Goal: Task Accomplishment & Management: Use online tool/utility

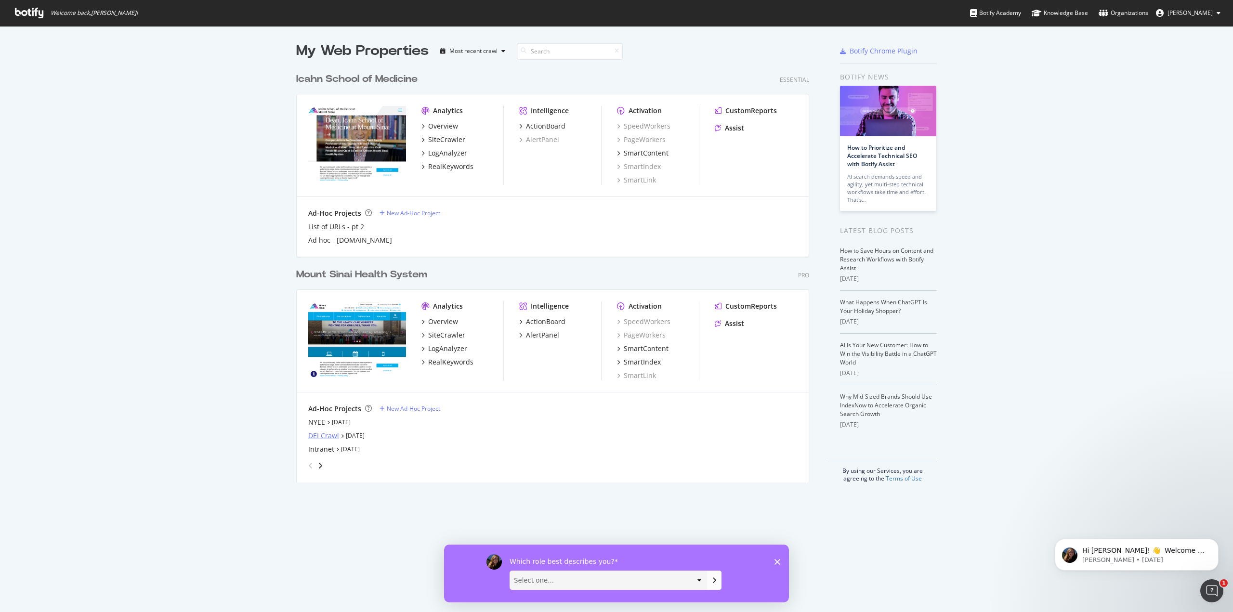
click at [331, 436] on div "DEI Crawl" at bounding box center [323, 436] width 31 height 10
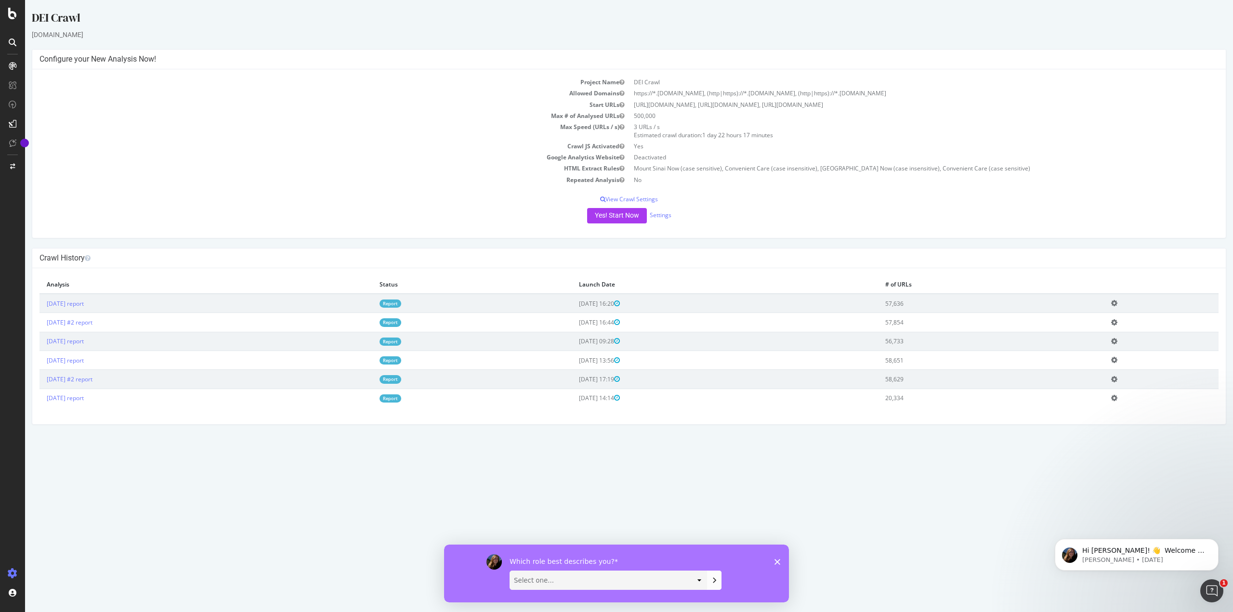
click at [775, 563] on icon "Close survey" at bounding box center [777, 562] width 6 height 6
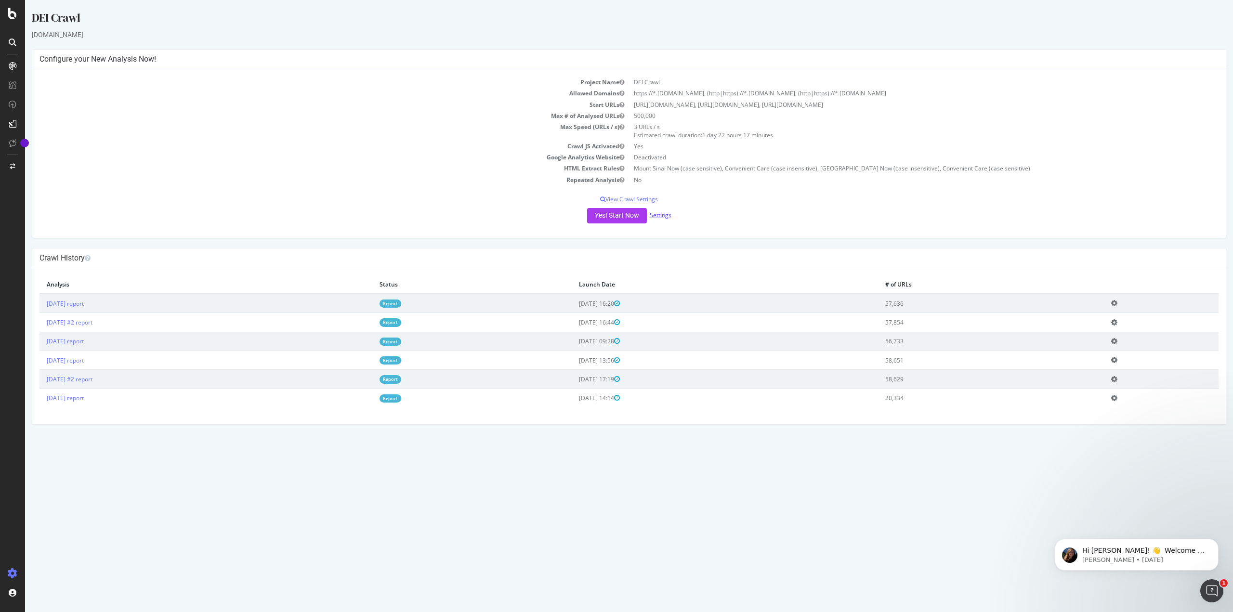
click at [663, 218] on link "Settings" at bounding box center [661, 215] width 22 height 8
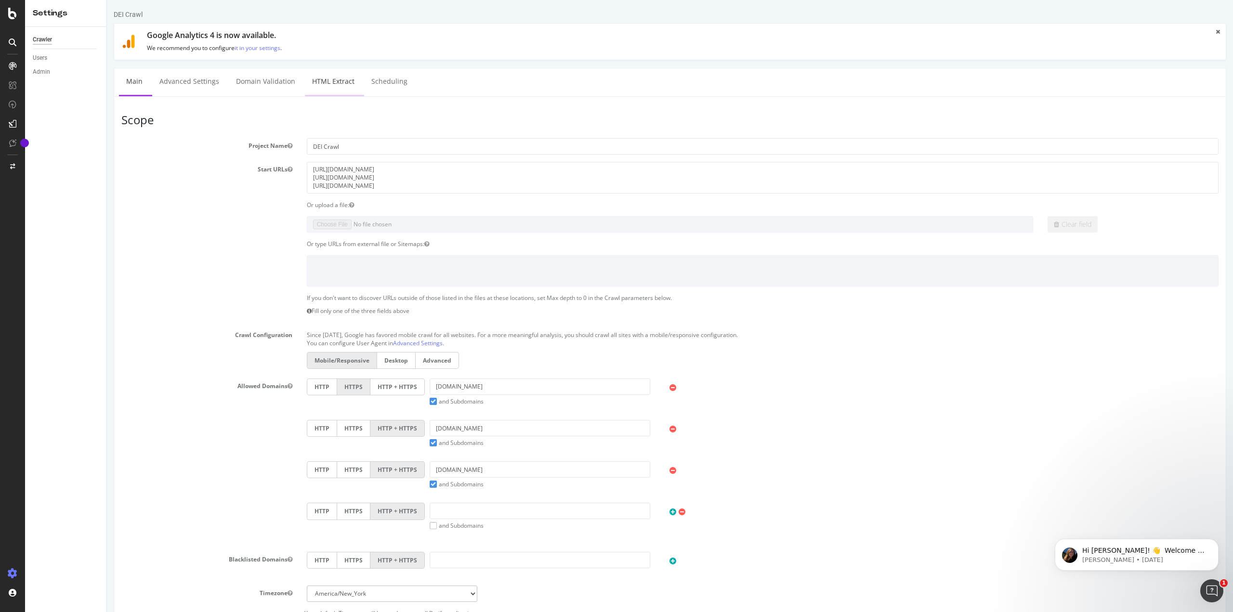
select select "count"
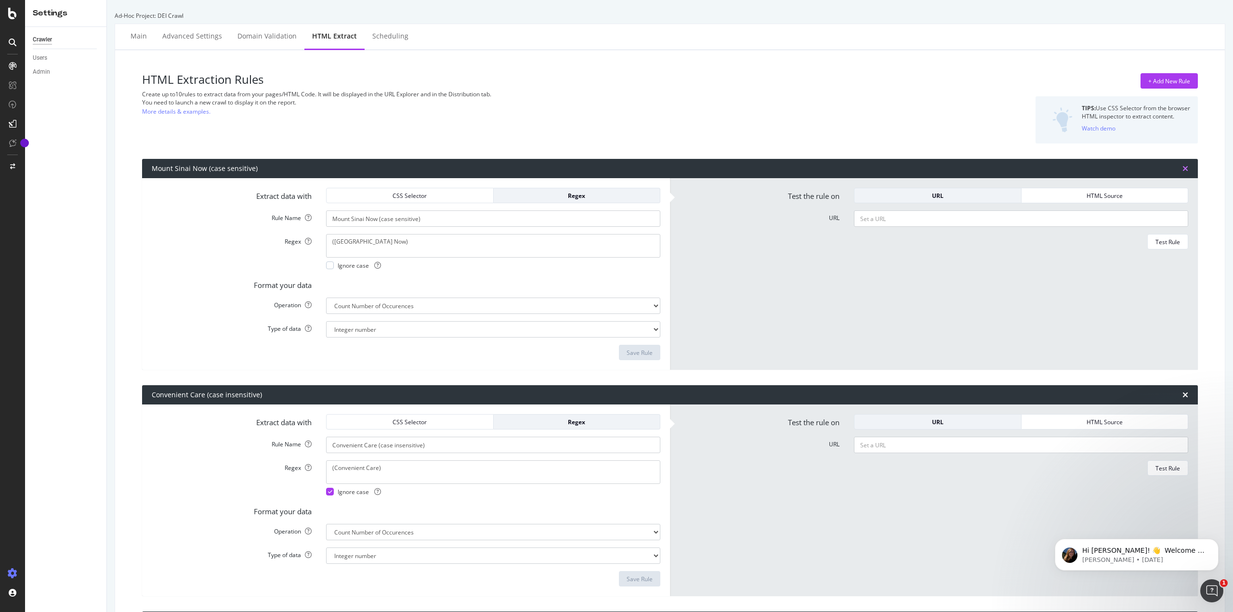
click at [1182, 169] on icon "times" at bounding box center [1185, 169] width 6 height 8
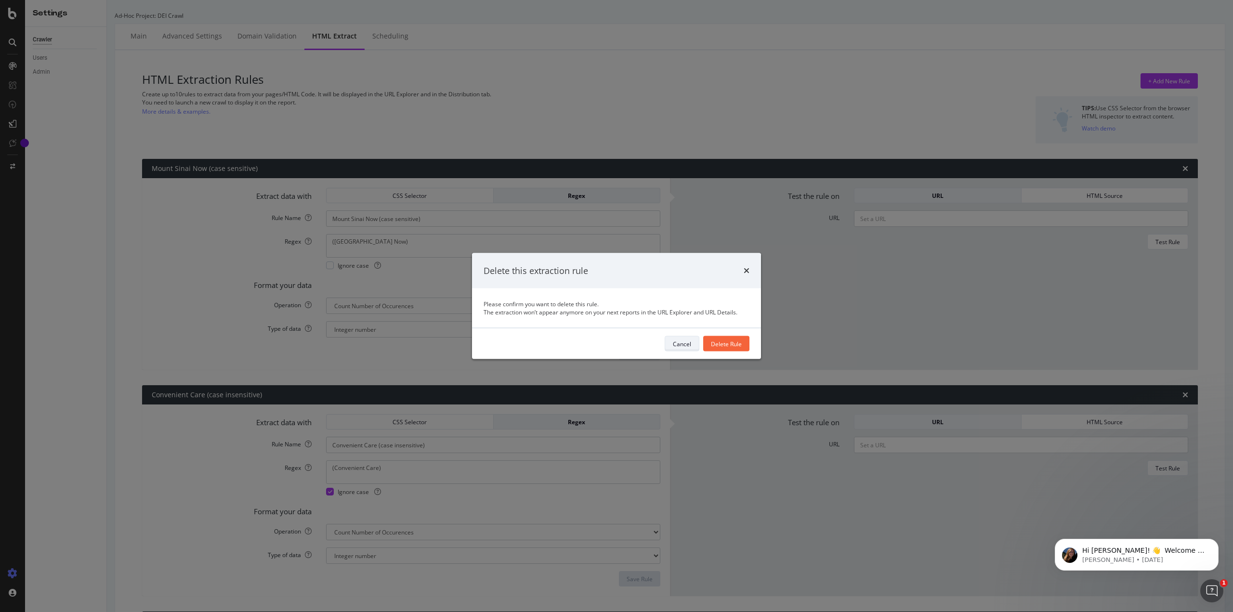
click at [673, 345] on div "Cancel" at bounding box center [682, 343] width 18 height 8
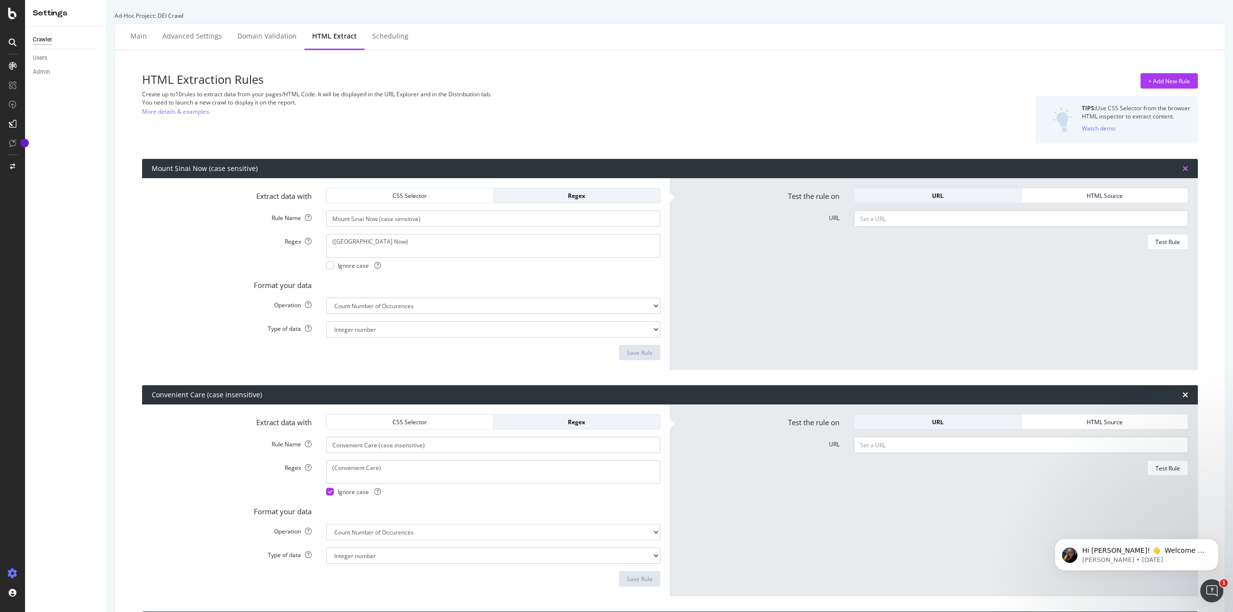
click at [1182, 168] on icon "times" at bounding box center [1185, 169] width 6 height 8
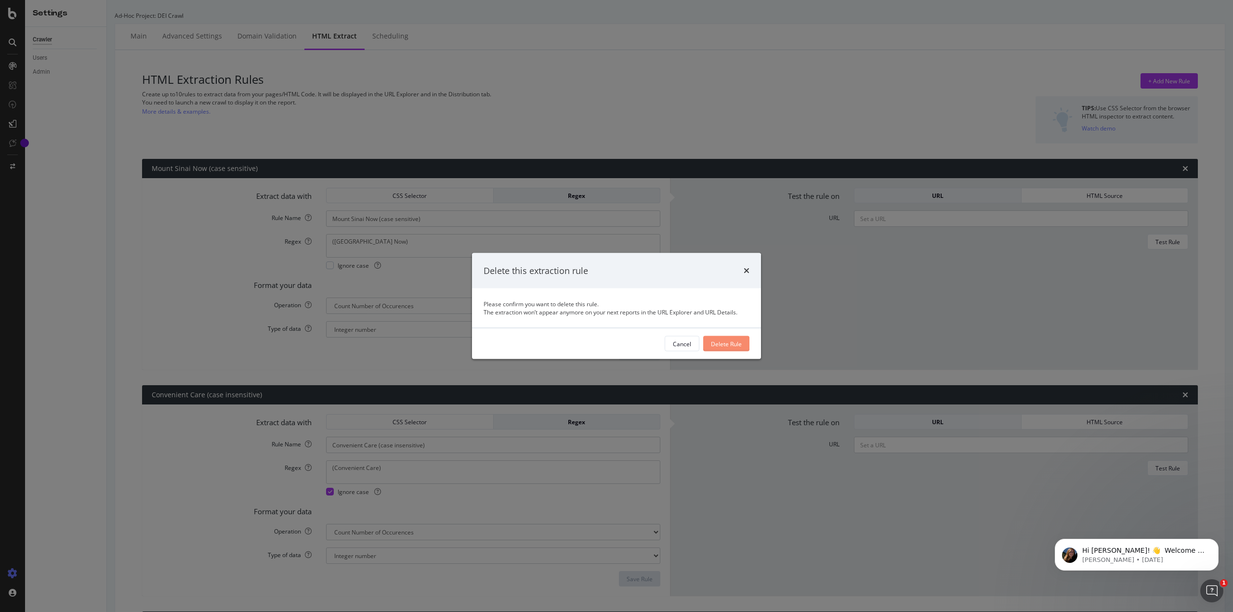
click at [735, 344] on div "Delete Rule" at bounding box center [726, 343] width 31 height 8
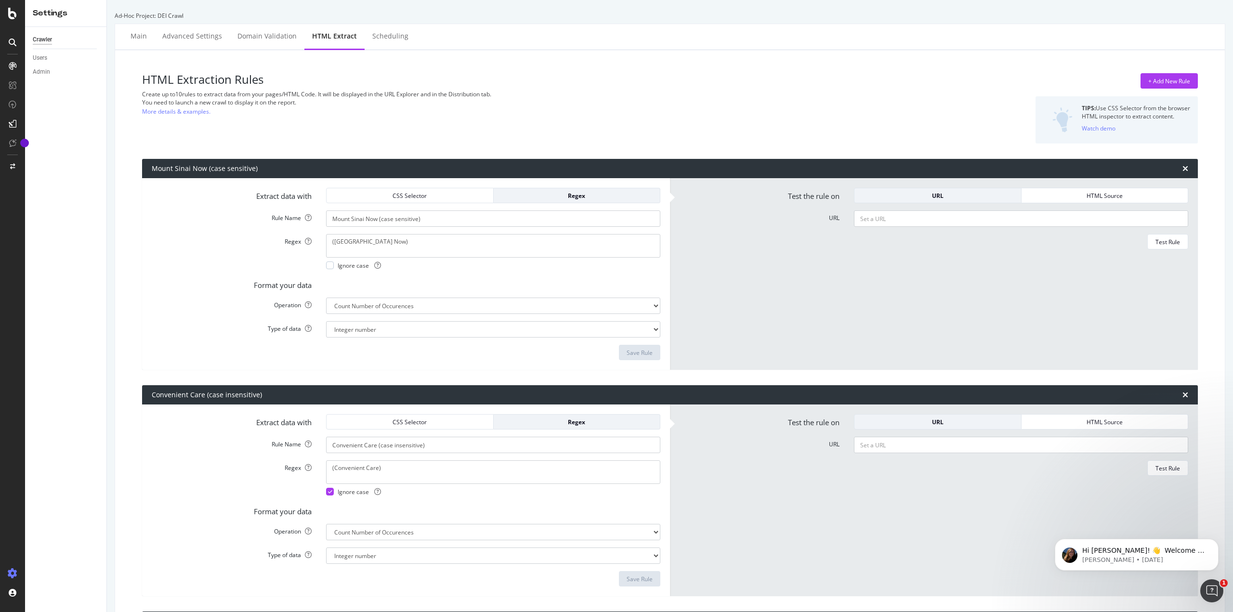
type input "Convenient Care (case insensitive)"
type textarea "(Convenient Care)"
type input "Mount Sinai Now (case insensitive)"
type textarea "([GEOGRAPHIC_DATA] Now)"
type input "Convenient Care (case sensitive)"
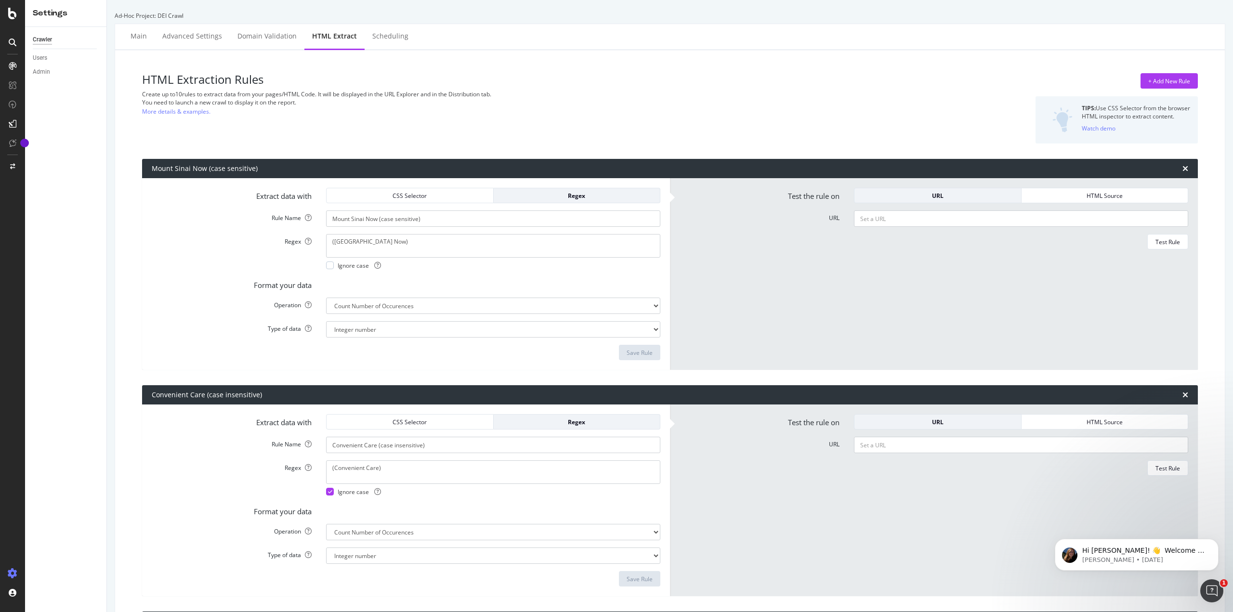
type textarea "(Convenient Care)"
click at [1175, 164] on div "Convenient Care (case insensitive)" at bounding box center [669, 168] width 1055 height 19
click at [1171, 172] on div "Convenient Care (case insensitive)" at bounding box center [669, 168] width 1055 height 19
click at [1182, 168] on icon "times" at bounding box center [1185, 169] width 6 height 8
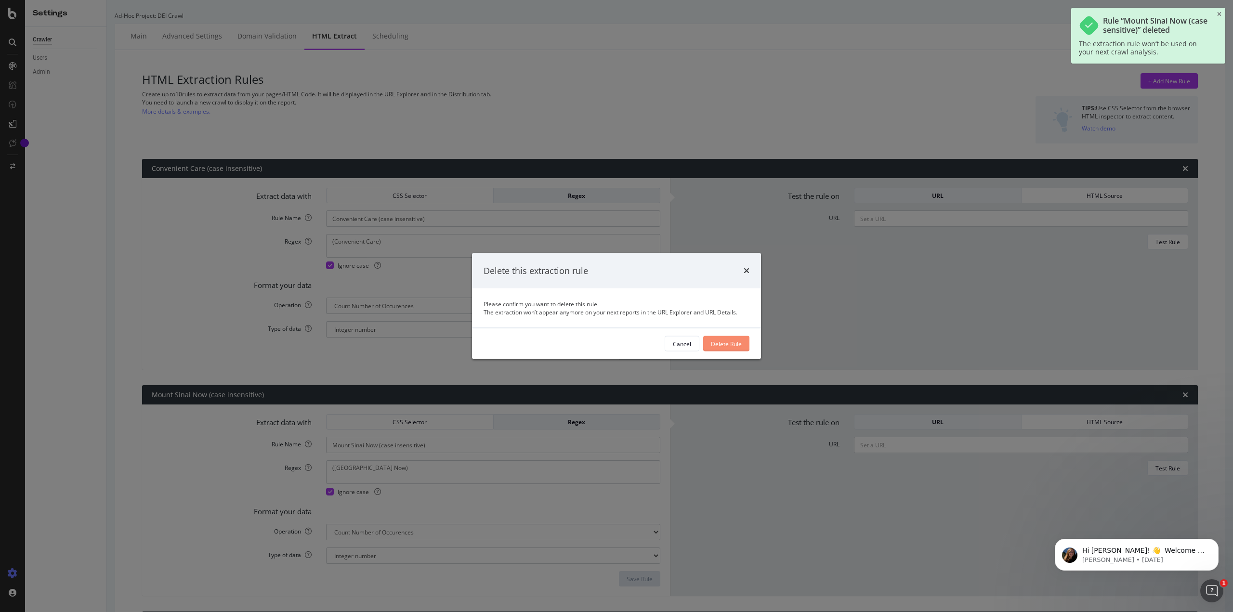
click at [723, 345] on div "Delete Rule" at bounding box center [726, 343] width 31 height 8
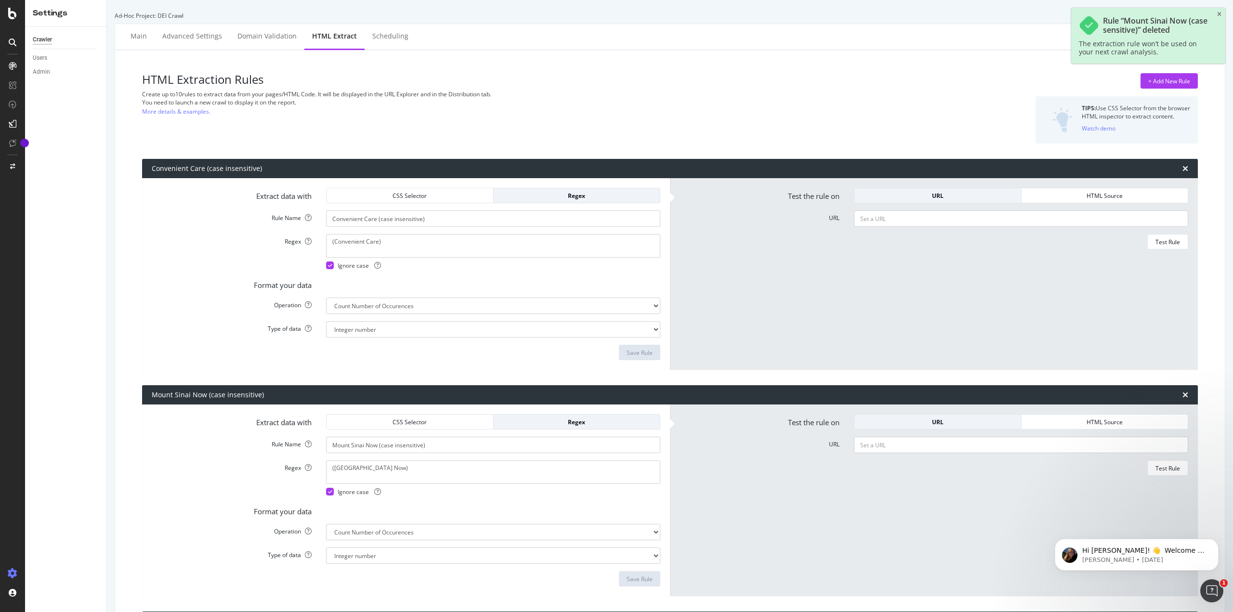
type input "Mount Sinai Now (case insensitive)"
type textarea "([GEOGRAPHIC_DATA] Now)"
type input "Convenient Care (case sensitive)"
type textarea "(Convenient Care)"
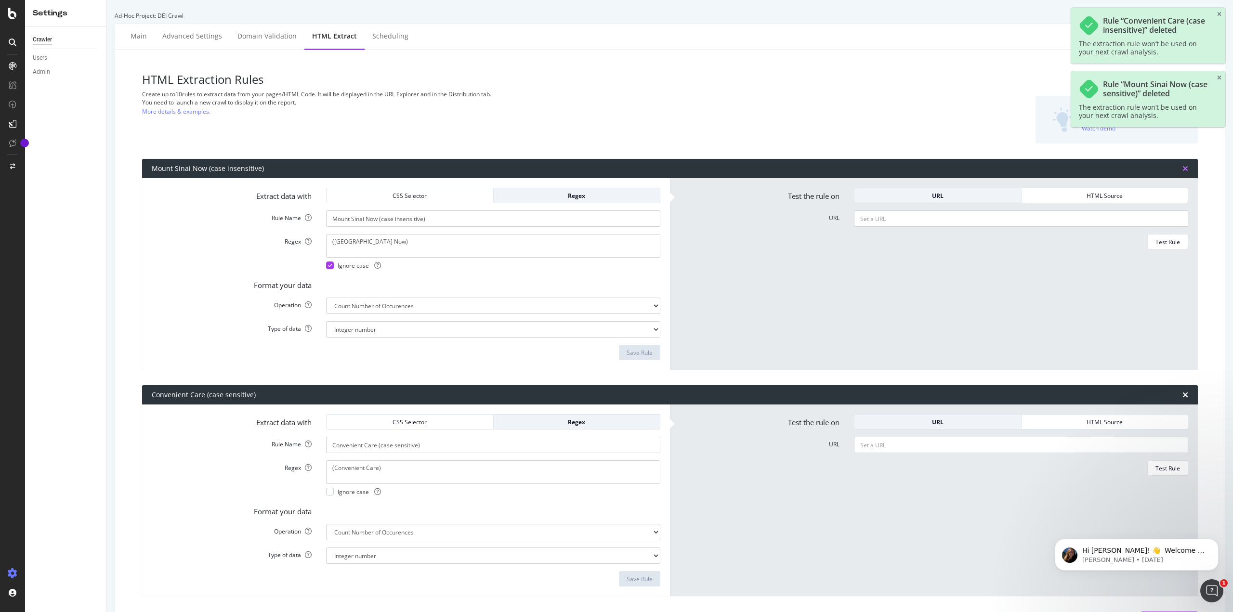
click at [1182, 169] on icon "times" at bounding box center [1185, 169] width 6 height 8
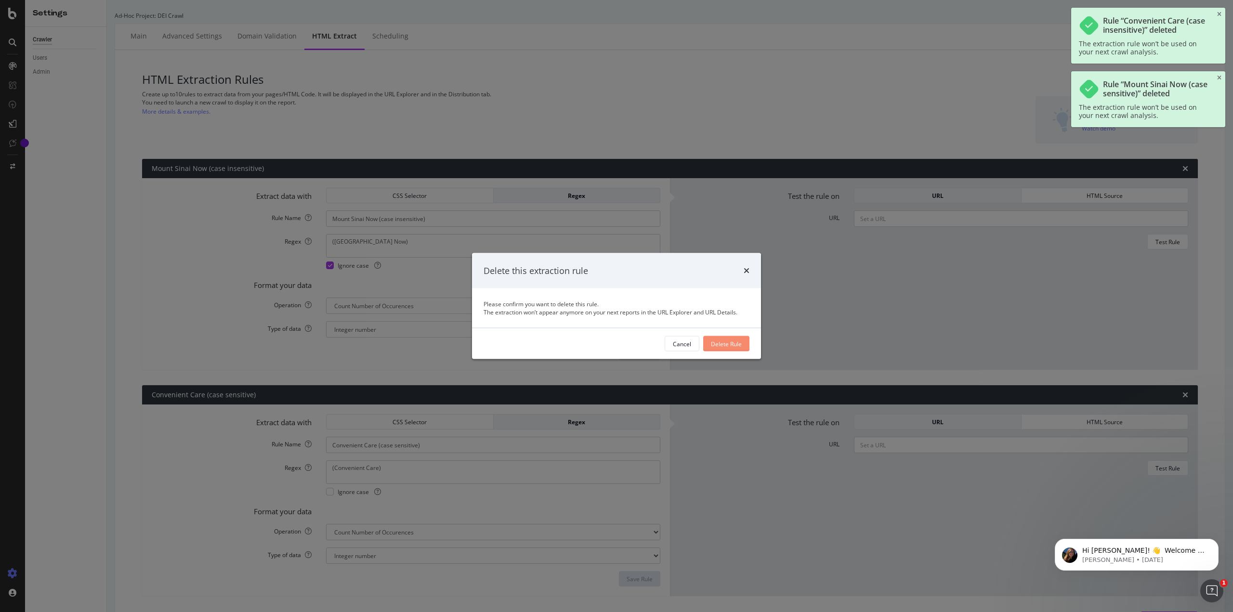
click at [736, 343] on div "Delete Rule" at bounding box center [726, 343] width 31 height 8
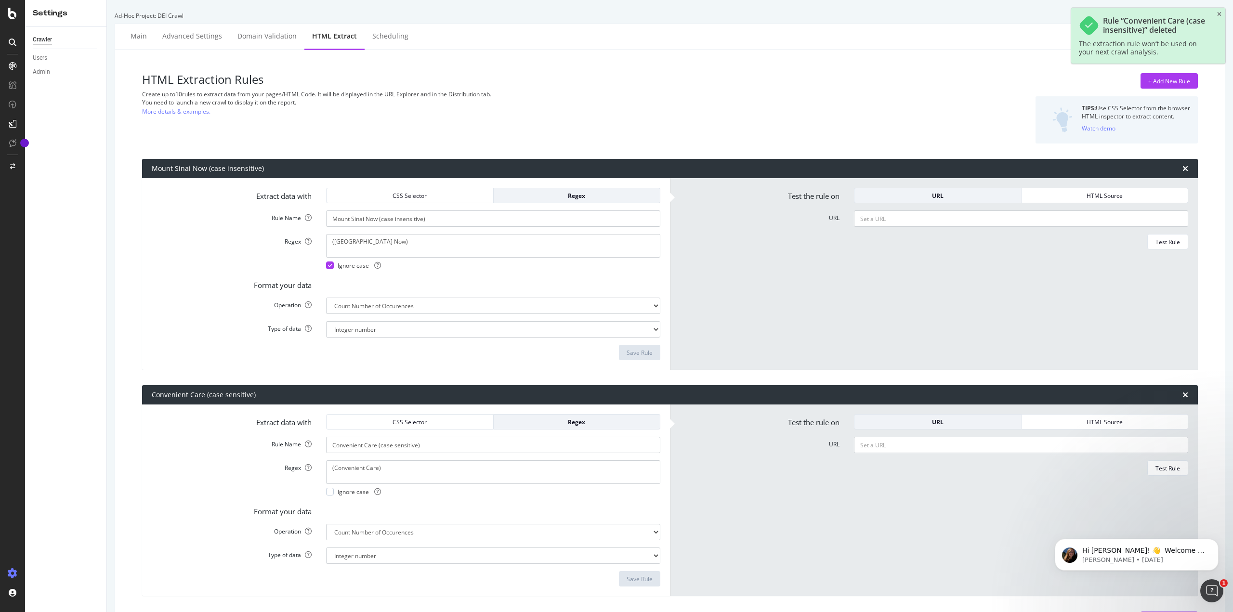
type input "Convenient Care (case sensitive)"
type textarea "(Convenient Care)"
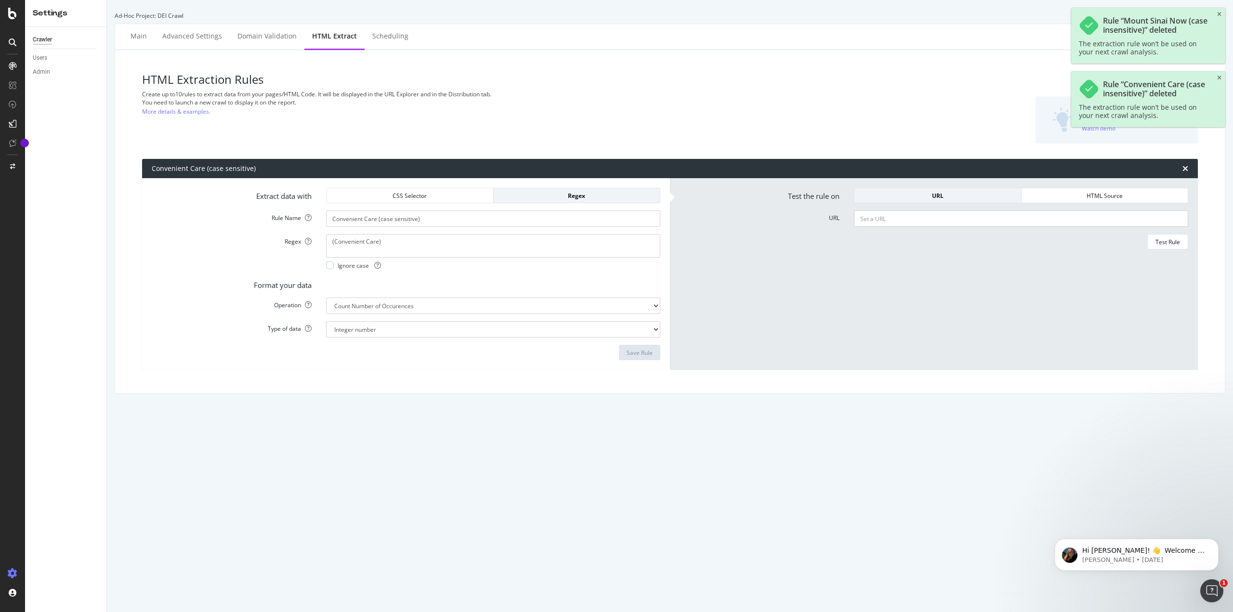
click at [1173, 170] on div "Convenient Care (case sensitive)" at bounding box center [669, 168] width 1055 height 19
click at [1182, 167] on icon "times" at bounding box center [1185, 169] width 6 height 8
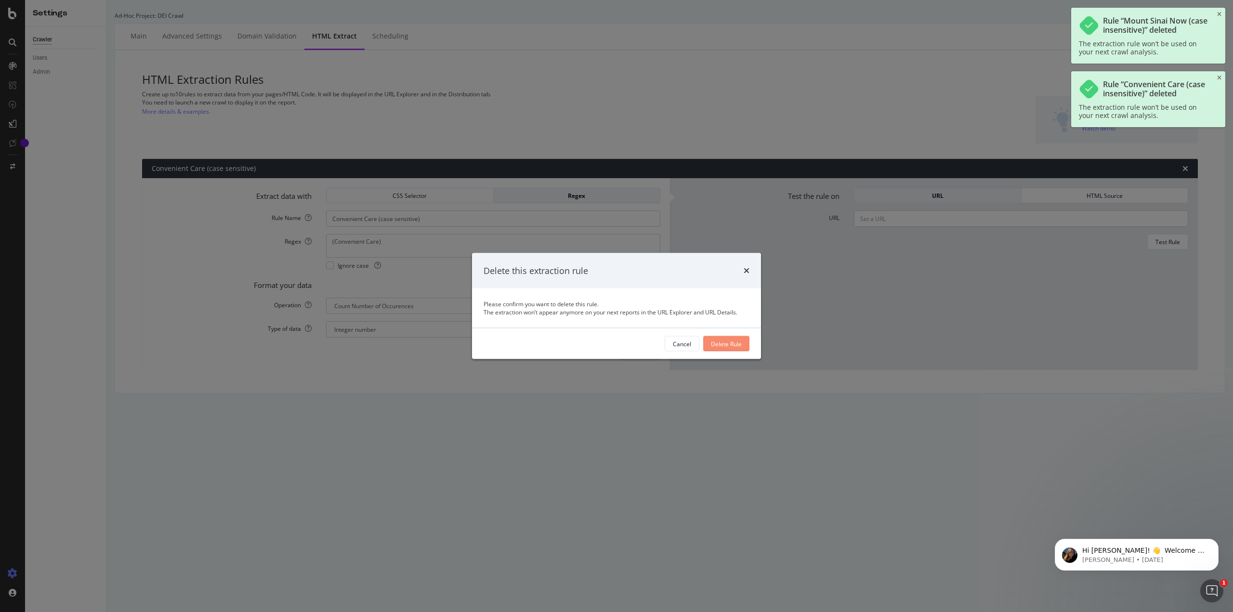
click at [721, 346] on div "Delete Rule" at bounding box center [726, 343] width 31 height 8
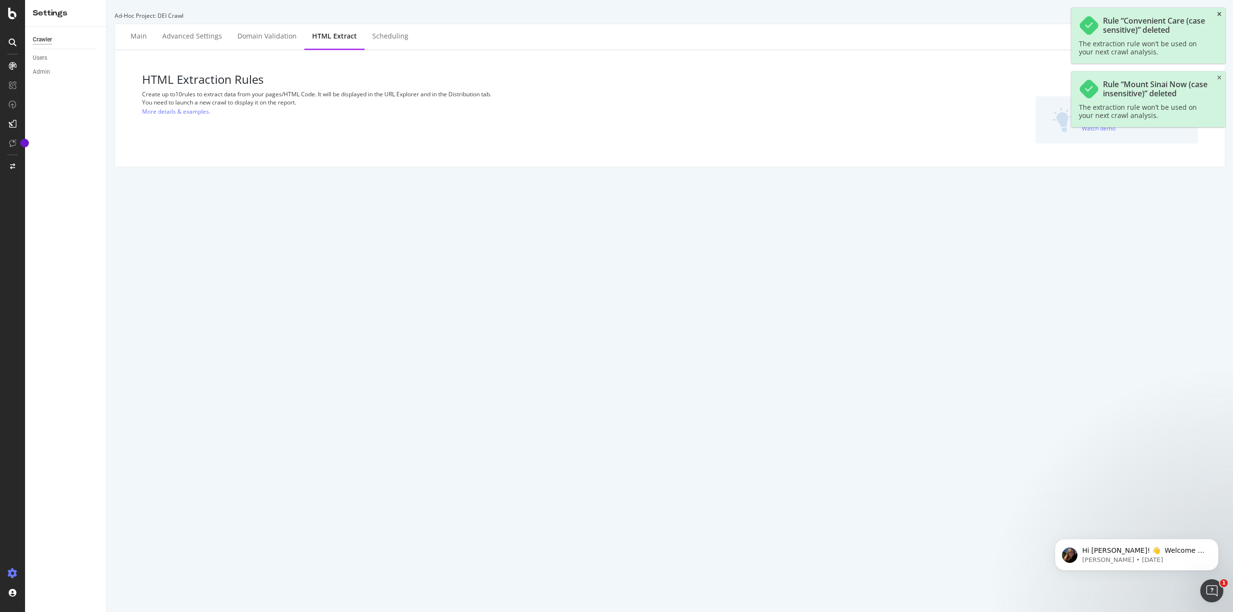
click at [1220, 12] on icon "close toast" at bounding box center [1219, 15] width 4 height 6
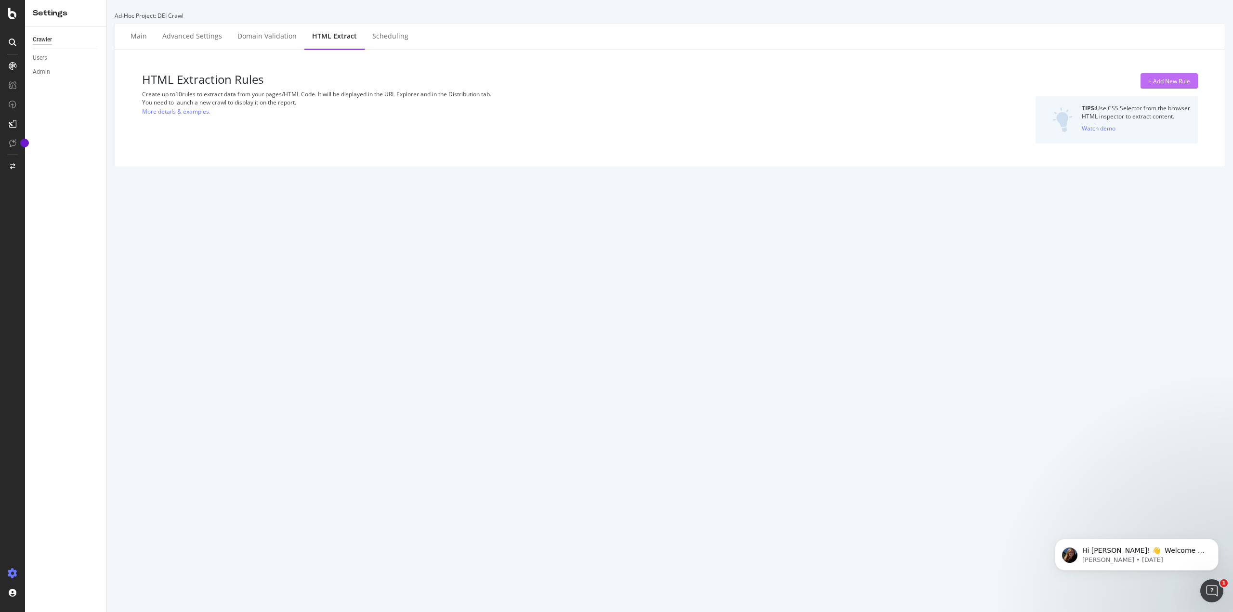
click at [1174, 82] on div "+ Add New Rule" at bounding box center [1169, 81] width 42 height 8
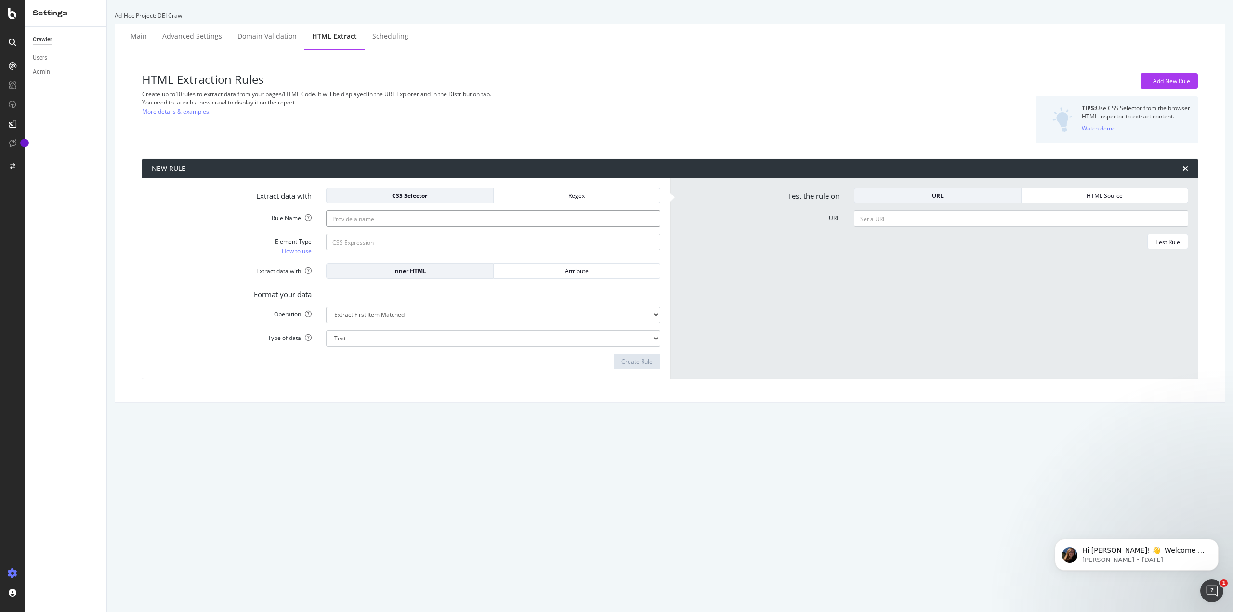
click at [379, 222] on input "Rule Name" at bounding box center [493, 218] width 334 height 16
paste input "Inclusive Excellence"
type input "Inclusive Excellence (case sensitive)"
click at [592, 192] on div "Regex" at bounding box center [576, 196] width 151 height 8
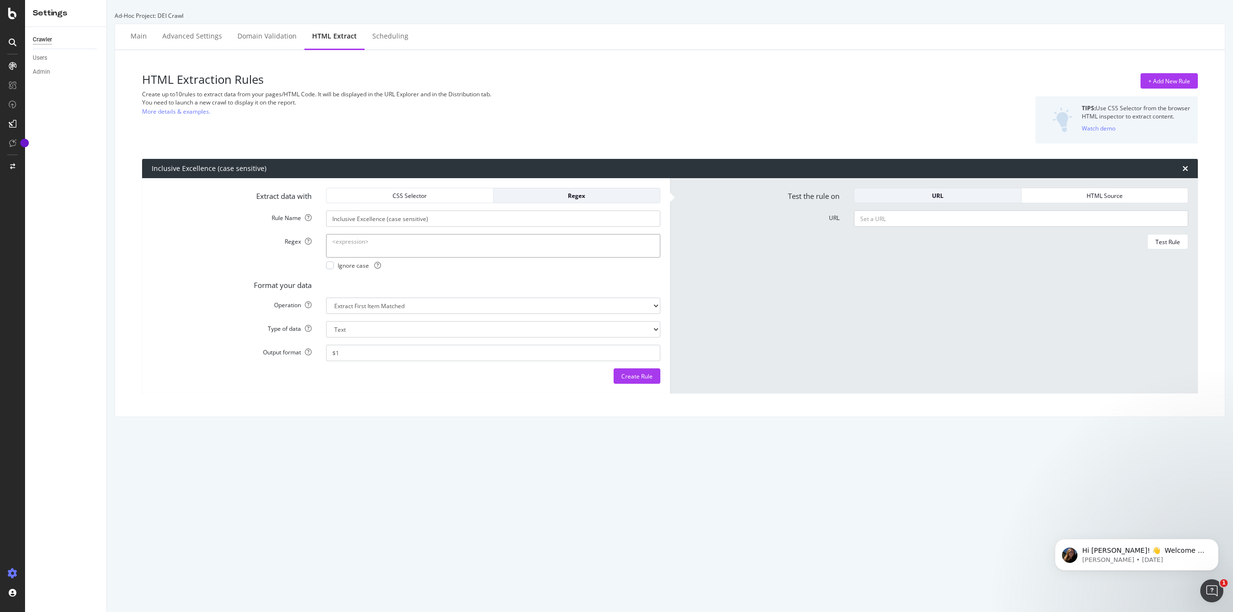
click at [399, 248] on textarea "Regex" at bounding box center [493, 245] width 334 height 23
click at [389, 245] on textarea "Regex" at bounding box center [493, 245] width 334 height 23
type textarea "(Inclusive Excellence)"
click at [421, 274] on form "Extract data with CSS Selector Regex Rule Name Inclusive Excellence (case sensi…" at bounding box center [406, 286] width 508 height 196
click at [419, 306] on select "Extract First Item Matched Extract First 3 Items Matched Count Number of Occure…" at bounding box center [493, 306] width 334 height 16
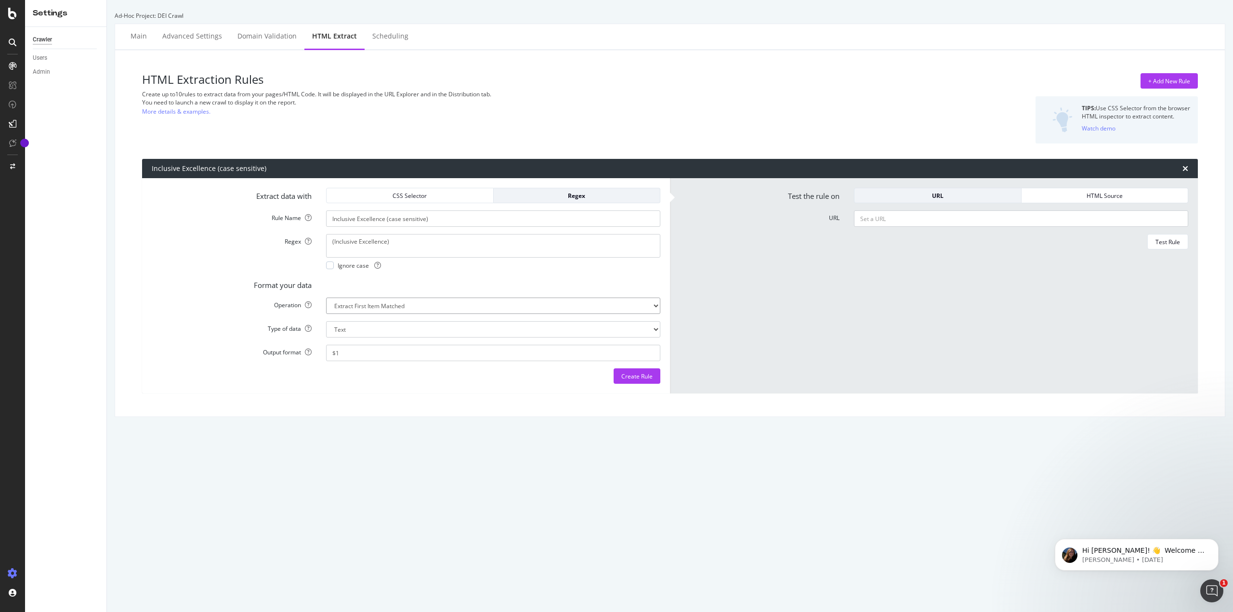
select select "count"
click at [326, 298] on select "Extract First Item Matched Extract First 3 Items Matched Count Number of Occure…" at bounding box center [493, 306] width 334 height 16
select select "i"
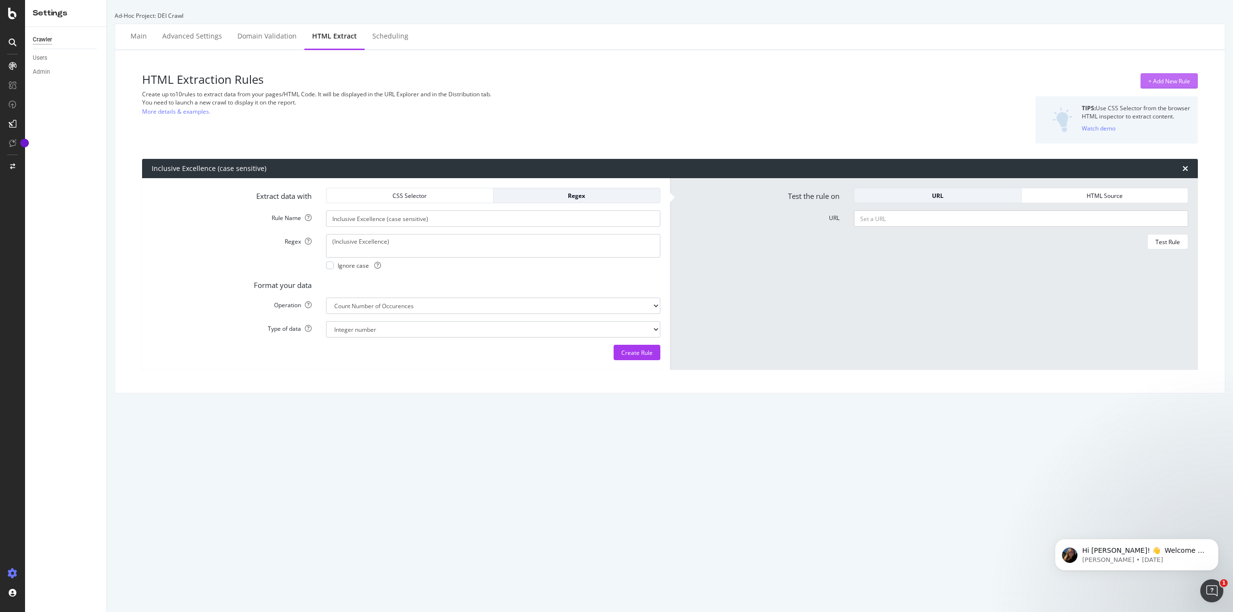
click at [1148, 81] on div "+ Add New Rule" at bounding box center [1169, 81] width 42 height 8
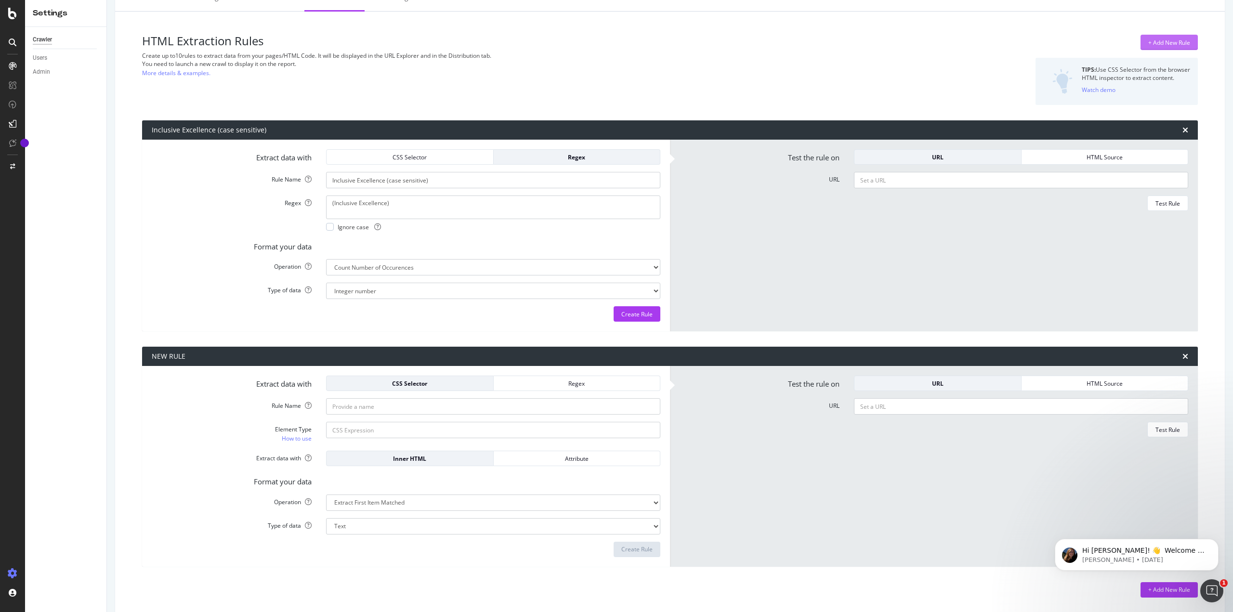
scroll to position [39, 0]
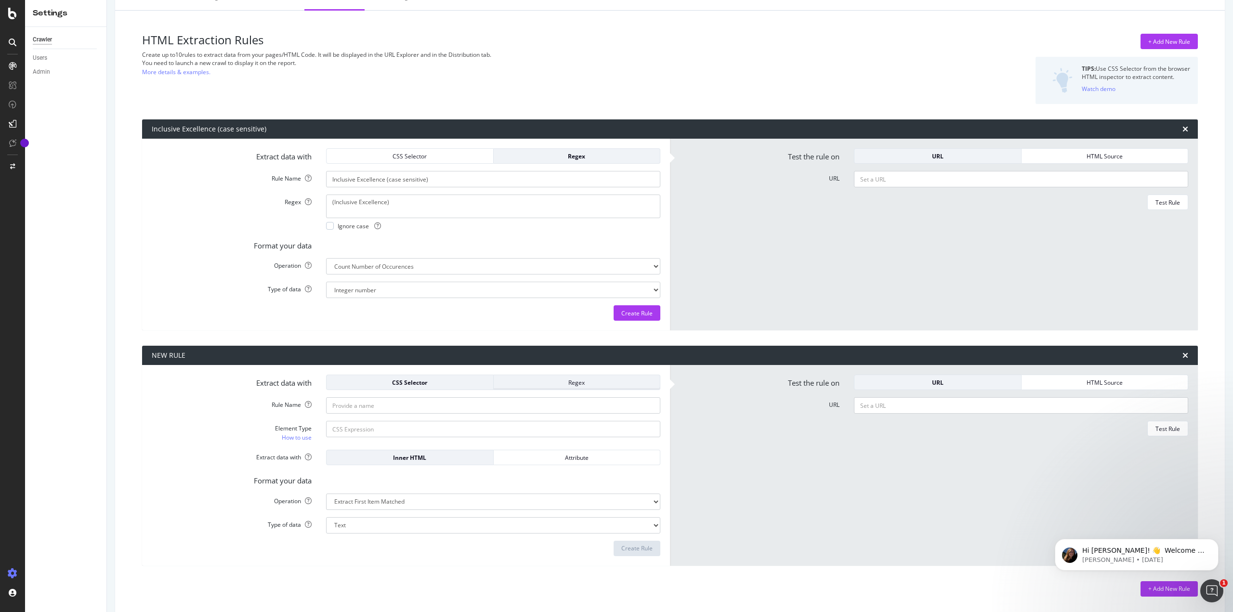
click at [542, 378] on div "Regex" at bounding box center [576, 382] width 151 height 8
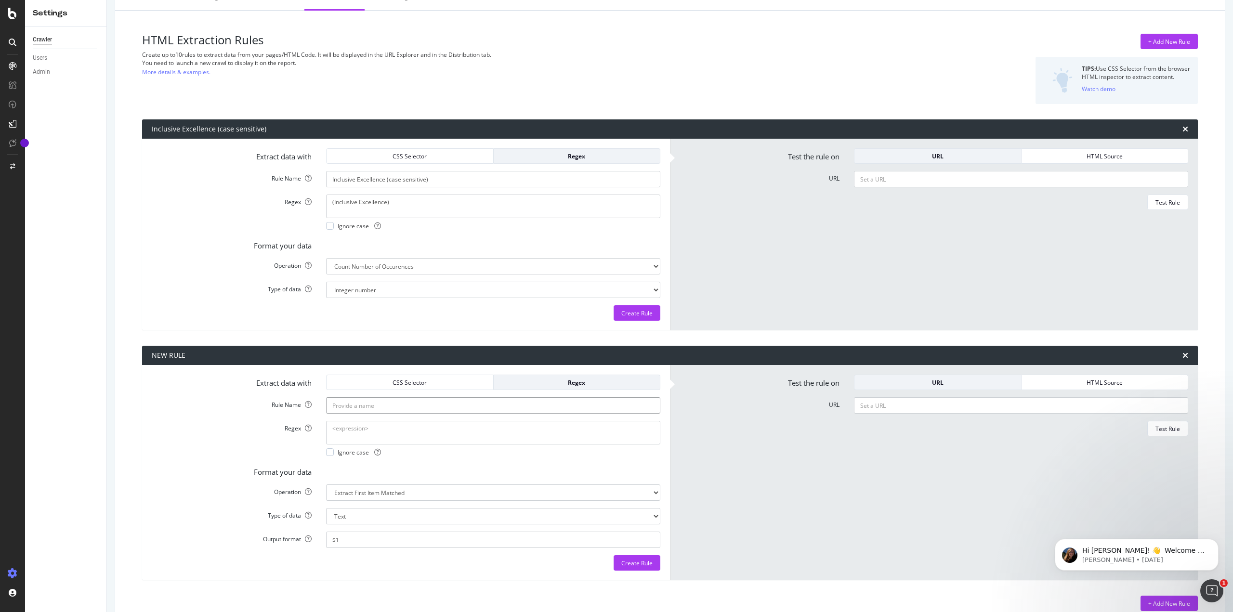
click at [457, 408] on input "Rule Name" at bounding box center [493, 405] width 334 height 16
paste input "Inclusive Excellence"
type input "Inclusive Excellence (case insensitive)"
click at [427, 428] on textarea "Regex" at bounding box center [493, 432] width 334 height 23
type textarea "(Inclusive Excellence)"
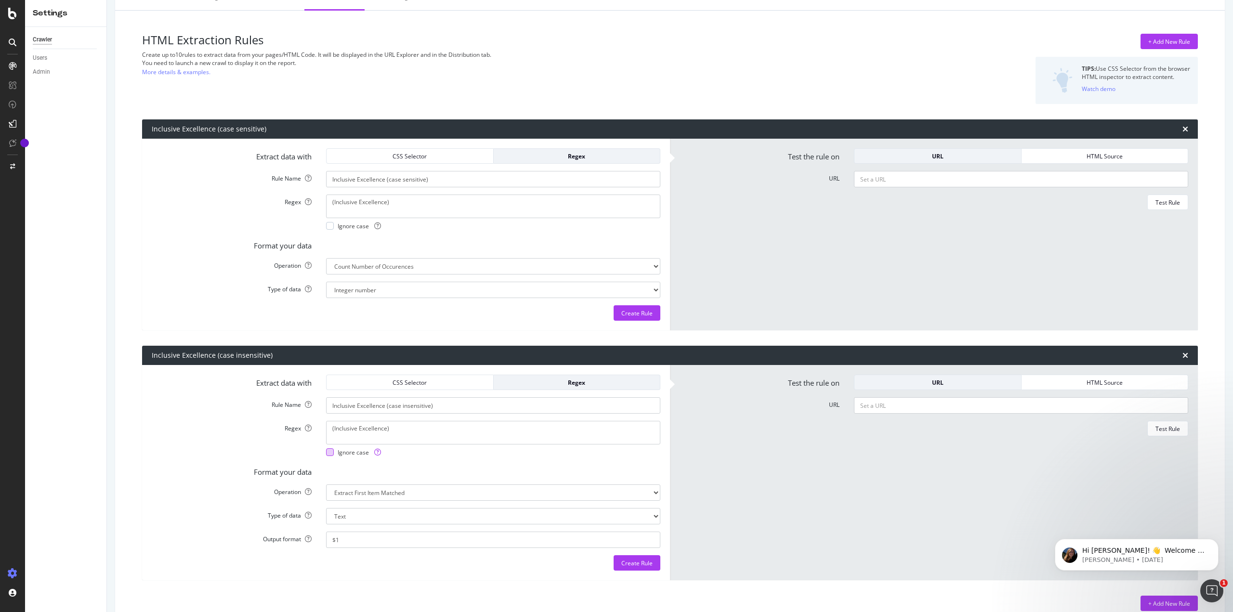
click at [339, 455] on span "Ignore case" at bounding box center [359, 452] width 43 height 8
click at [399, 456] on div "Ignore case" at bounding box center [493, 452] width 334 height 8
click at [383, 494] on select "Extract First Item Matched Extract First 3 Items Matched Count Number of Occure…" at bounding box center [493, 492] width 334 height 16
select select "count"
click at [326, 484] on select "Extract First Item Matched Extract First 3 Items Matched Count Number of Occure…" at bounding box center [493, 492] width 334 height 16
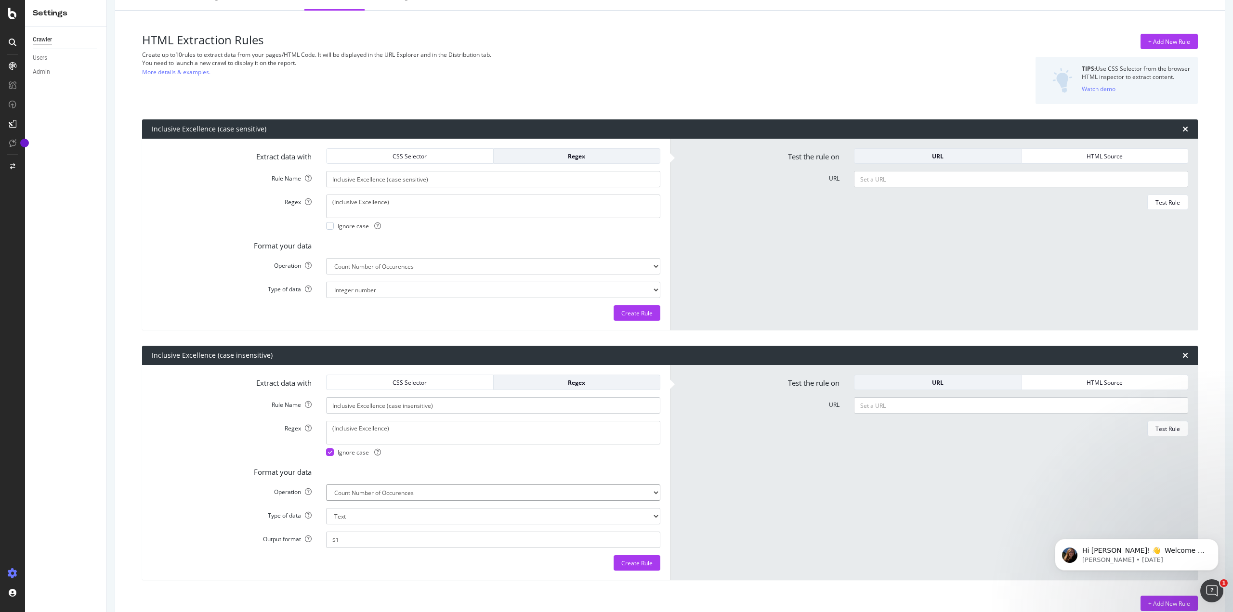
select select "i"
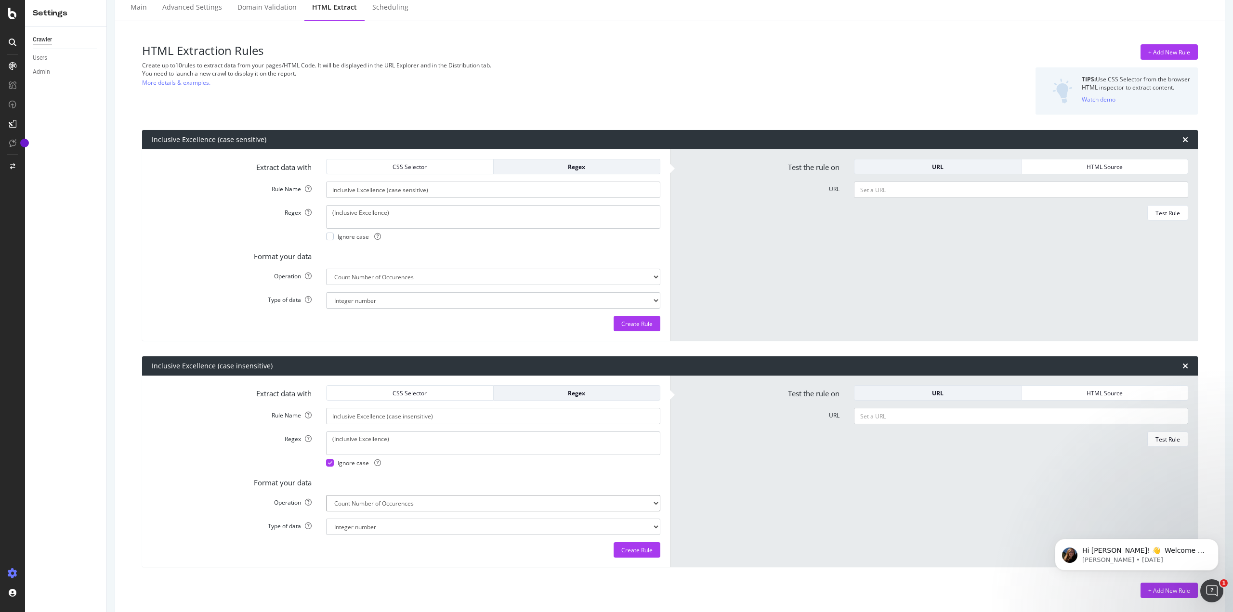
scroll to position [0, 0]
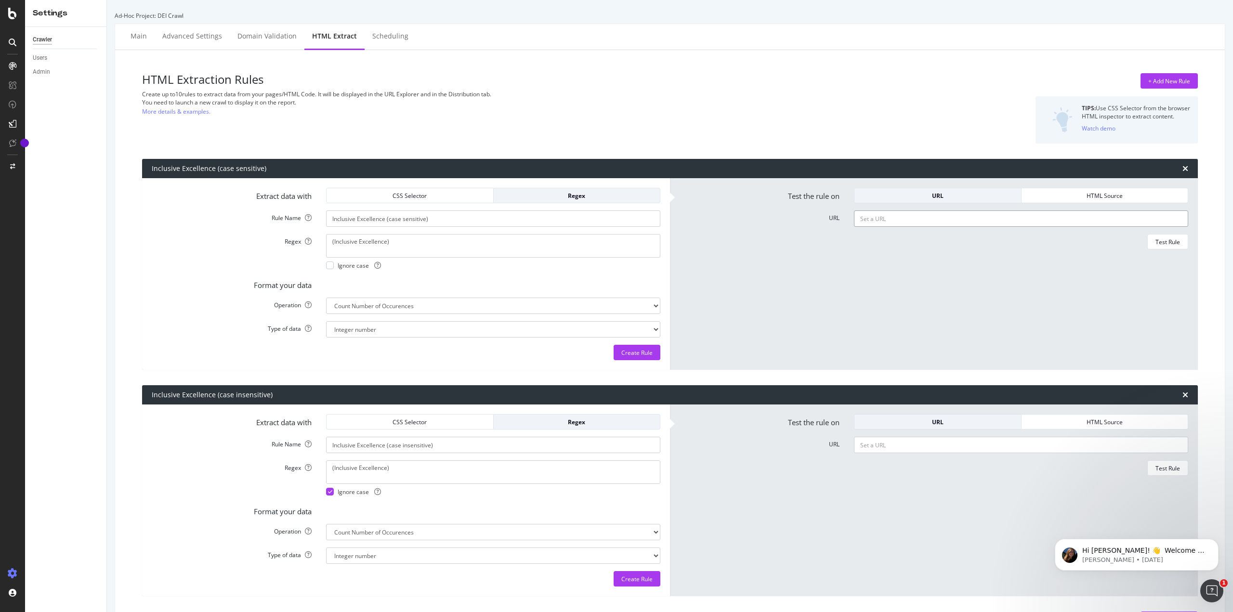
click at [908, 221] on input "URL" at bounding box center [1021, 218] width 334 height 16
paste input "[URL][DOMAIN_NAME]"
type input "[URL][DOMAIN_NAME]"
click at [1158, 243] on div "Test Rule" at bounding box center [1167, 242] width 25 height 8
drag, startPoint x: 955, startPoint y: 214, endPoint x: 840, endPoint y: 221, distance: 114.8
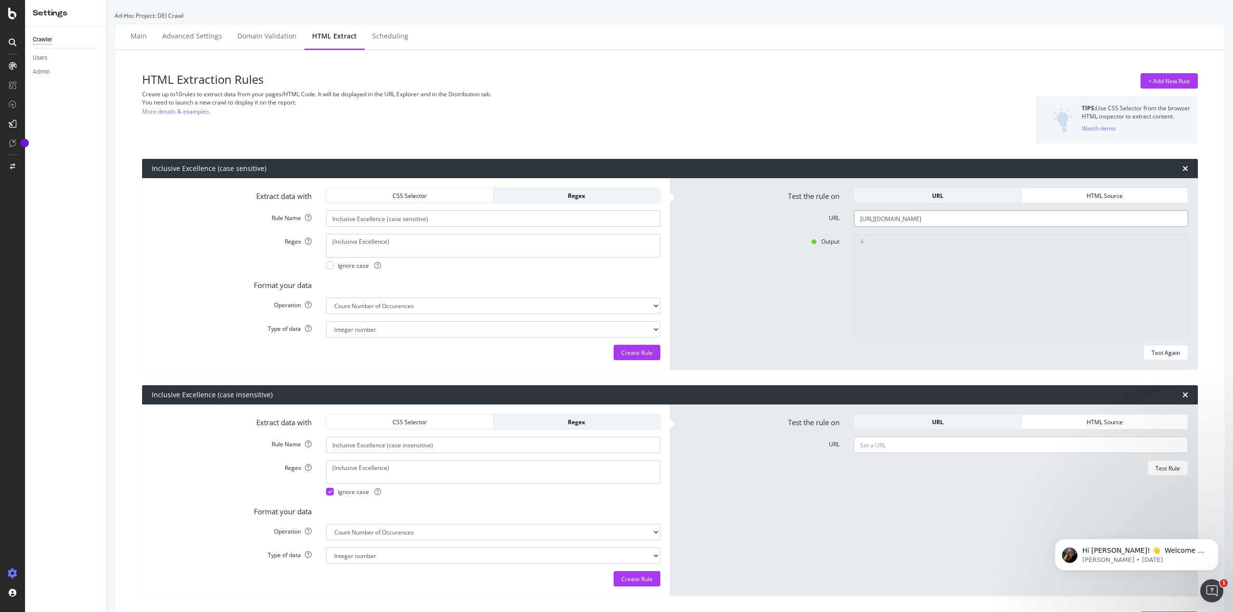
click at [840, 221] on div "URL [URL][DOMAIN_NAME]" at bounding box center [933, 218] width 523 height 16
click at [891, 446] on input "URL" at bounding box center [1021, 445] width 334 height 16
paste input "[URL][DOMAIN_NAME]"
type input "[URL][DOMAIN_NAME]"
click at [1155, 467] on div "Test Rule" at bounding box center [1167, 468] width 25 height 8
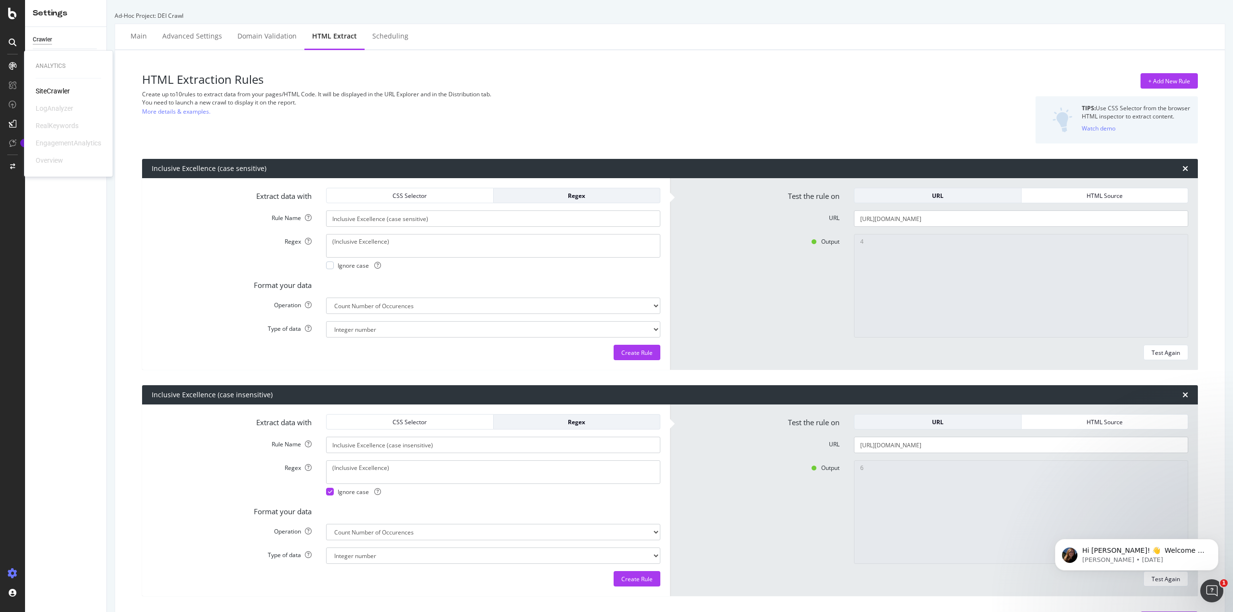
click at [52, 90] on div "SiteCrawler" at bounding box center [53, 91] width 34 height 10
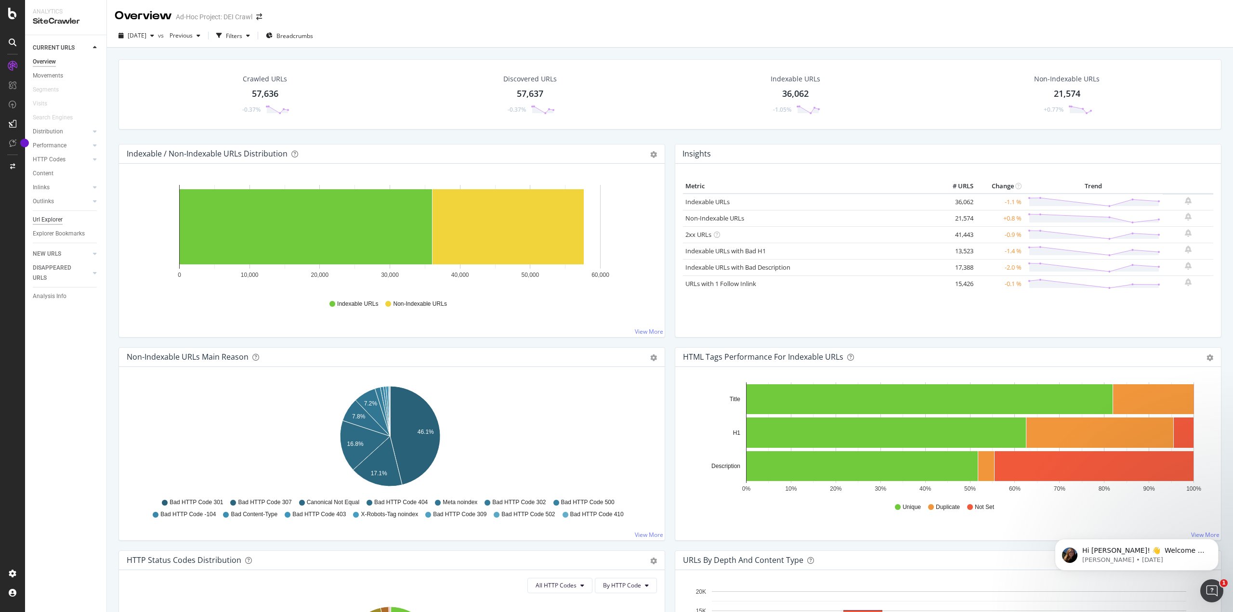
click at [60, 220] on div "Url Explorer" at bounding box center [48, 220] width 30 height 10
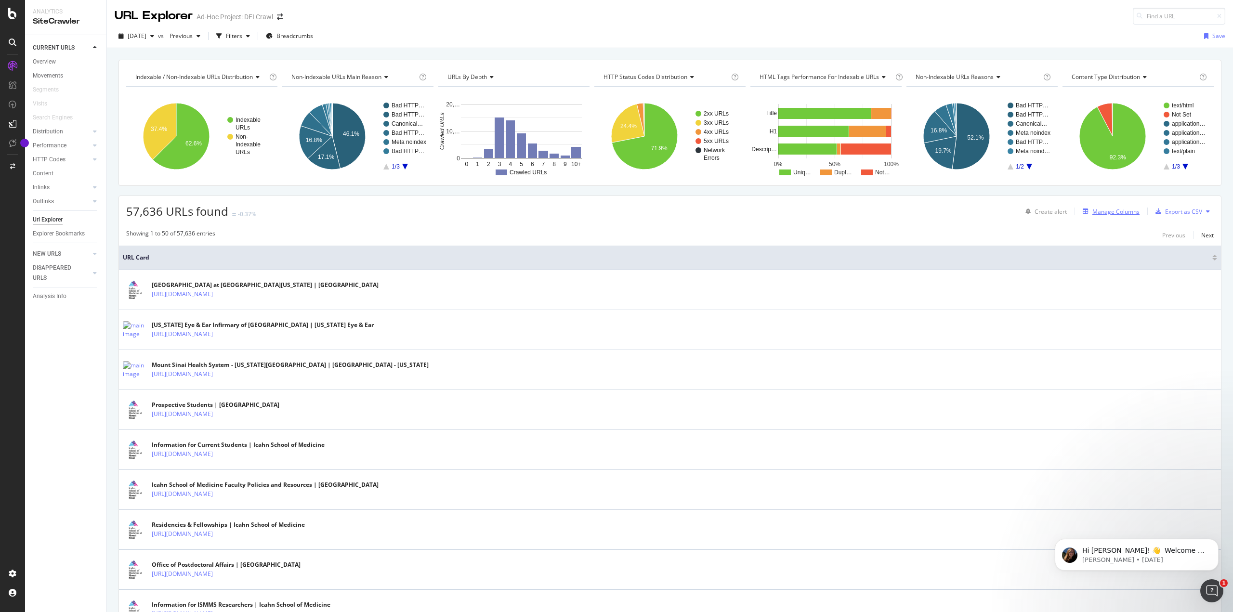
click at [1106, 210] on div "Manage Columns" at bounding box center [1115, 212] width 47 height 8
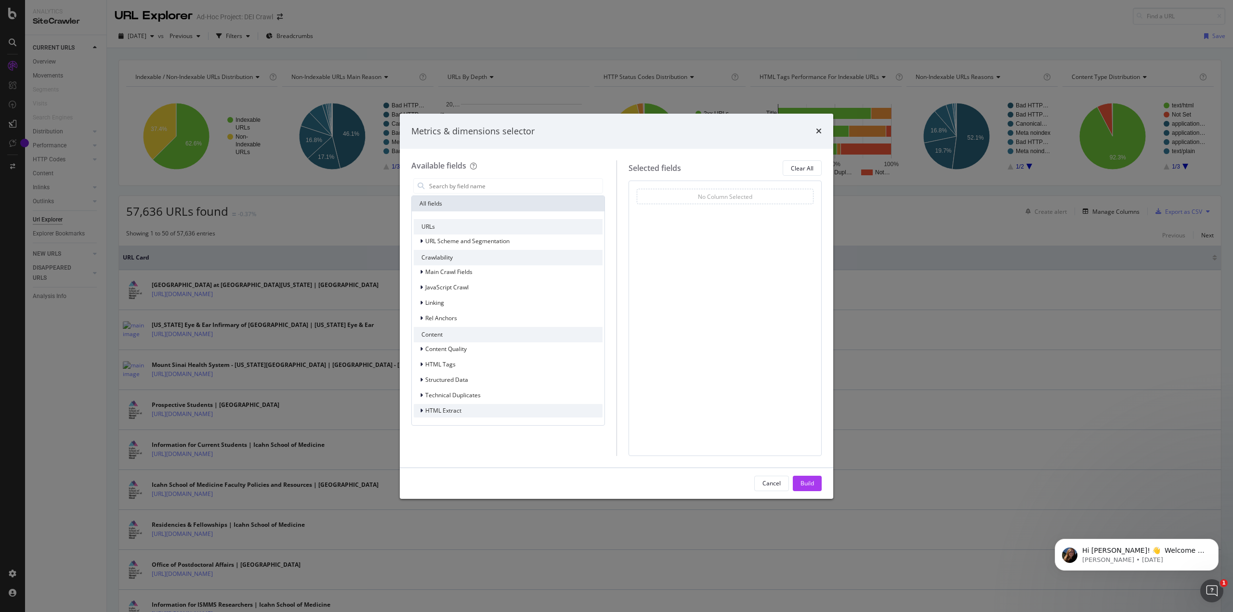
click at [460, 412] on span "HTML Extract" at bounding box center [443, 410] width 36 height 8
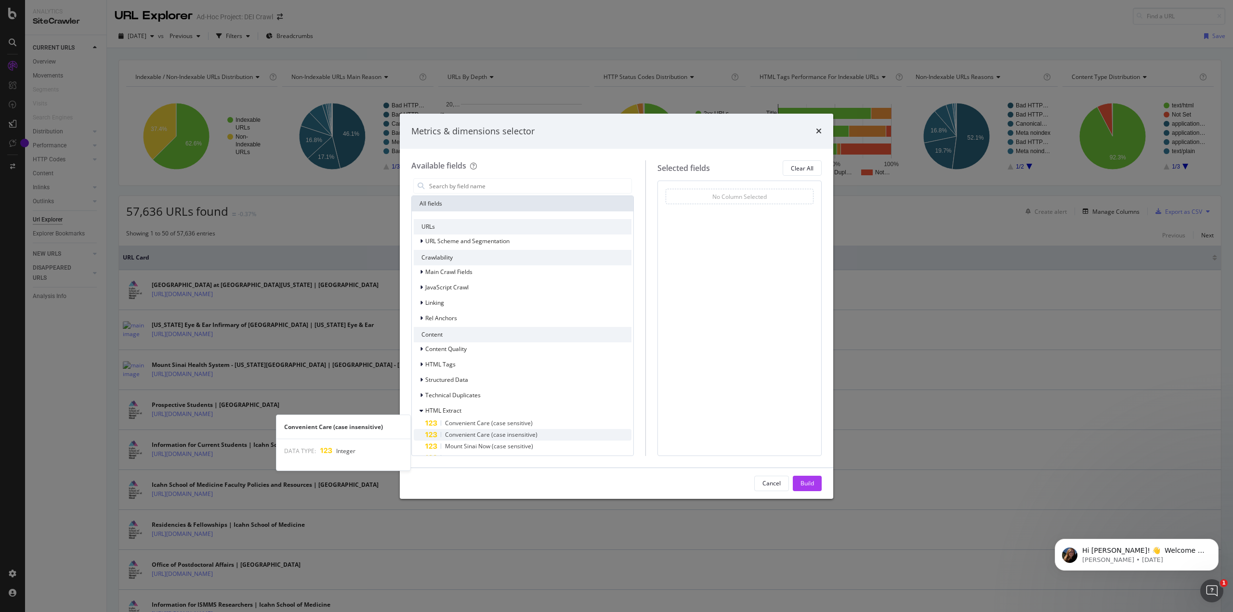
scroll to position [39, 0]
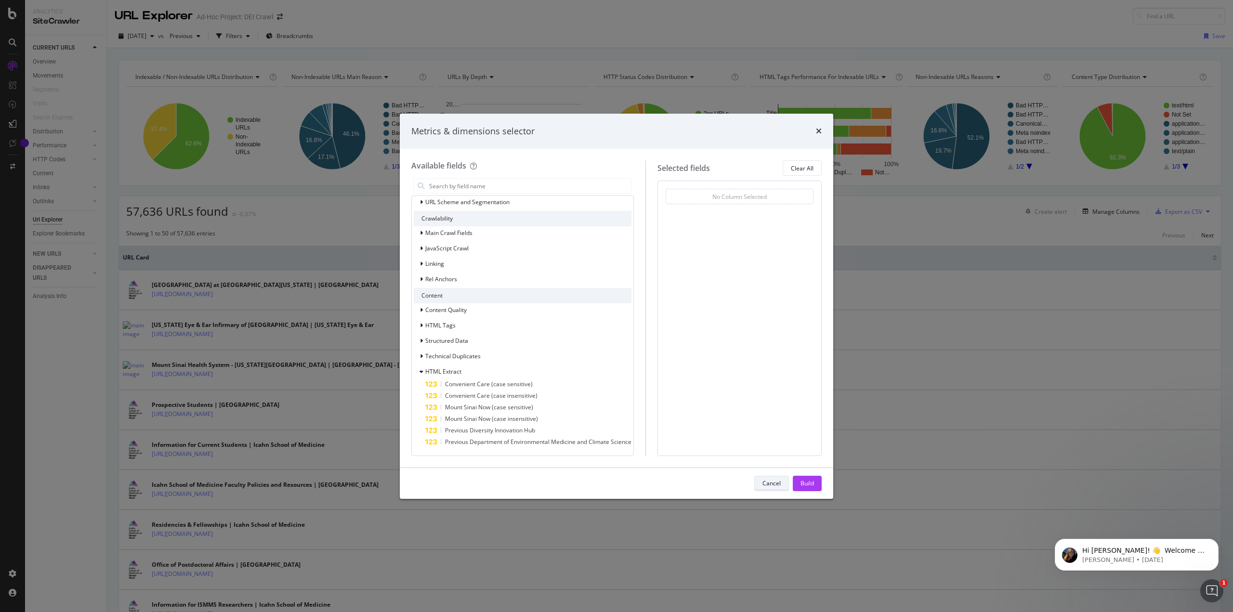
click at [766, 490] on div "Cancel" at bounding box center [771, 483] width 18 height 13
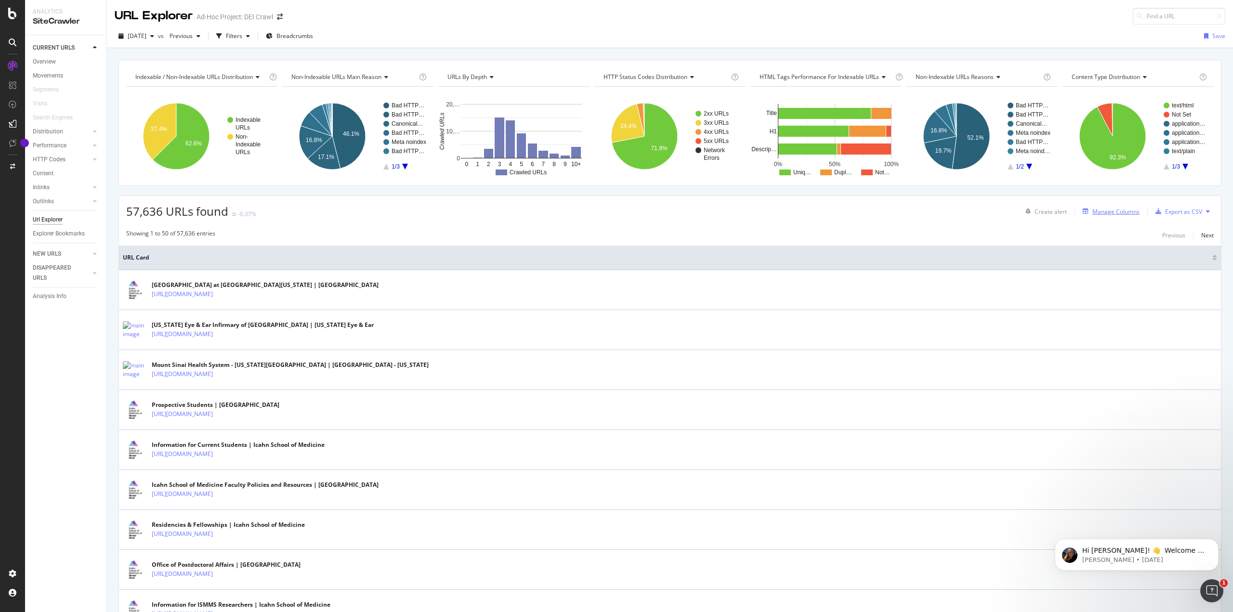
click at [1104, 211] on div "Manage Columns" at bounding box center [1115, 212] width 47 height 8
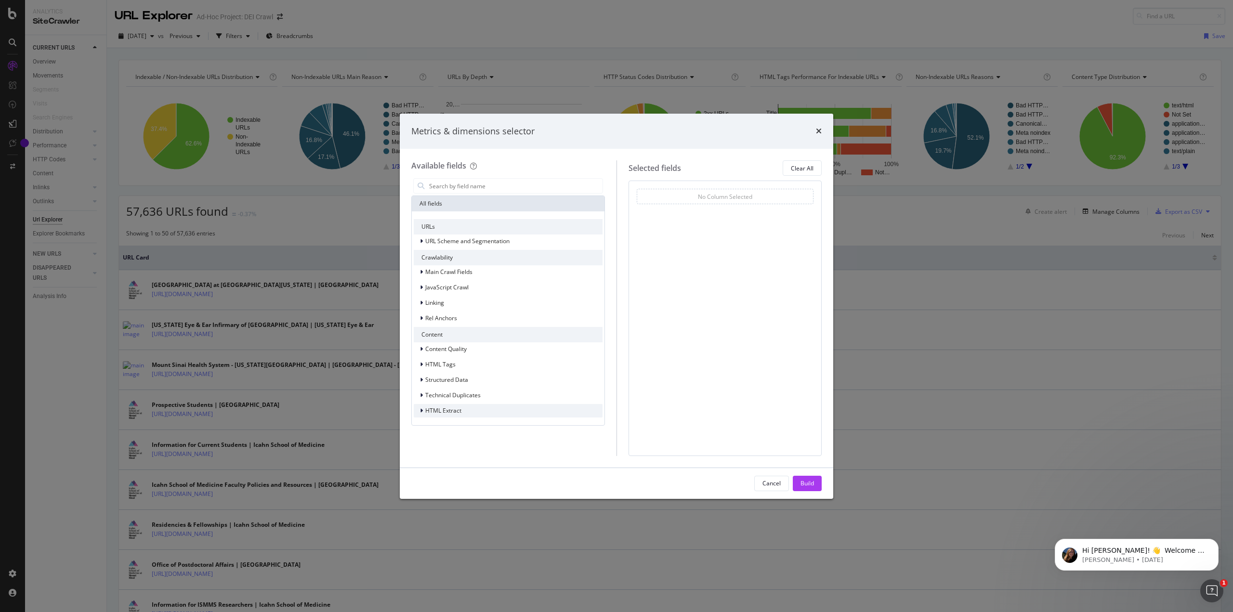
click at [463, 406] on div "HTML Extract" at bounding box center [508, 410] width 189 height 13
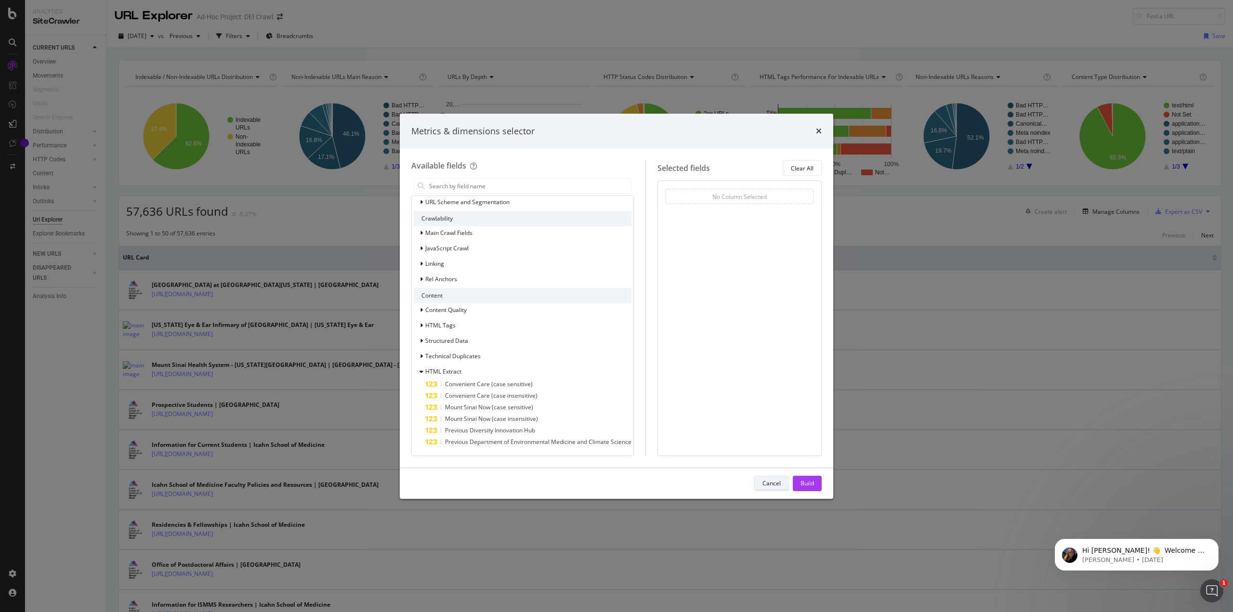
click at [762, 481] on button "Cancel" at bounding box center [771, 483] width 35 height 15
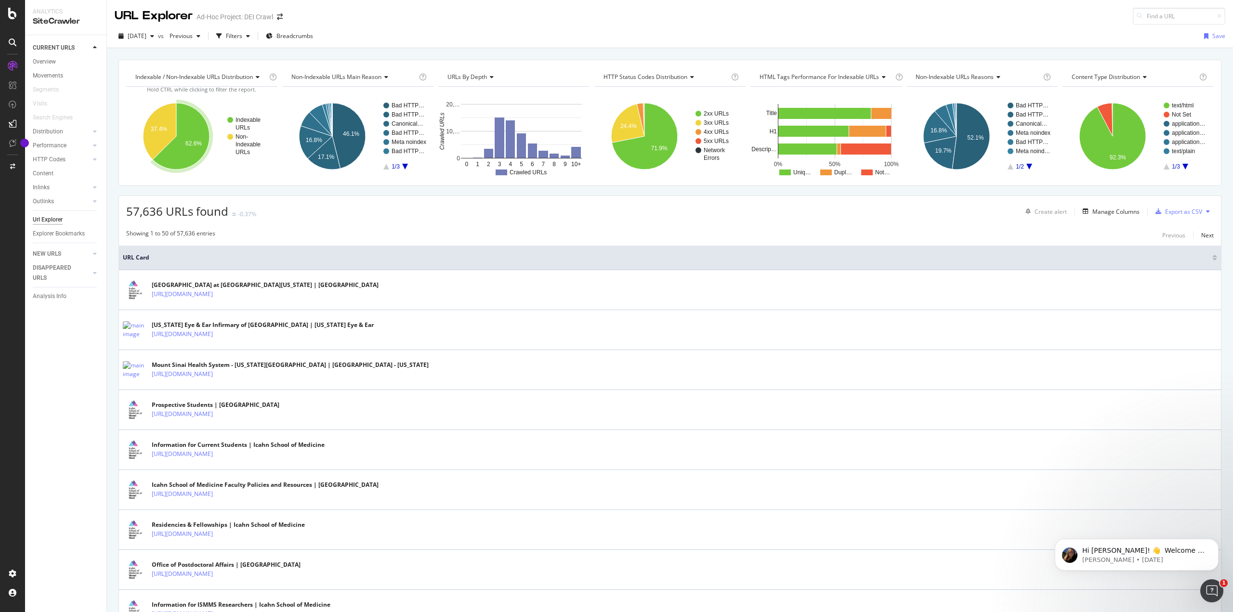
click at [11, 21] on div at bounding box center [12, 306] width 25 height 612
click at [12, 13] on icon at bounding box center [12, 14] width 9 height 12
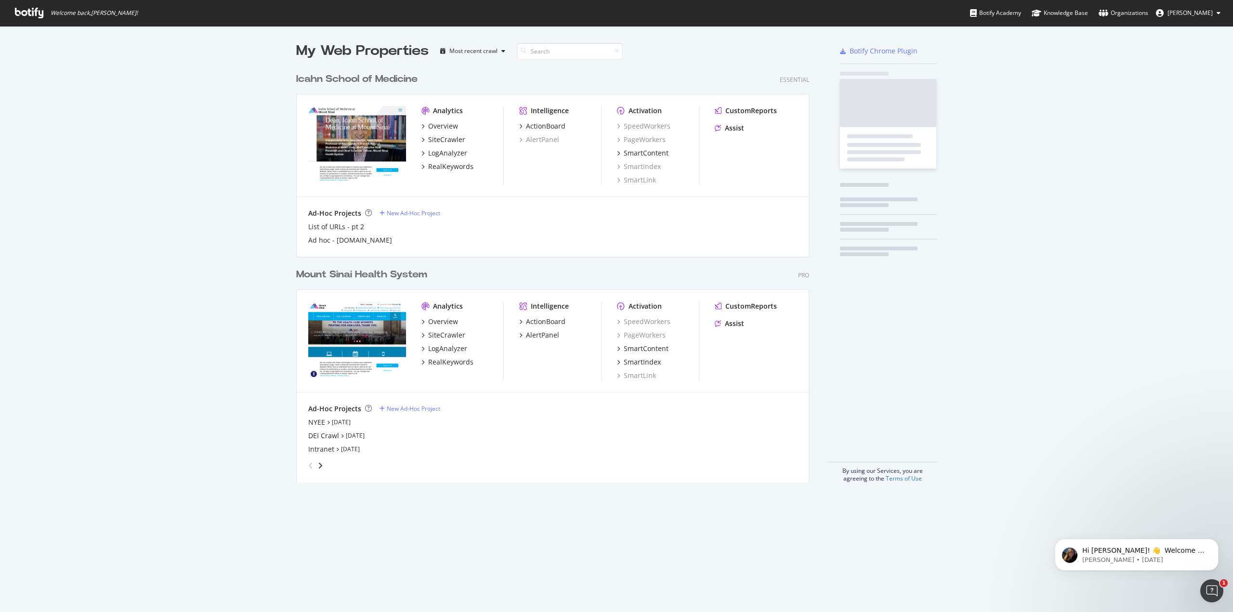
scroll to position [605, 1218]
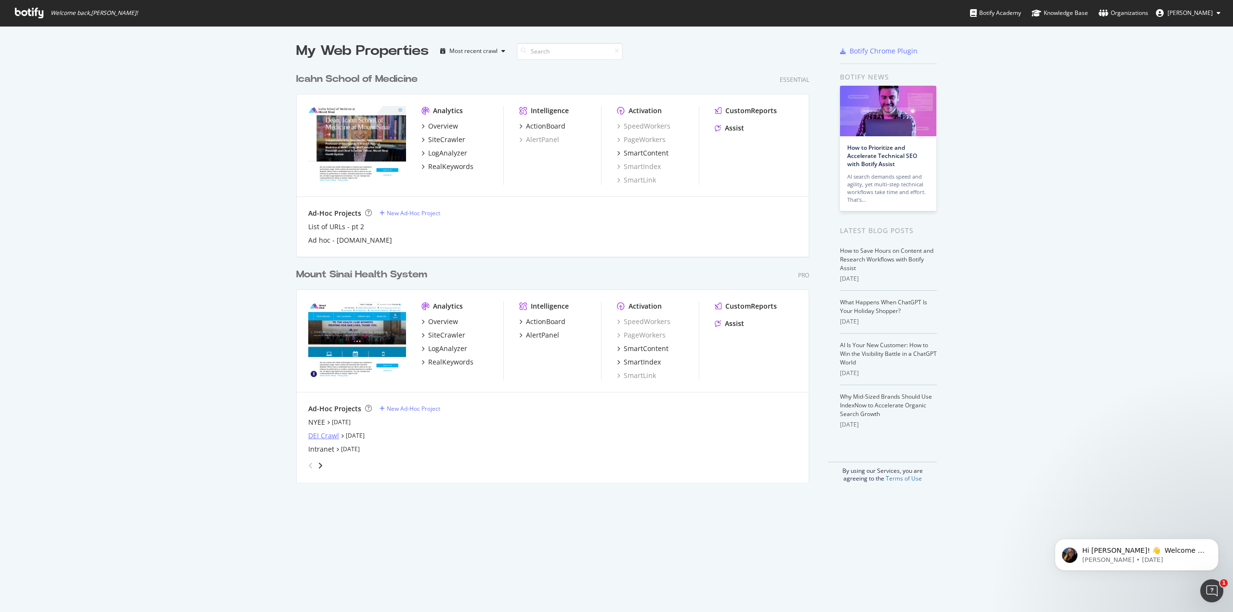
click at [325, 438] on div "DEI Crawl" at bounding box center [323, 436] width 31 height 10
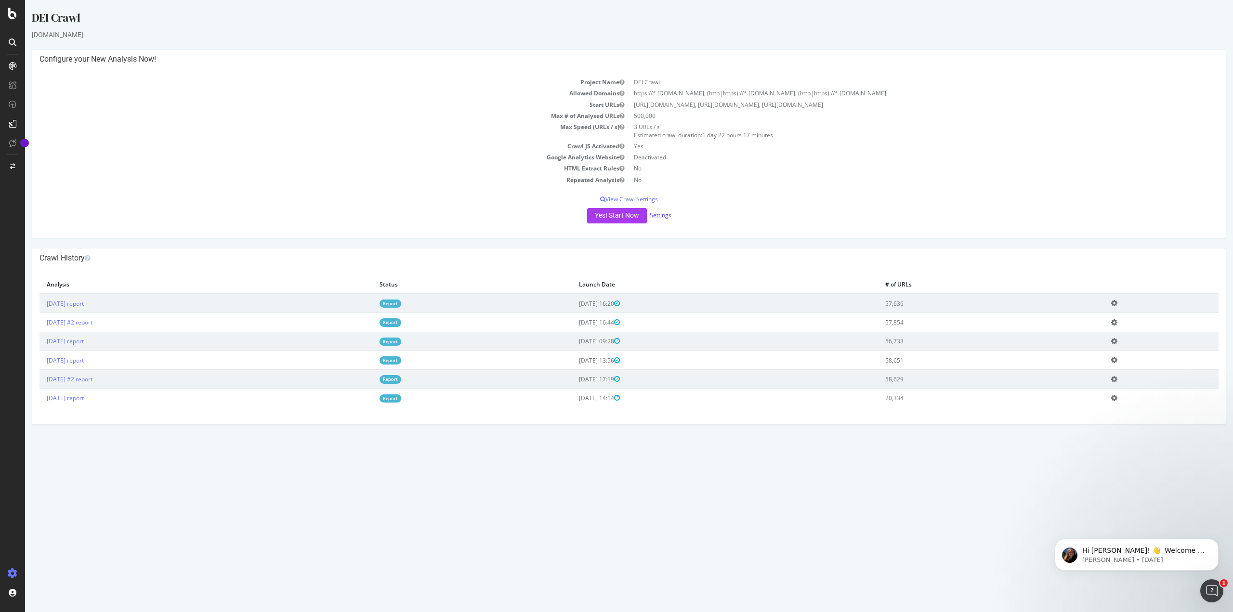
click at [658, 218] on link "Settings" at bounding box center [661, 215] width 22 height 8
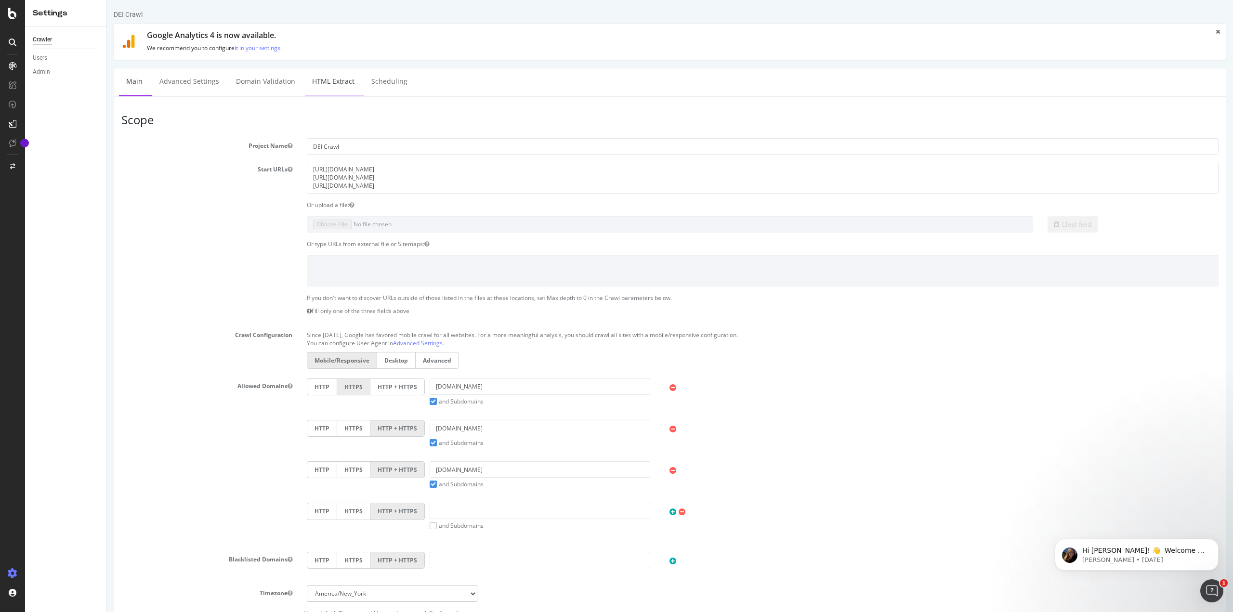
click at [308, 87] on link "HTML Extract" at bounding box center [333, 81] width 57 height 26
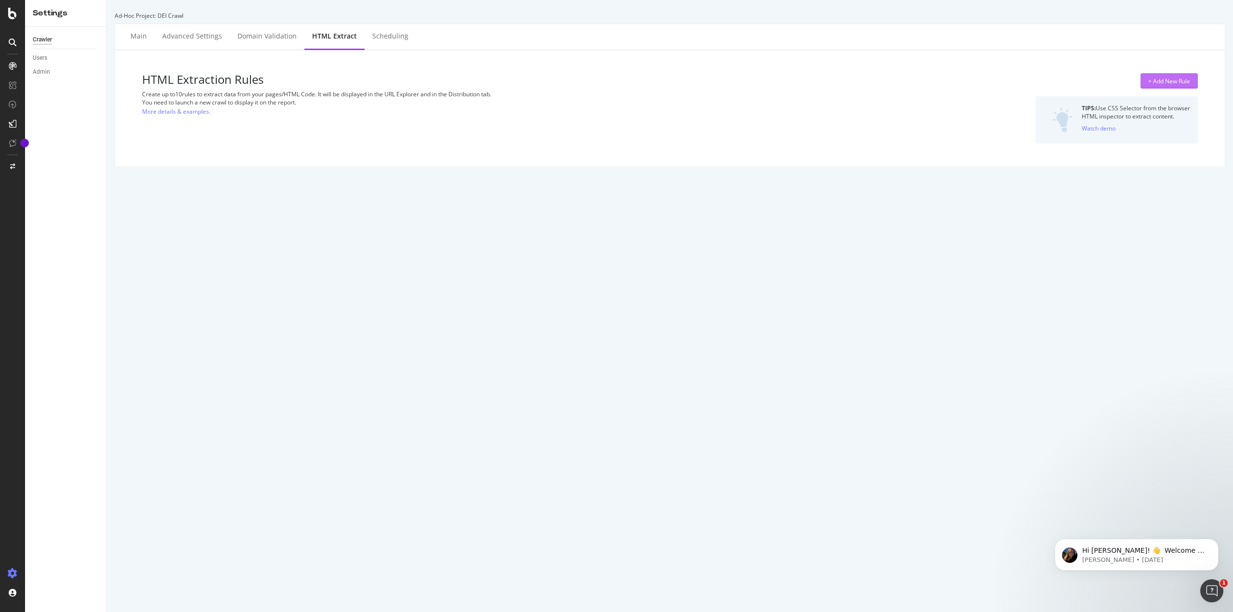
click at [1159, 86] on div "+ Add New Rule" at bounding box center [1169, 81] width 42 height 14
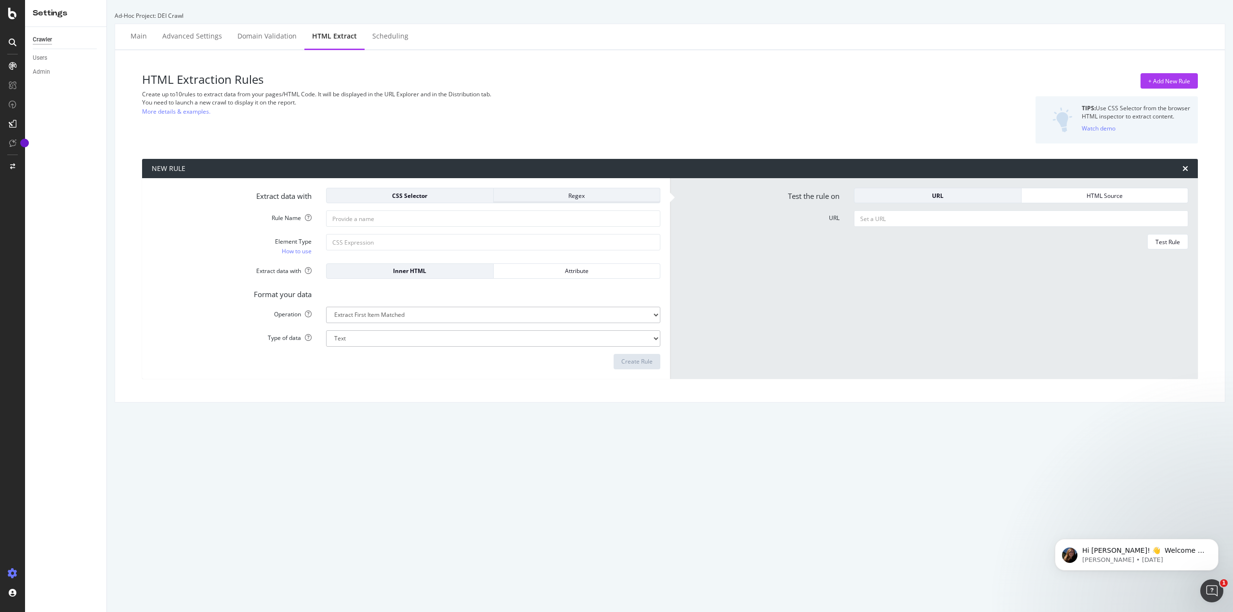
click at [525, 195] on div "Regex" at bounding box center [576, 196] width 151 height 8
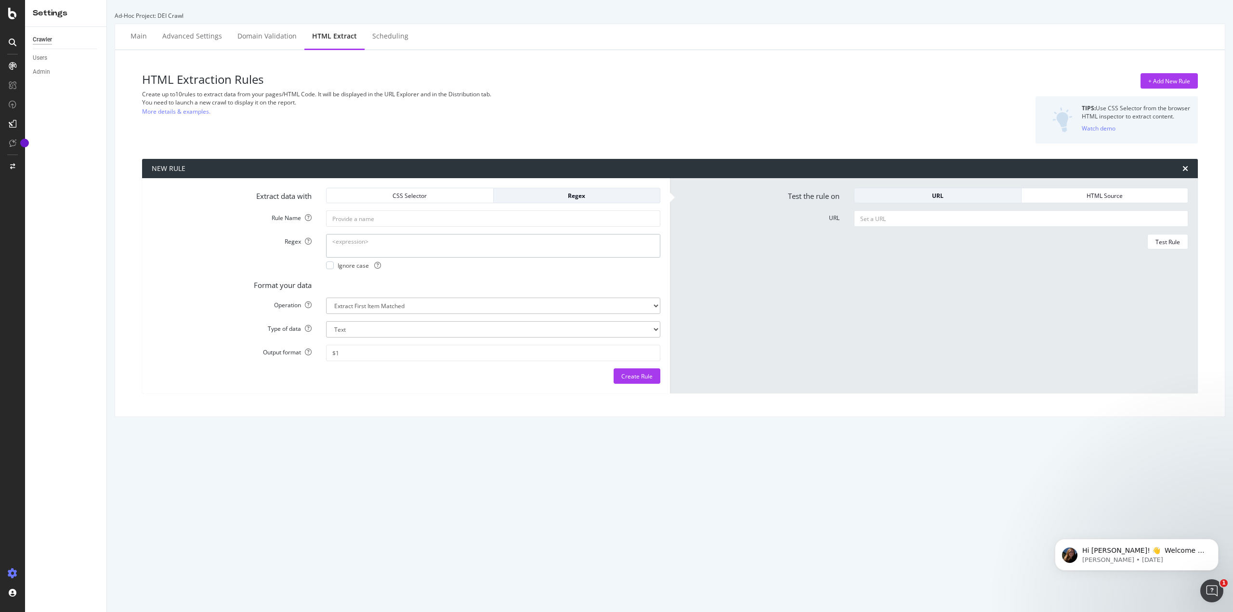
click at [358, 248] on textarea "Regex" at bounding box center [493, 245] width 334 height 23
paste textarea "[URL][DOMAIN_NAME]"
type textarea "h"
click at [354, 216] on input "Rule Name" at bounding box center [493, 218] width 334 height 16
paste input "Inclusive Excellence"
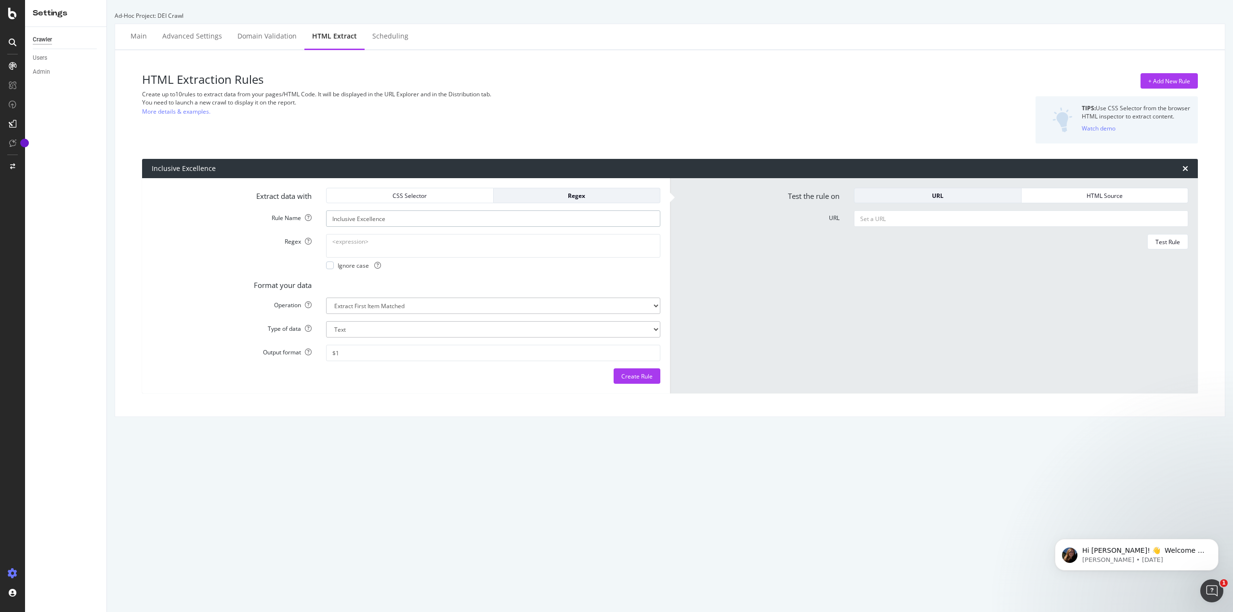
type input "Inclusive Excellence"
click at [357, 241] on textarea "Regex" at bounding box center [493, 245] width 334 height 23
paste textarea "Inclusive Excellence"
type textarea "(Inclusive Excellence)"
click at [412, 219] on input "Inclusive Excellence" at bounding box center [493, 218] width 334 height 16
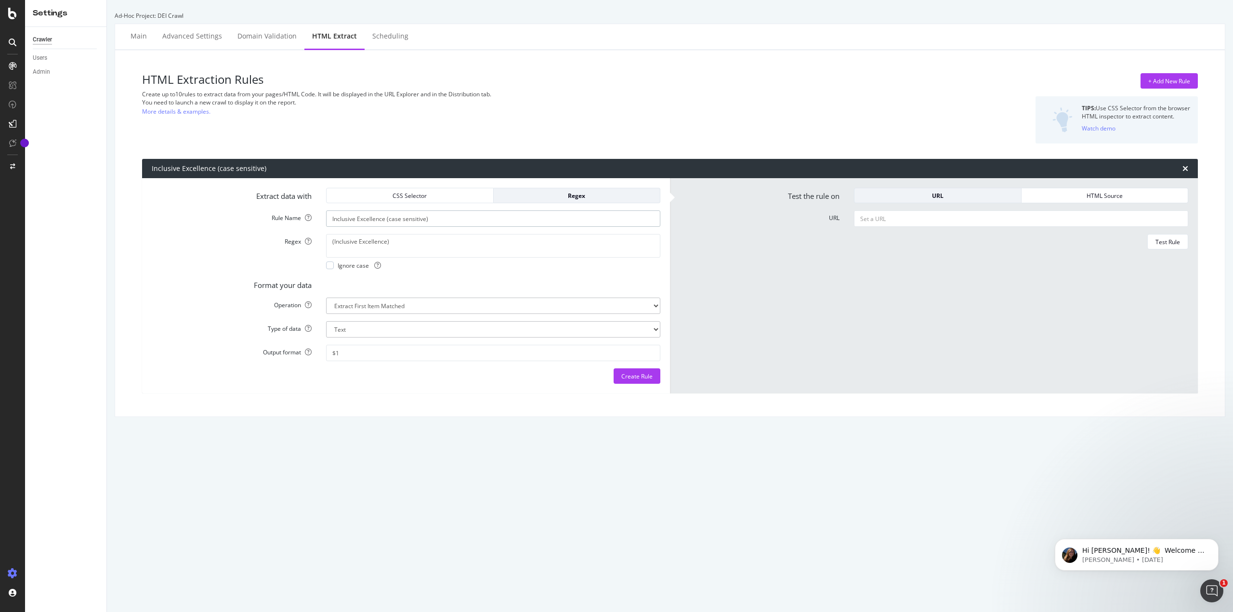
type input "Inclusive Excellence (case sensitive)"
click at [405, 307] on select "Extract First Item Matched Extract First 3 Items Matched Count Number of Occure…" at bounding box center [493, 306] width 334 height 16
select select "count"
click at [326, 298] on select "Extract First Item Matched Extract First 3 Items Matched Count Number of Occure…" at bounding box center [493, 306] width 334 height 16
select select "i"
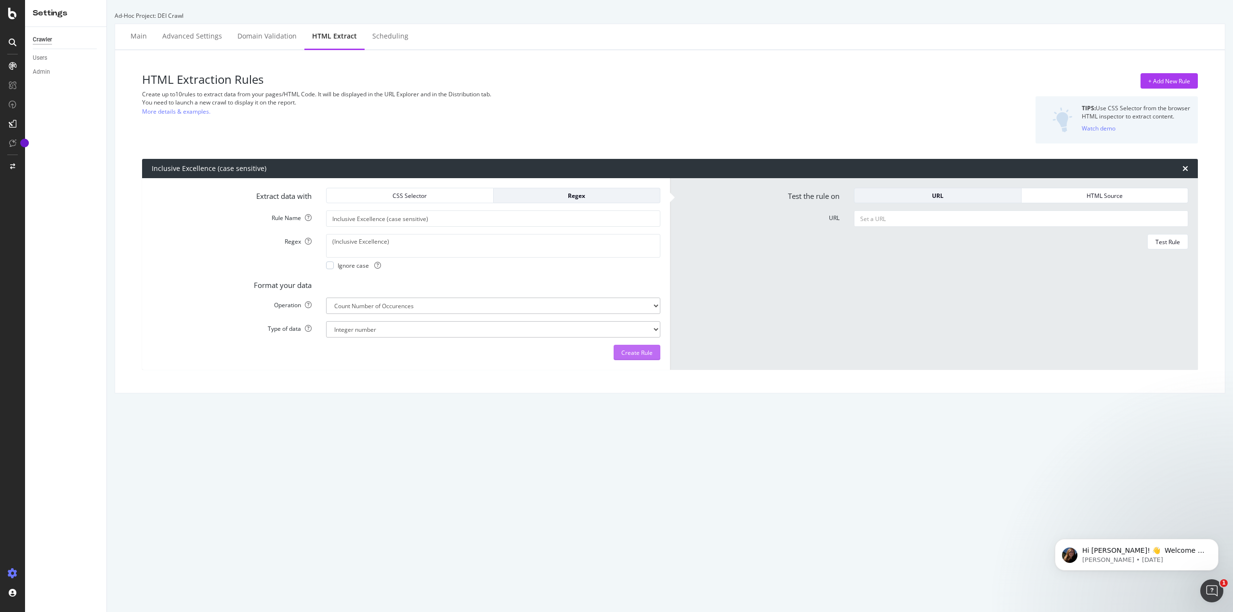
click at [629, 356] on div "Create Rule" at bounding box center [636, 353] width 31 height 8
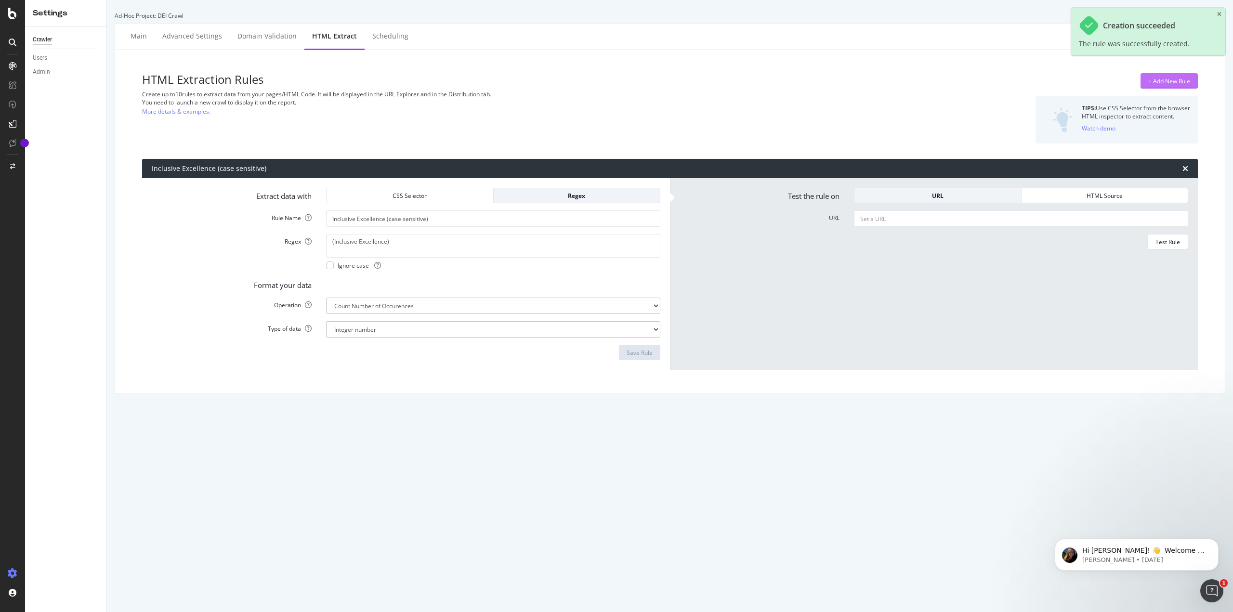
click at [1162, 78] on div "+ Add New Rule" at bounding box center [1169, 81] width 42 height 8
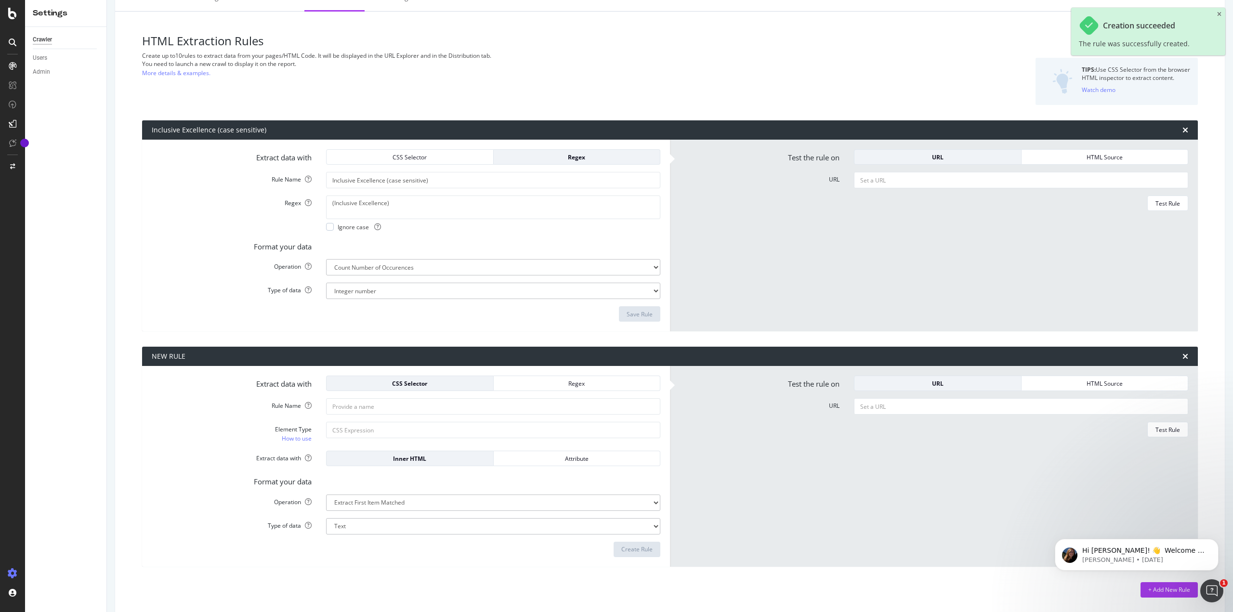
scroll to position [39, 0]
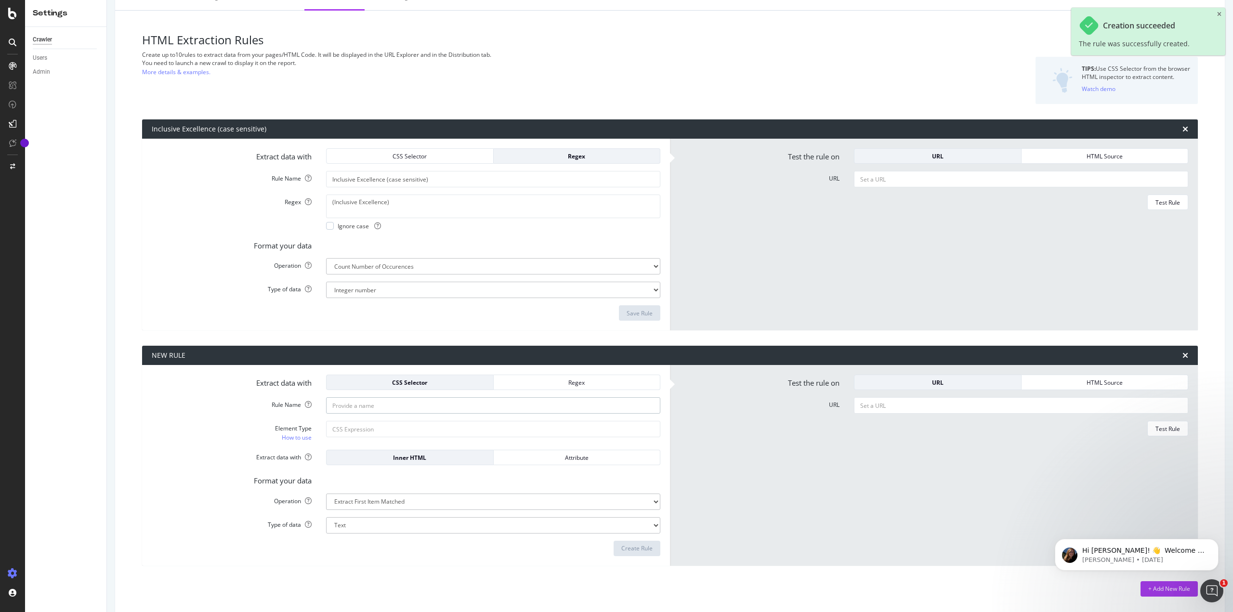
click at [376, 402] on input "Rule Name" at bounding box center [493, 405] width 334 height 16
paste input "Inclusive Excellence"
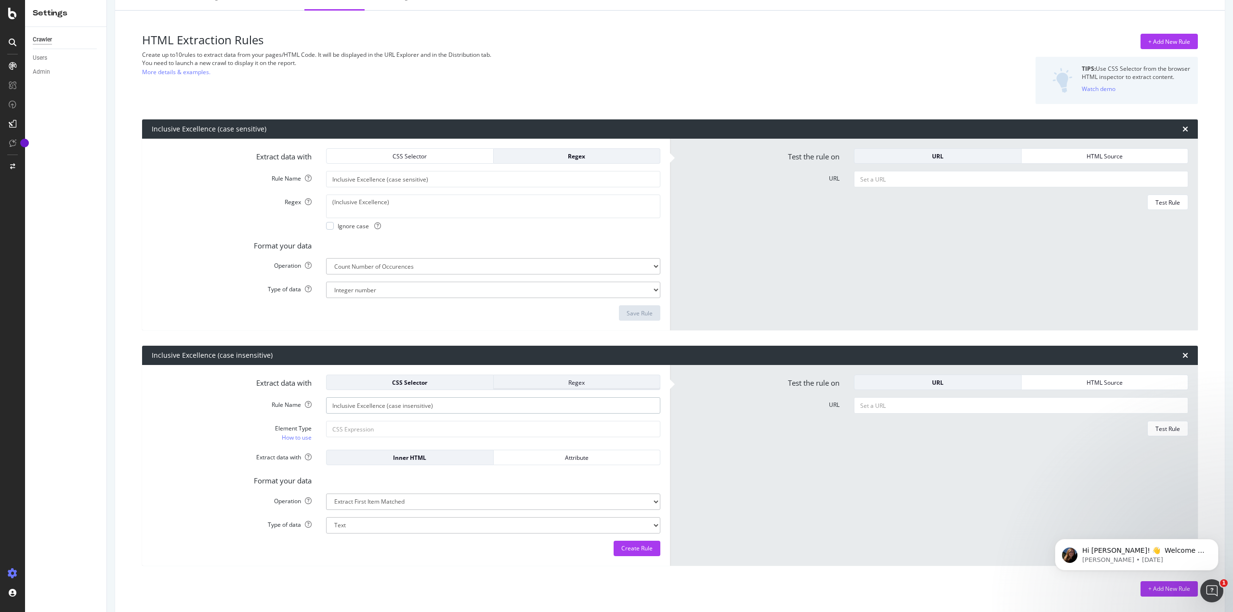
type input "Inclusive Excellence (case insensitive)"
click at [521, 385] on div "Regex" at bounding box center [576, 382] width 151 height 8
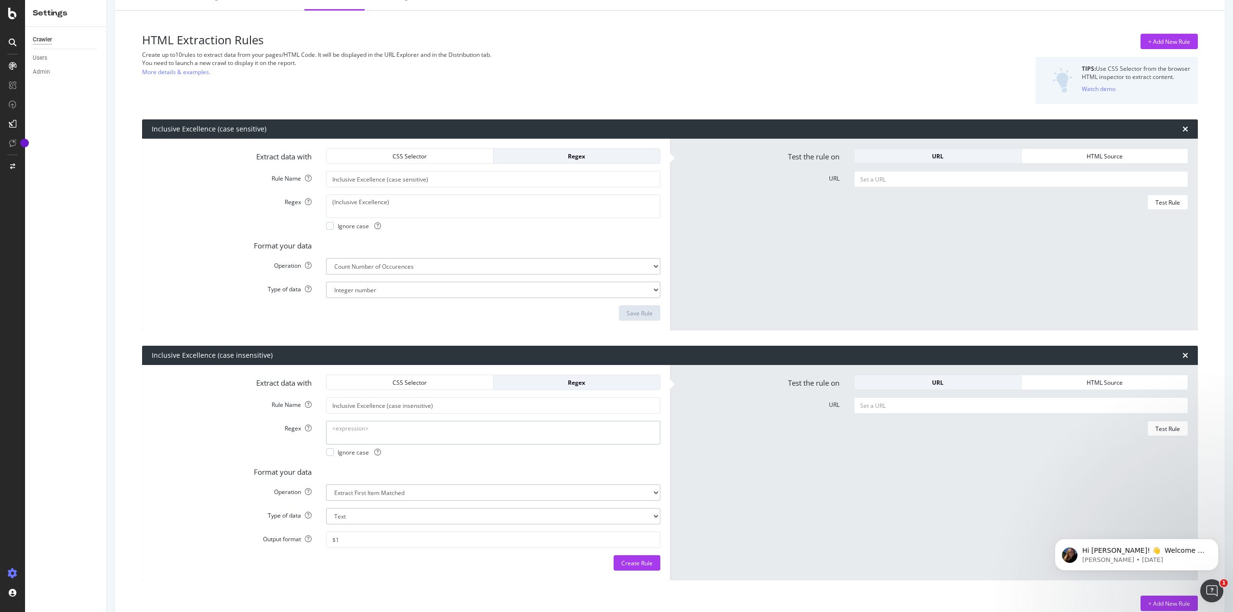
click at [407, 428] on textarea "Regex" at bounding box center [493, 432] width 334 height 23
type textarea "(Inclusive Excellence)"
click at [331, 449] on div at bounding box center [330, 452] width 8 height 8
click at [339, 488] on select "Extract First Item Matched Extract First 3 Items Matched Count Number of Occure…" at bounding box center [493, 492] width 334 height 16
select select "count"
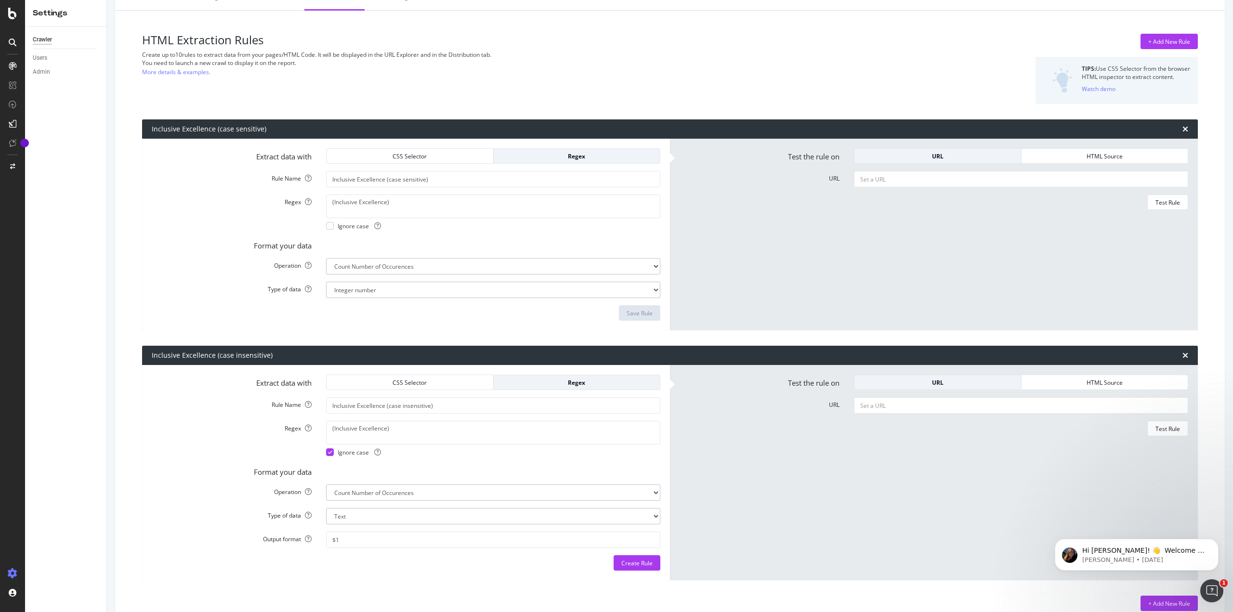
click at [326, 484] on select "Extract First Item Matched Extract First 3 Items Matched Count Number of Occure…" at bounding box center [493, 492] width 334 height 16
select select "i"
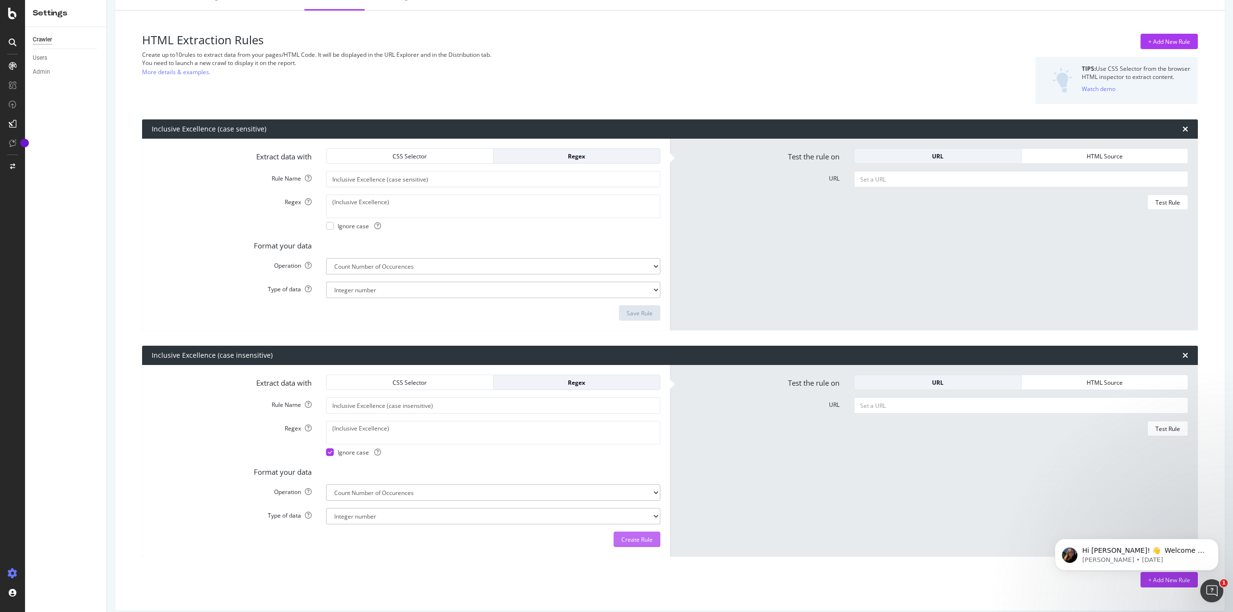
click at [629, 540] on div "Create Rule" at bounding box center [636, 539] width 31 height 8
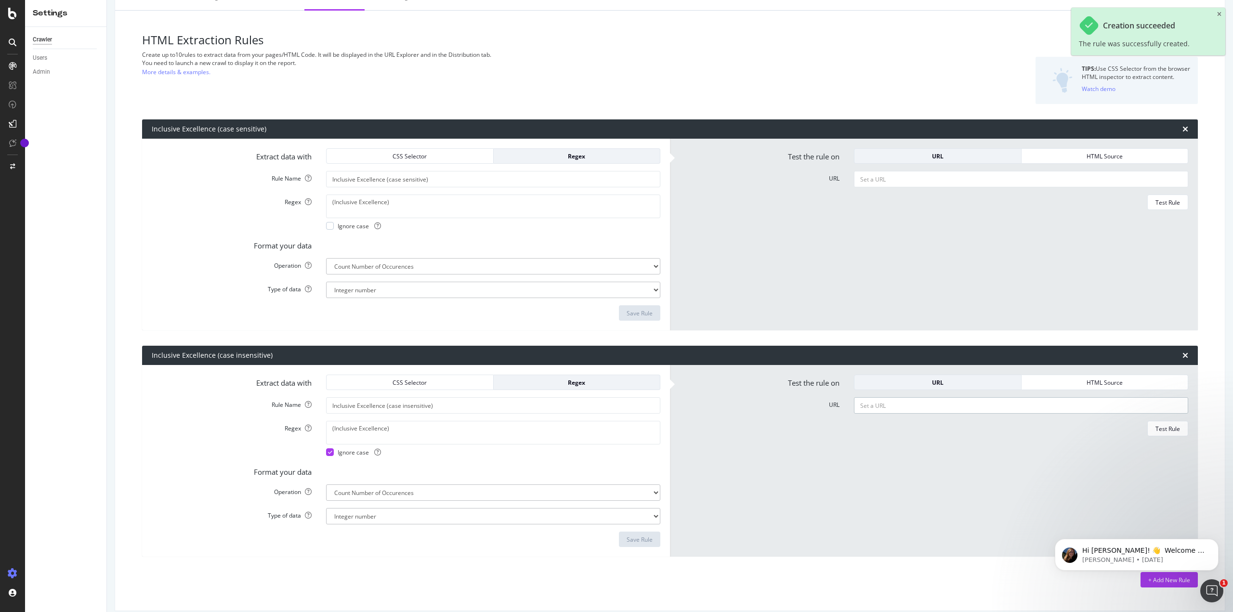
click at [871, 407] on input "URL" at bounding box center [1021, 405] width 334 height 16
paste input "[URL][DOMAIN_NAME]"
type input "[URL][DOMAIN_NAME]"
click at [1175, 432] on button "Test Rule" at bounding box center [1167, 428] width 41 height 15
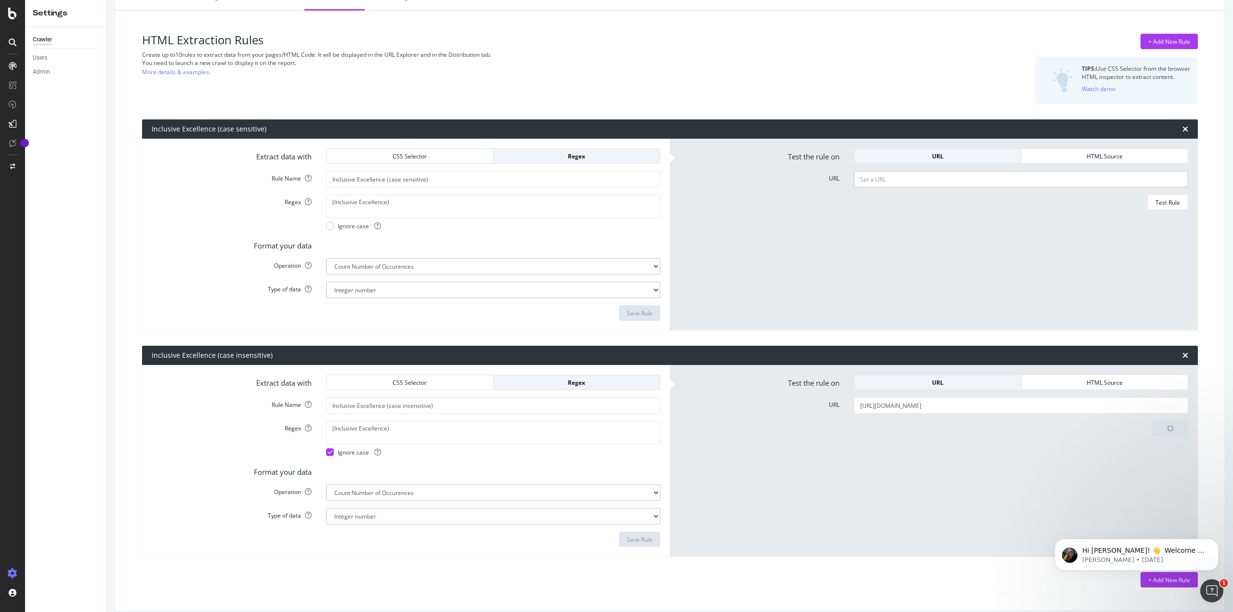
click at [938, 175] on input "URL" at bounding box center [1021, 179] width 334 height 16
paste input "[URL][DOMAIN_NAME]"
type input "[URL][DOMAIN_NAME]"
click at [1166, 208] on div "Test Rule" at bounding box center [1167, 201] width 25 height 13
click at [40, 92] on div "SiteCrawler" at bounding box center [53, 91] width 34 height 10
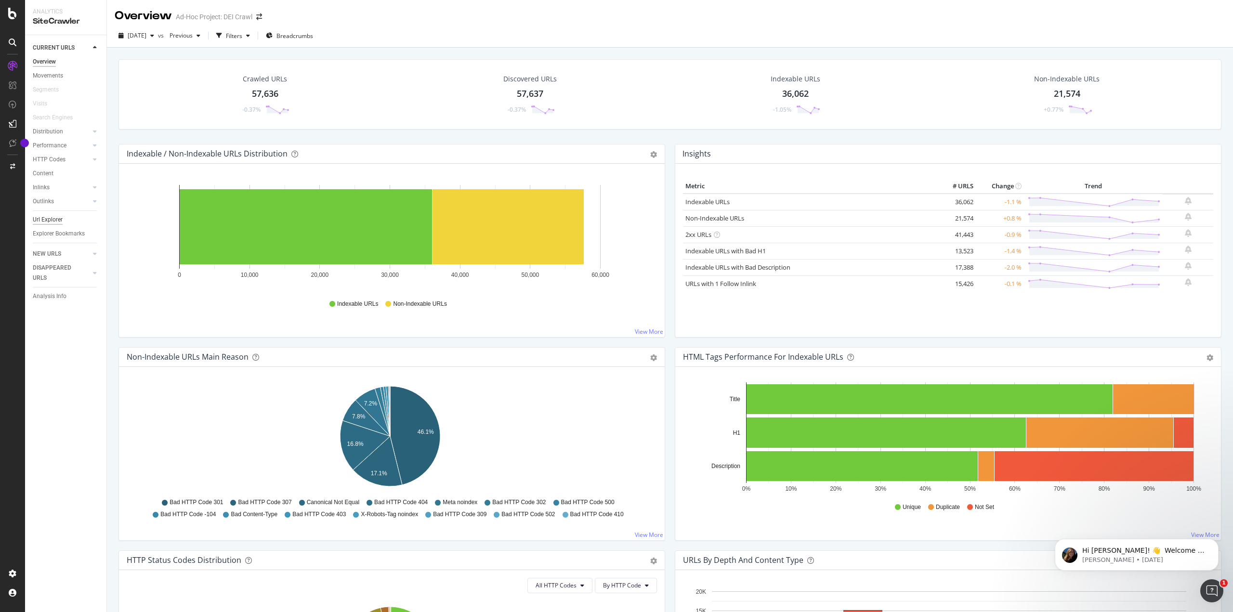
click at [49, 215] on div "Url Explorer" at bounding box center [48, 220] width 30 height 10
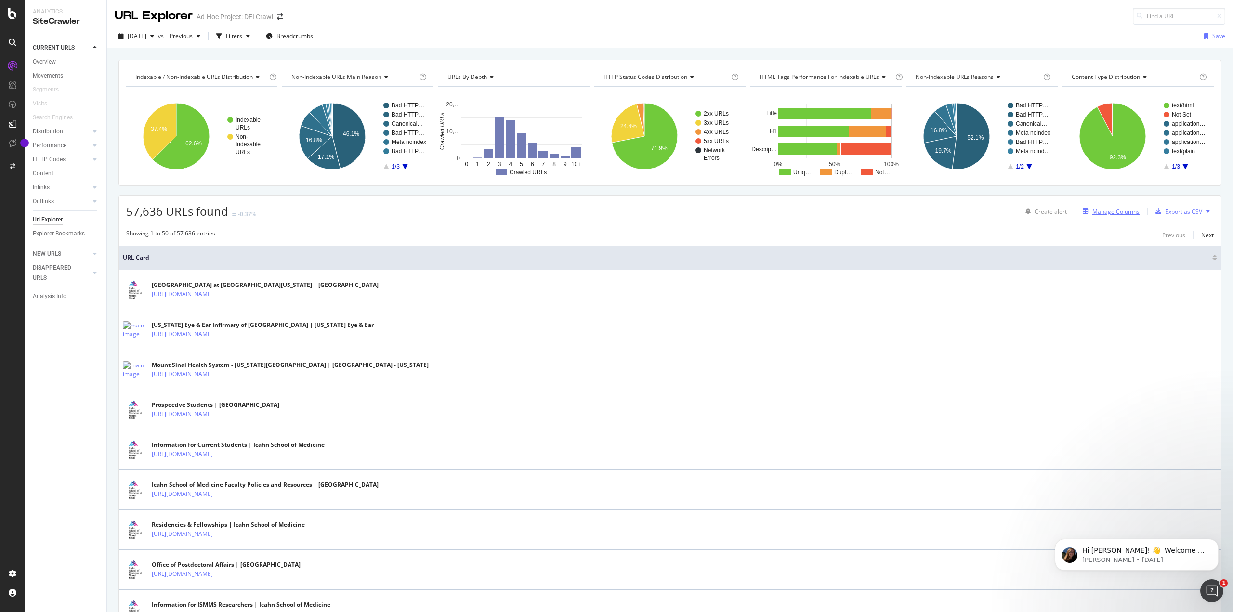
click at [1124, 209] on div "Manage Columns" at bounding box center [1115, 212] width 47 height 8
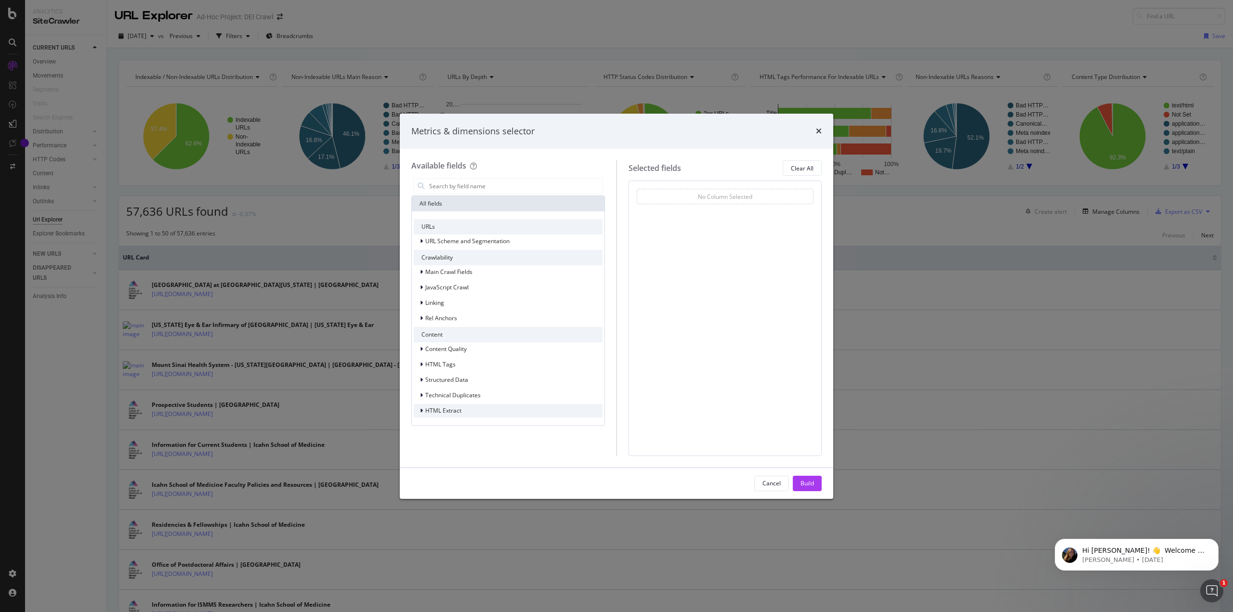
click at [456, 406] on div "HTML Extract" at bounding box center [438, 411] width 48 height 10
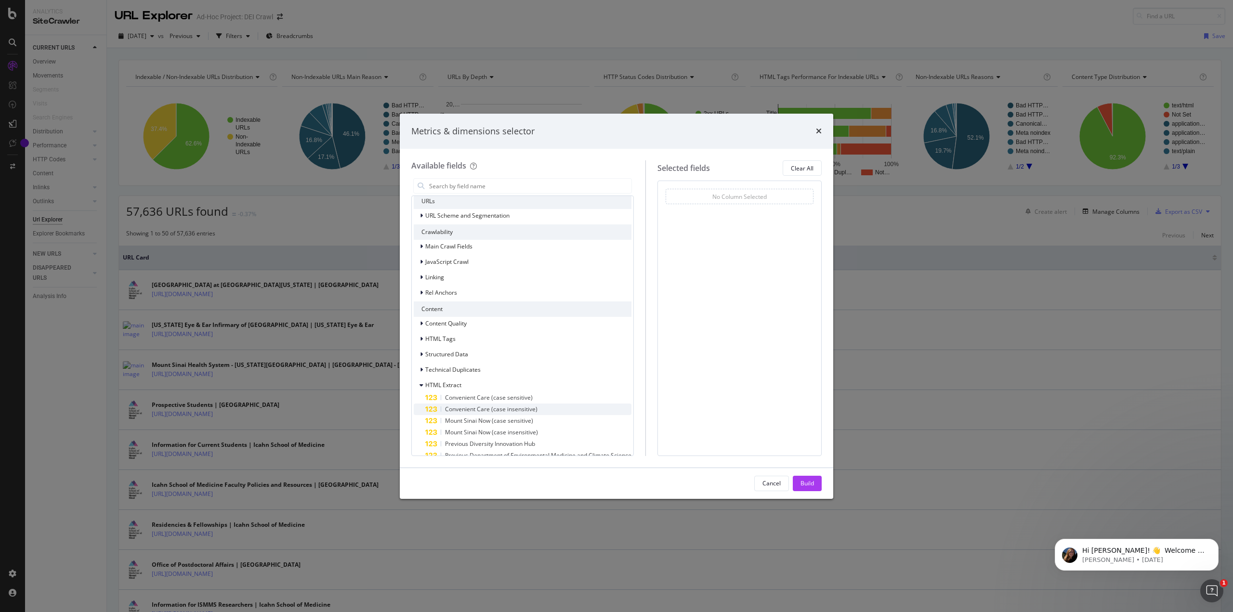
scroll to position [39, 0]
click at [426, 372] on span "HTML Extract" at bounding box center [443, 371] width 36 height 8
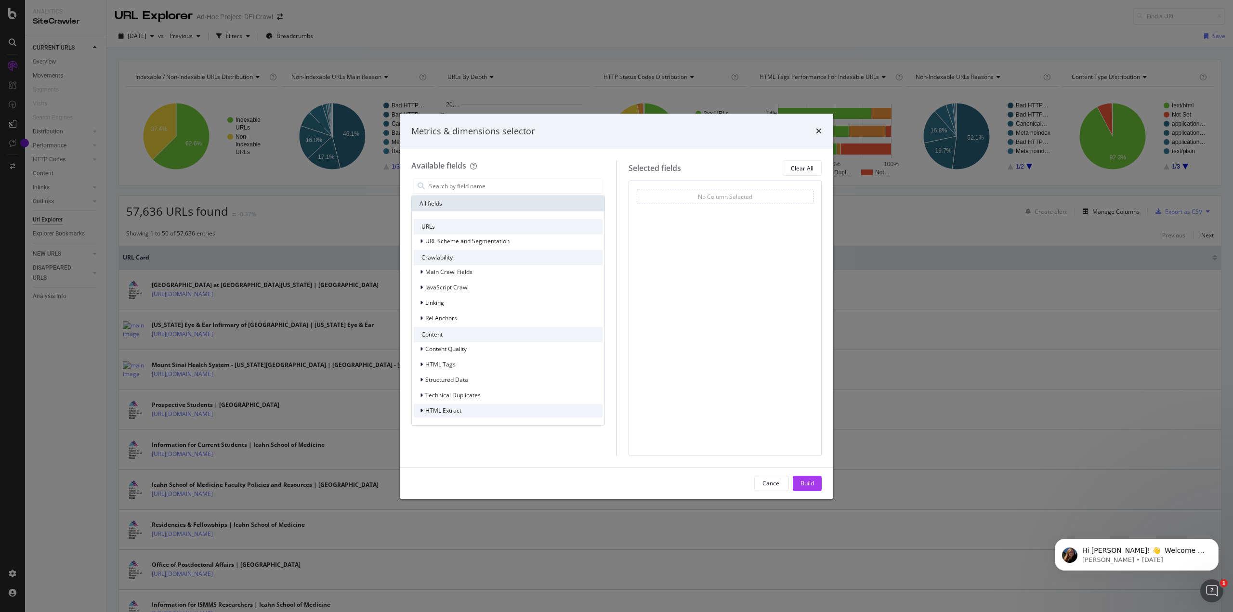
click at [434, 410] on span "HTML Extract" at bounding box center [443, 410] width 36 height 8
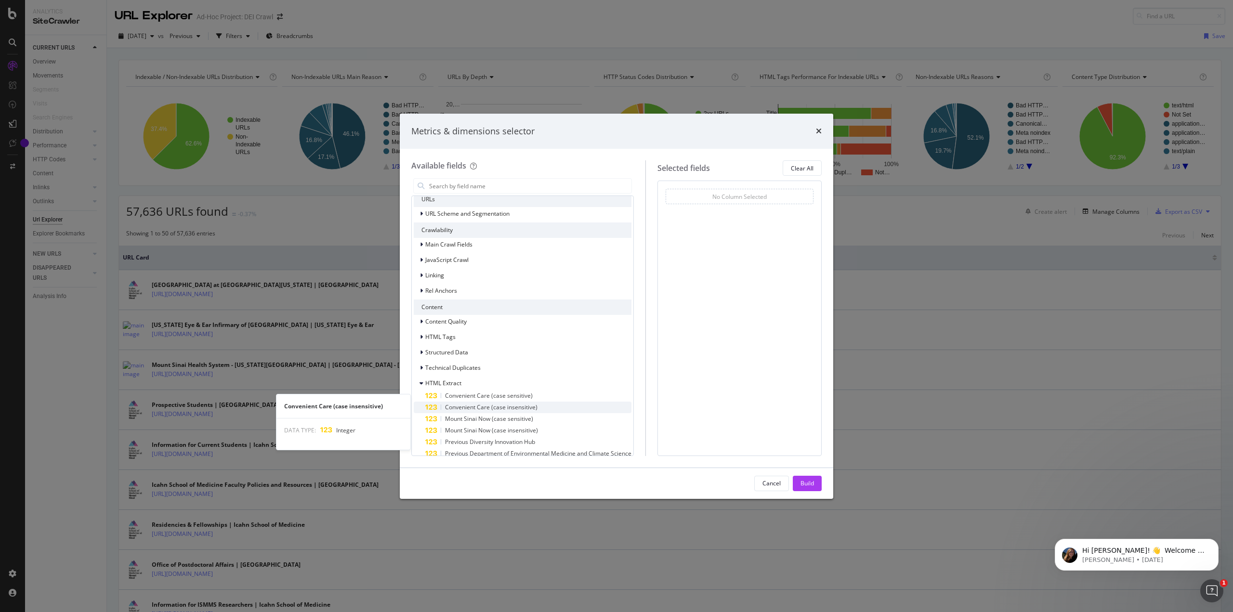
scroll to position [39, 0]
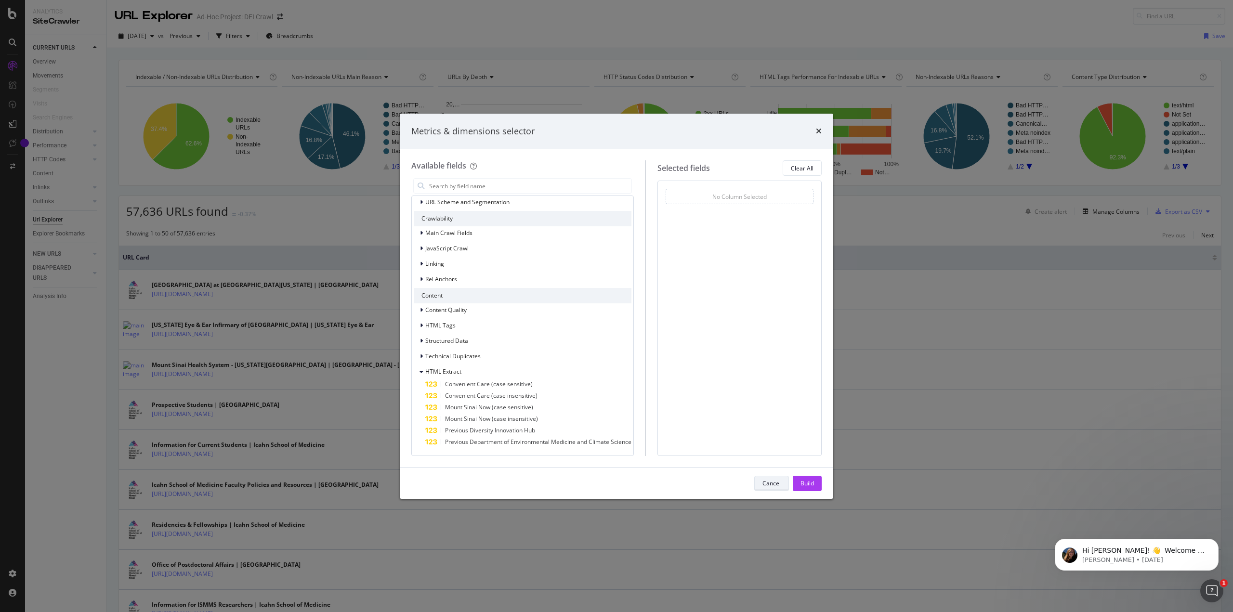
click at [778, 485] on div "Cancel" at bounding box center [771, 483] width 18 height 8
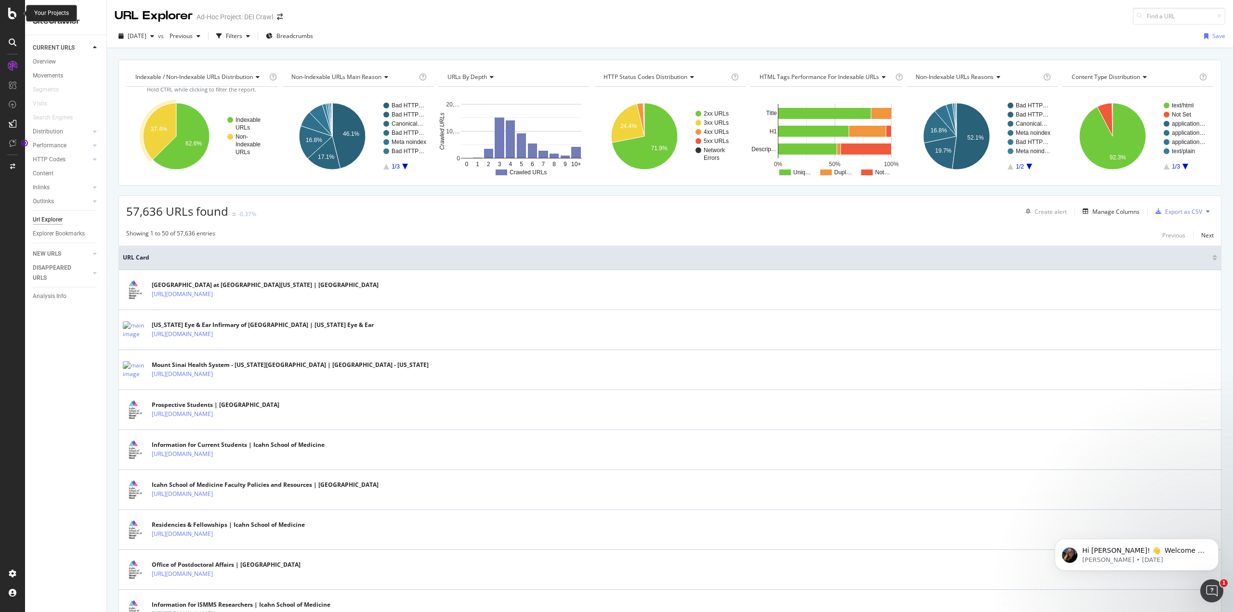
click at [19, 10] on div at bounding box center [12, 14] width 23 height 12
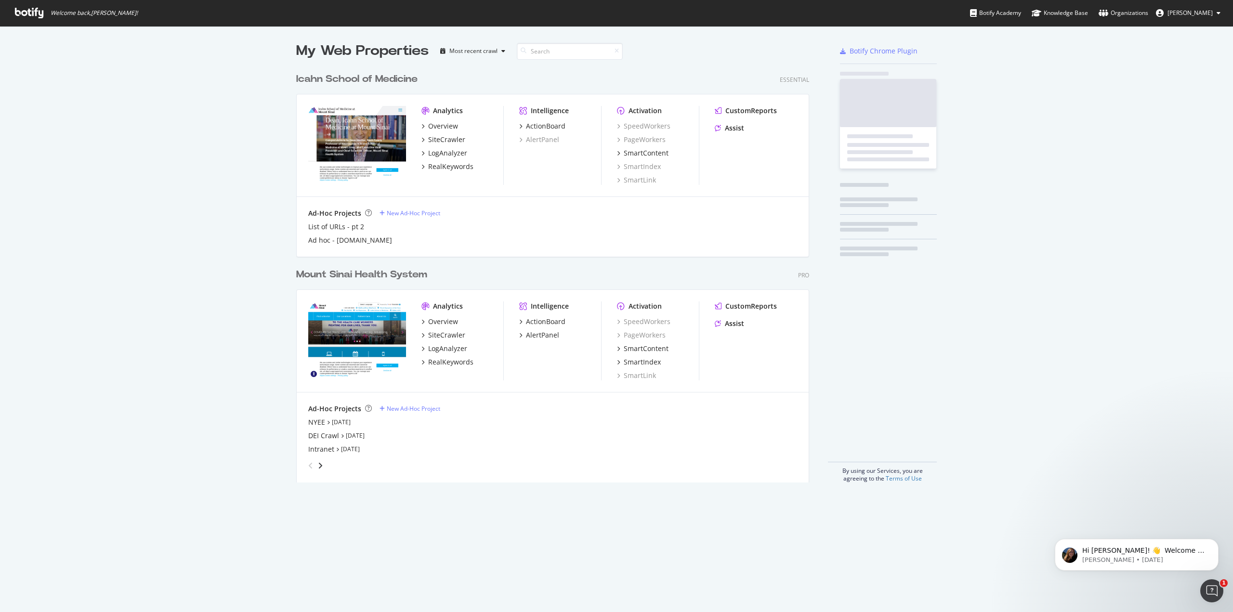
scroll to position [605, 1218]
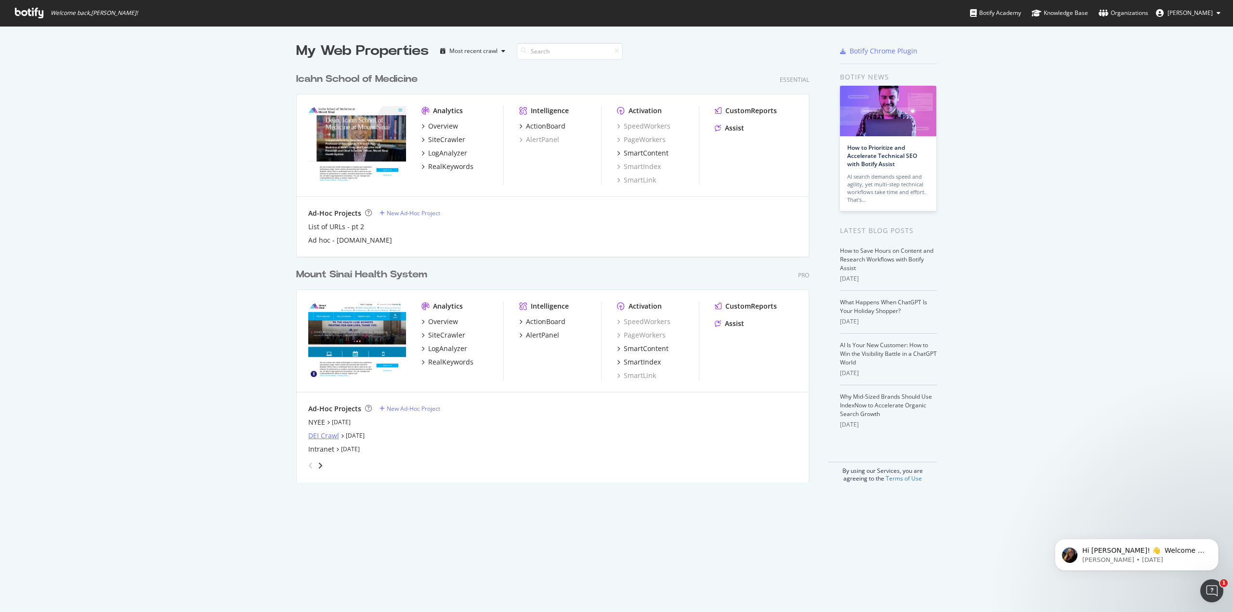
click at [323, 438] on div "DEI Crawl" at bounding box center [323, 436] width 31 height 10
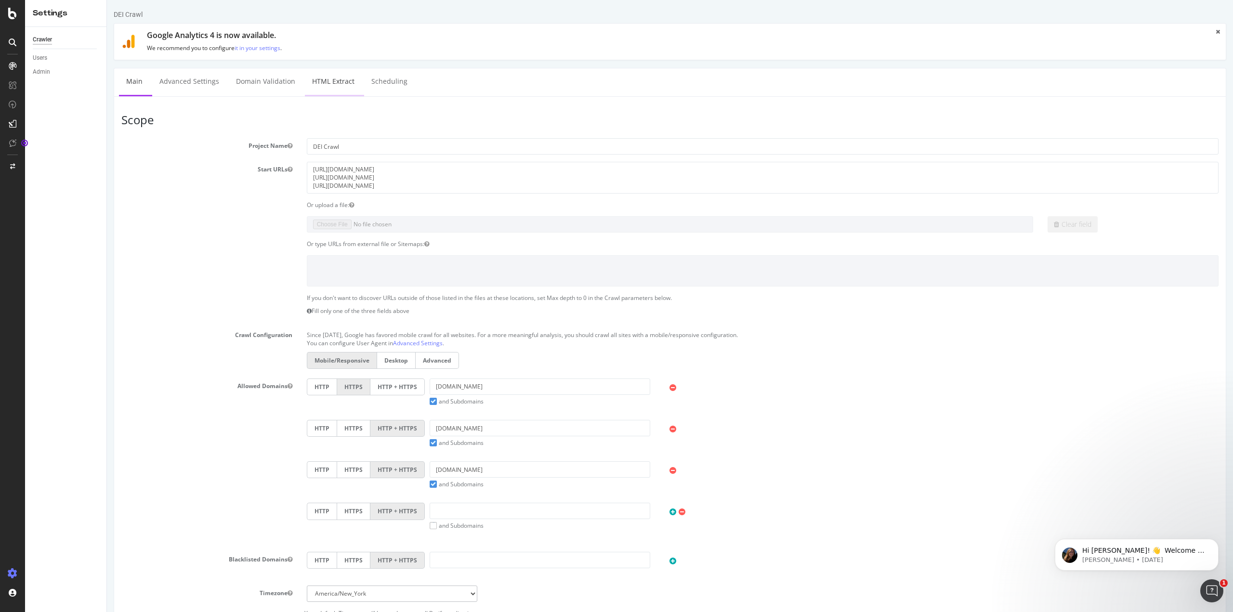
click at [347, 82] on link "HTML Extract" at bounding box center [333, 81] width 57 height 26
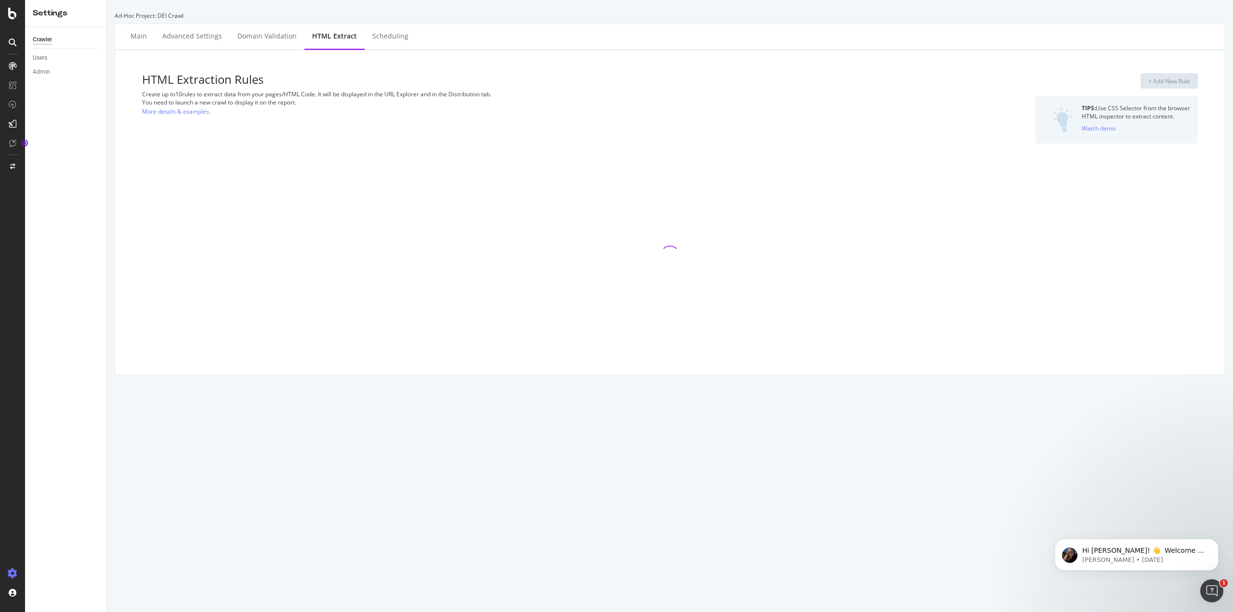
select select "count"
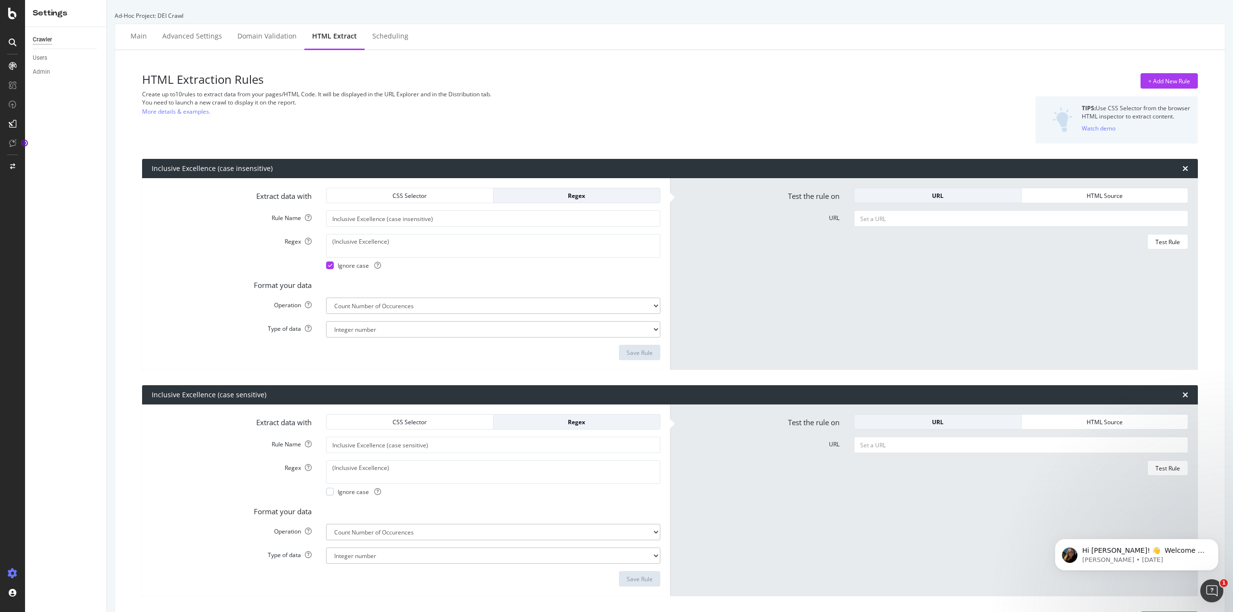
click at [392, 125] on div "HTML Extraction Rules Create up to 10 rules to extract data from your pages/HTM…" at bounding box center [491, 108] width 699 height 70
click at [140, 40] on div "Main" at bounding box center [138, 36] width 16 height 10
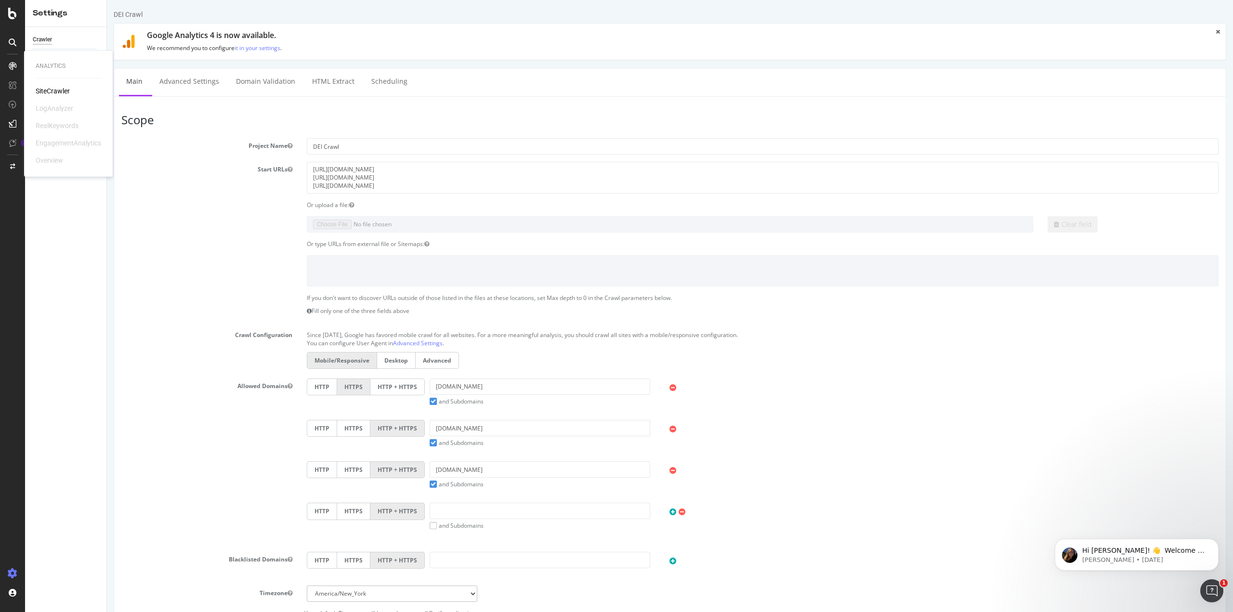
click at [16, 67] on icon at bounding box center [13, 66] width 8 height 8
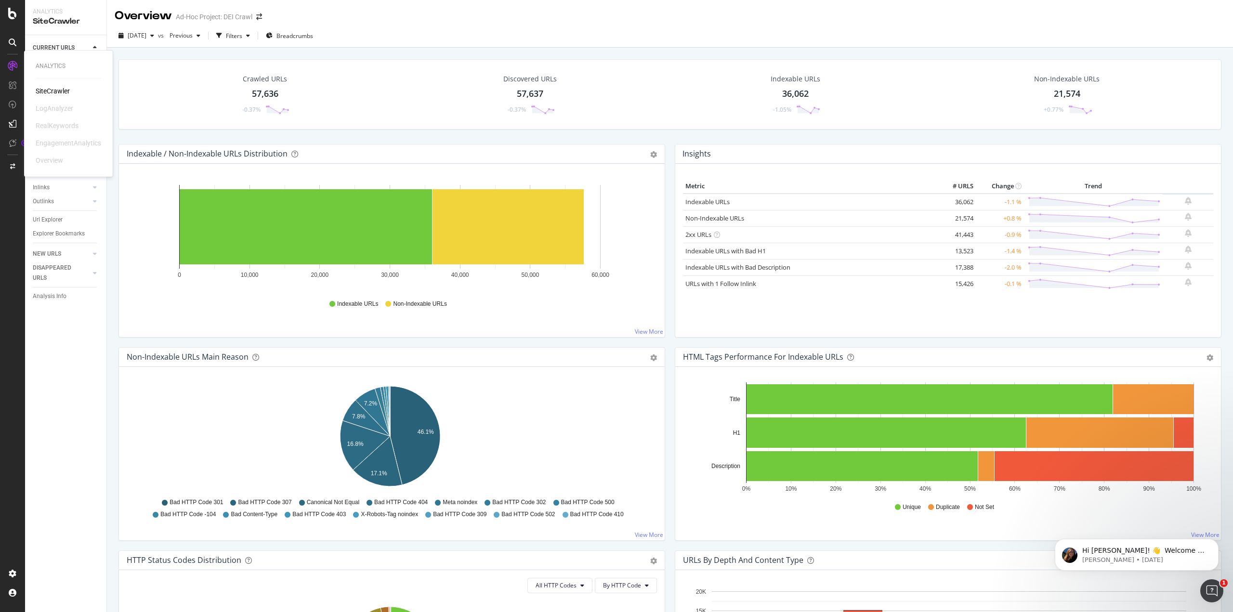
click at [41, 91] on div "SiteCrawler" at bounding box center [53, 91] width 34 height 10
click at [55, 218] on div "Url Explorer" at bounding box center [48, 220] width 30 height 10
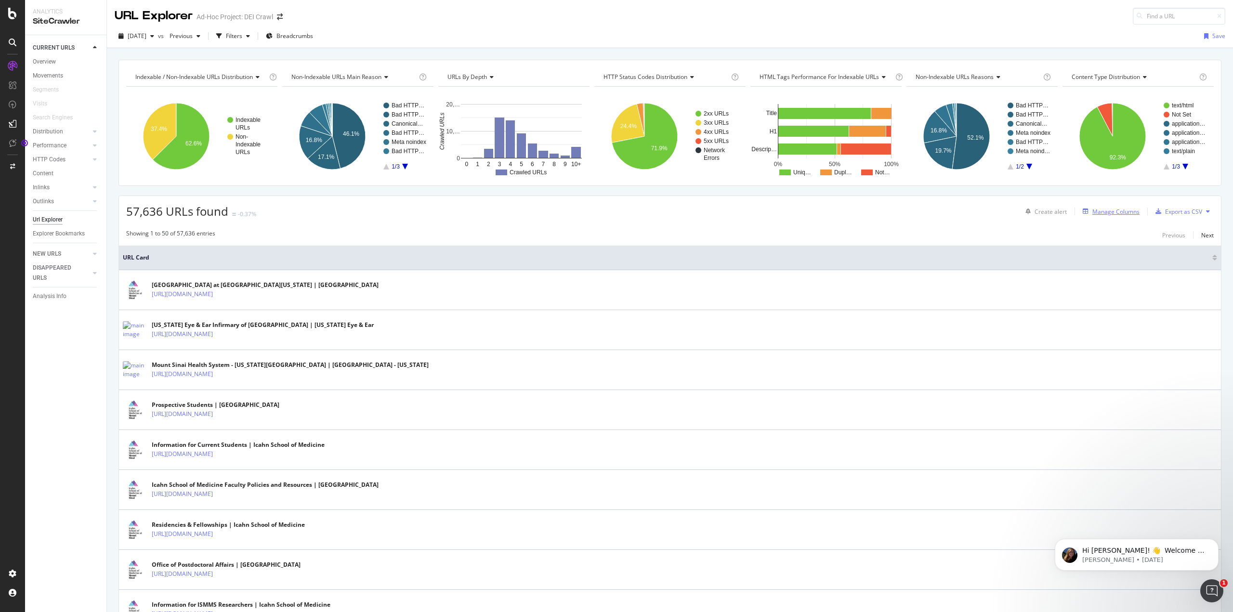
click at [1096, 212] on div "Manage Columns" at bounding box center [1115, 212] width 47 height 8
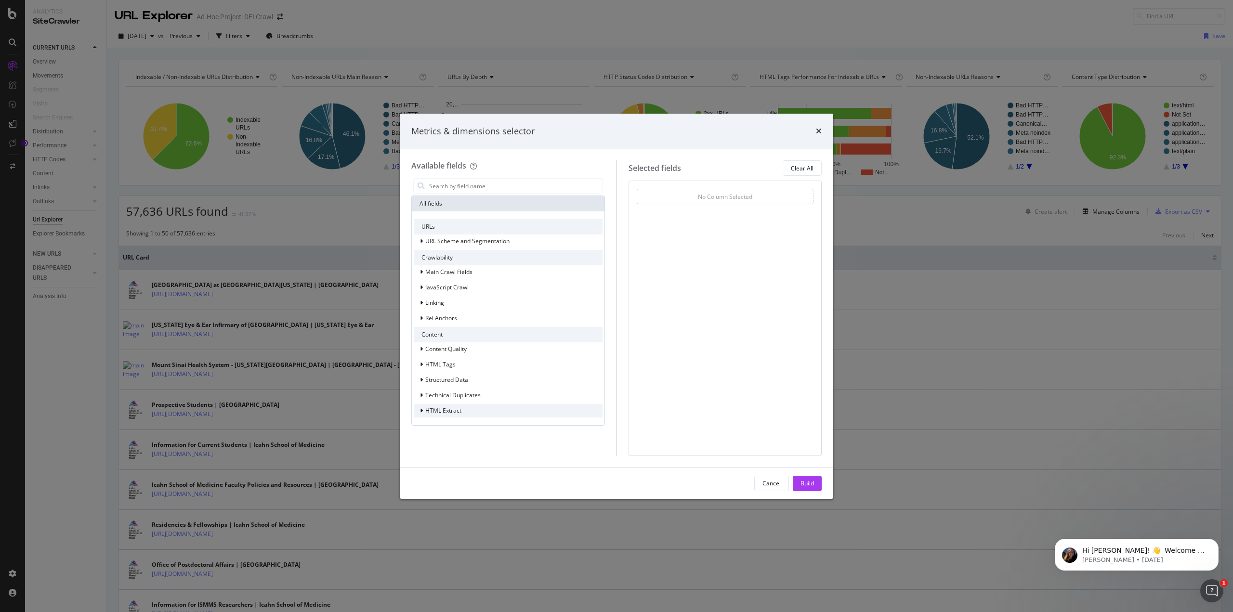
click at [427, 406] on span "HTML Extract" at bounding box center [443, 410] width 36 height 8
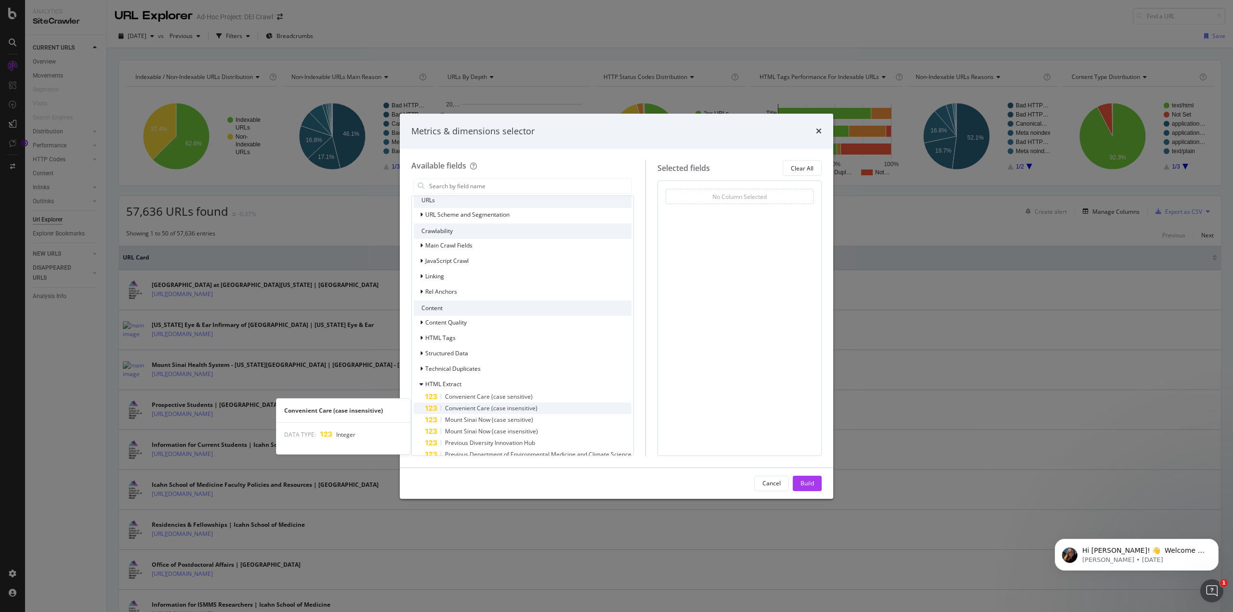
scroll to position [39, 0]
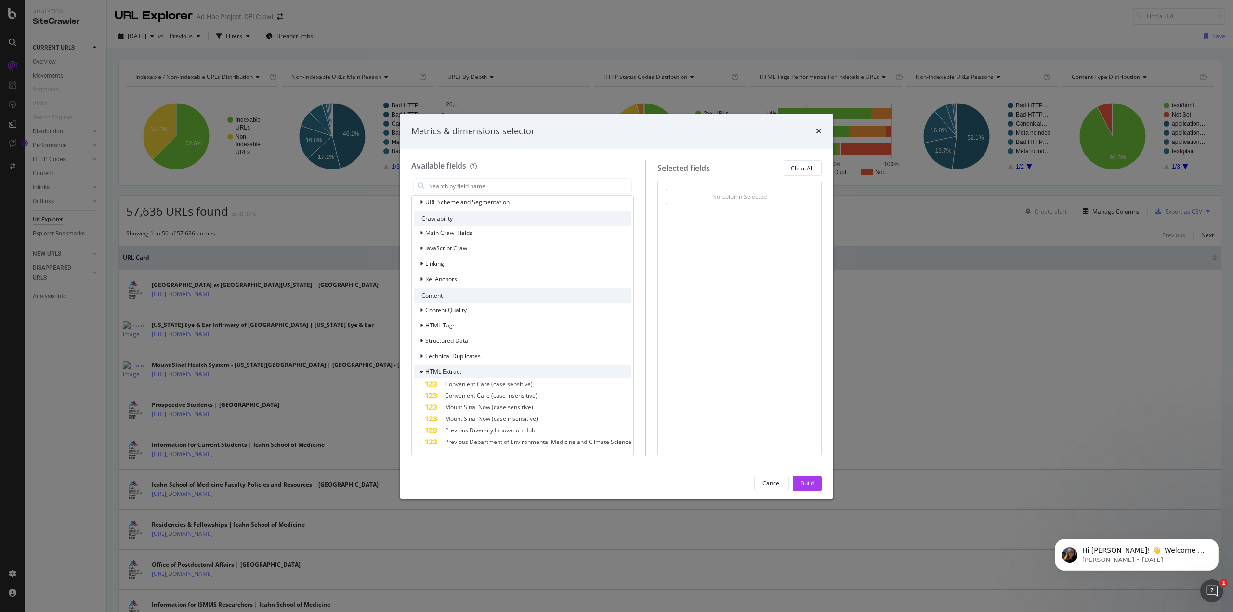
click at [443, 369] on span "HTML Extract" at bounding box center [443, 371] width 36 height 8
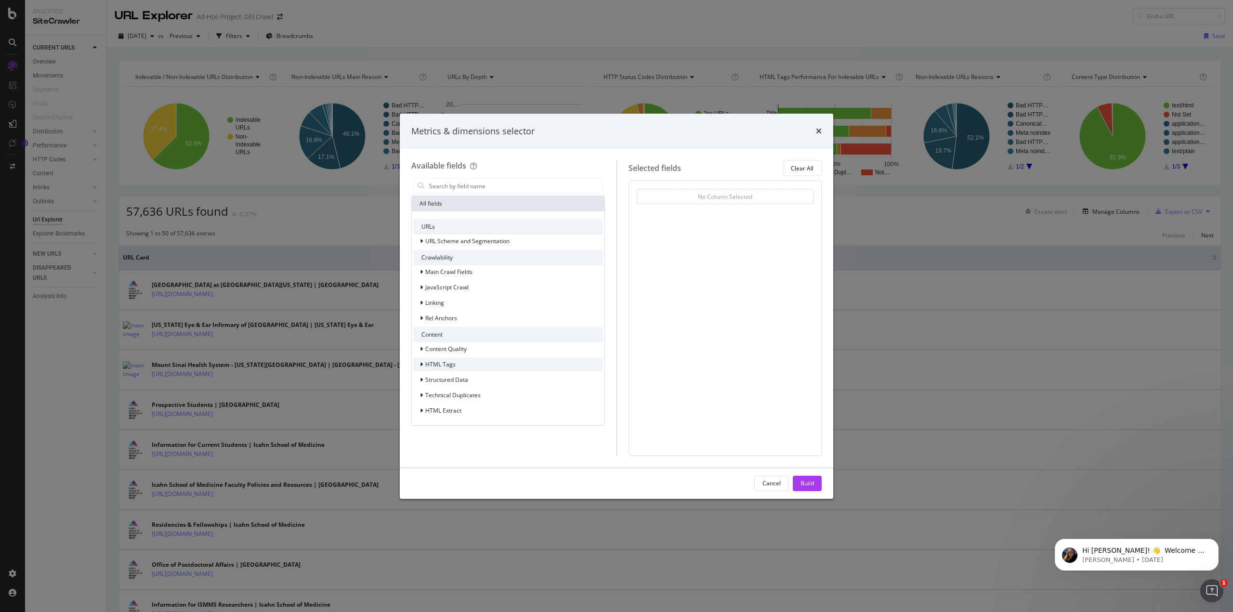
click at [449, 360] on span "HTML Tags" at bounding box center [440, 364] width 30 height 8
click at [449, 361] on span "HTML Tags" at bounding box center [440, 364] width 30 height 8
click at [451, 398] on span "Technical Duplicates" at bounding box center [452, 395] width 55 height 8
click at [451, 377] on span "Structured Data" at bounding box center [446, 380] width 43 height 8
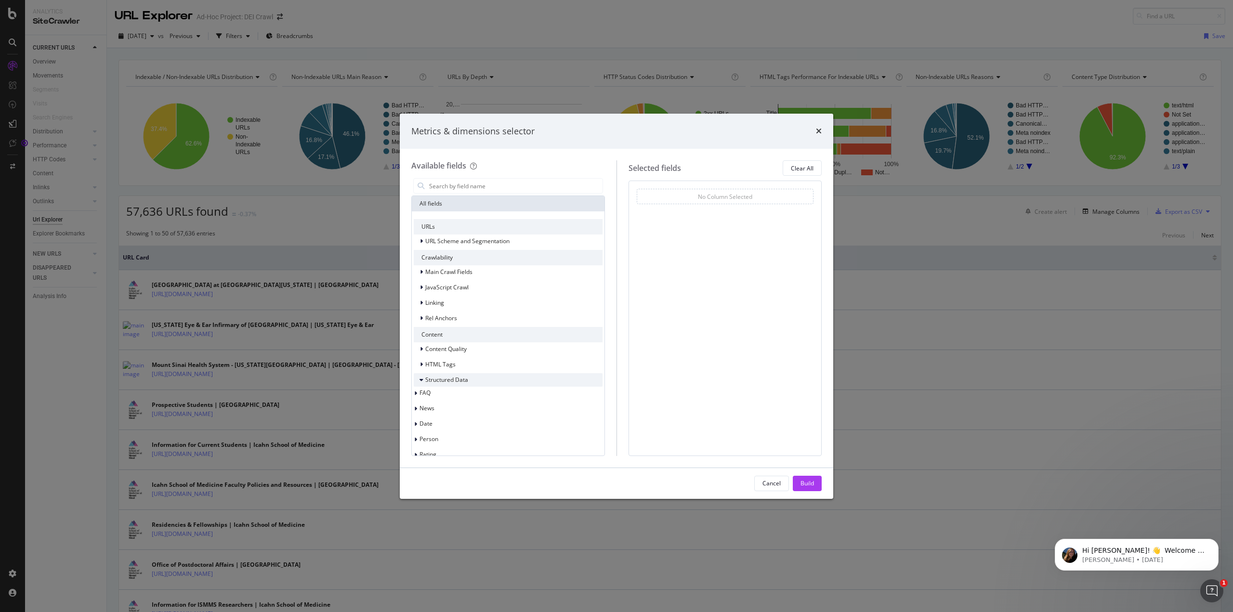
click at [452, 377] on span "Structured Data" at bounding box center [446, 380] width 43 height 8
click at [13, 81] on div "Metrics & dimensions selector Available fields All fields URLs URL Scheme and S…" at bounding box center [616, 306] width 1233 height 612
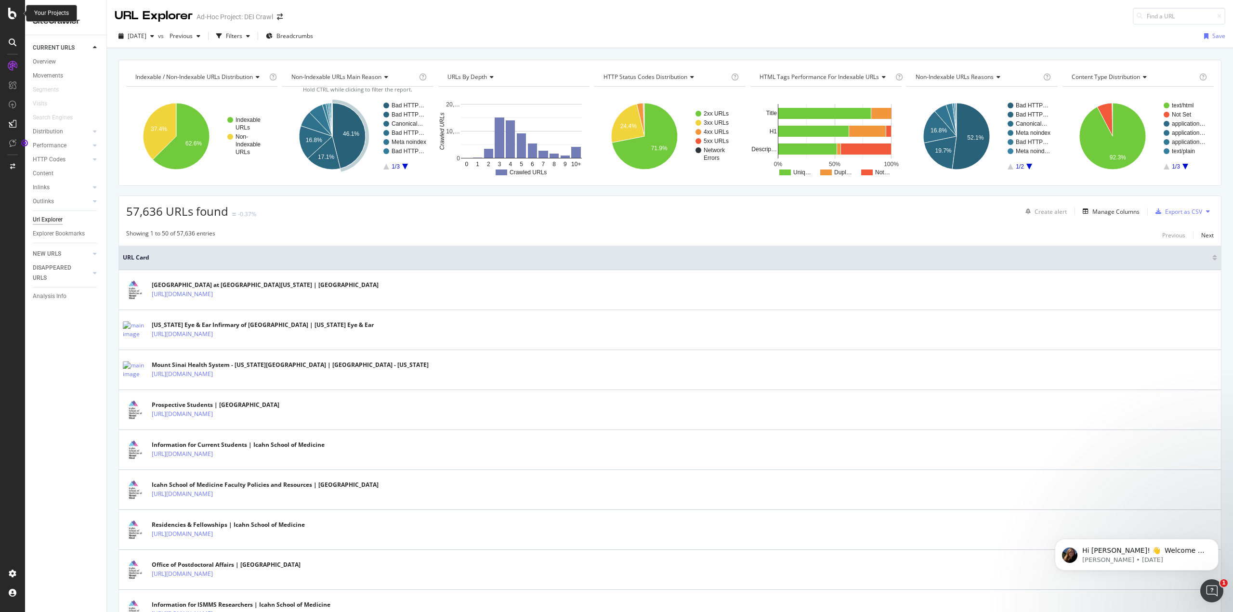
click at [12, 9] on icon at bounding box center [12, 14] width 9 height 12
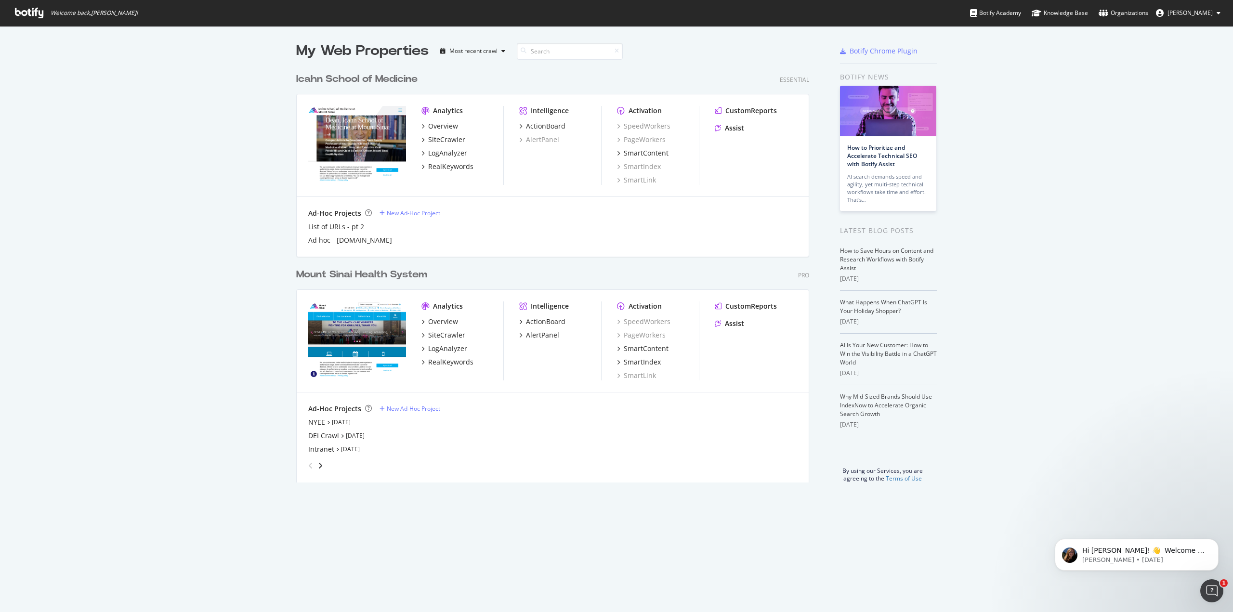
scroll to position [605, 1218]
click at [324, 436] on div "DEI Crawl" at bounding box center [323, 436] width 31 height 10
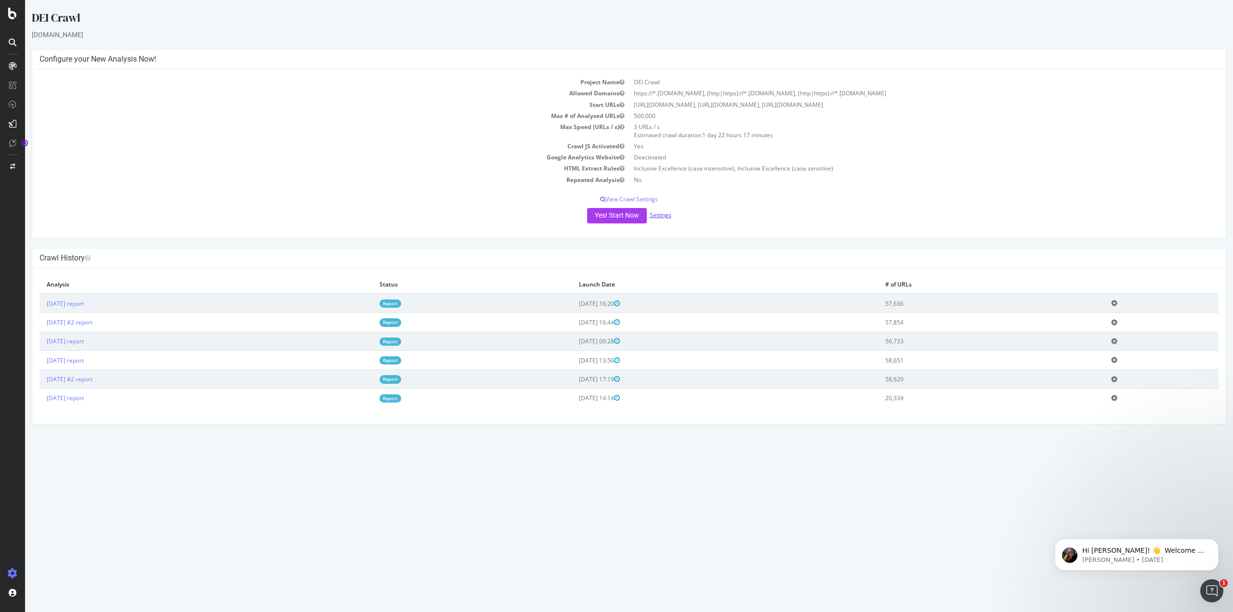
click at [658, 215] on link "Settings" at bounding box center [661, 215] width 22 height 8
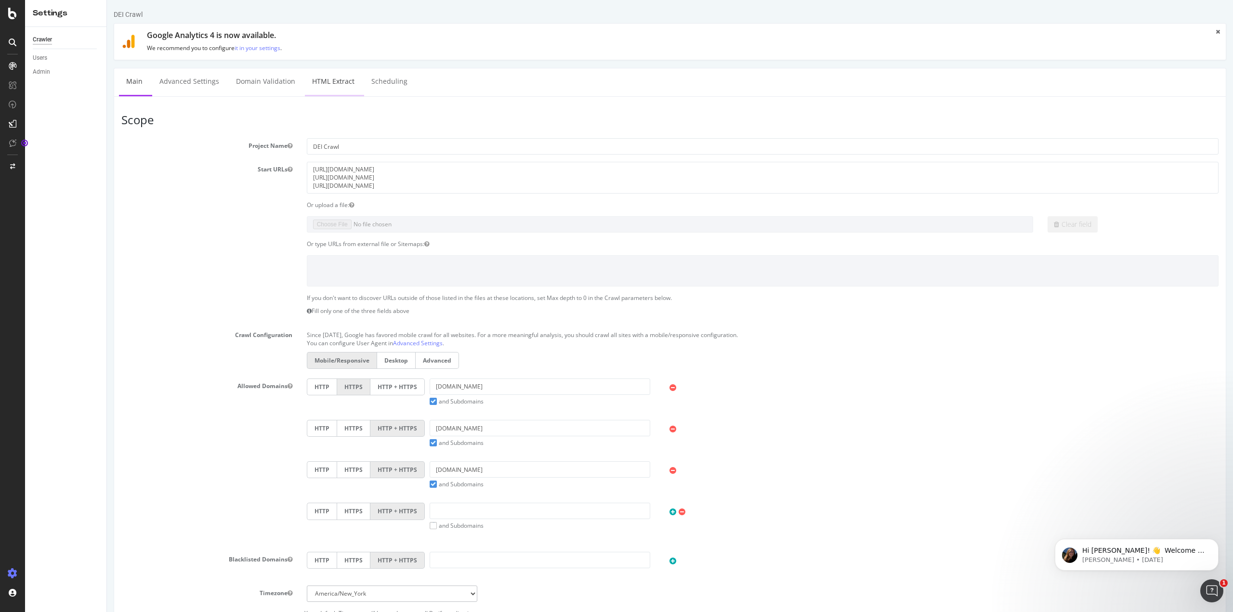
click at [326, 83] on link "HTML Extract" at bounding box center [333, 81] width 57 height 26
select select "count"
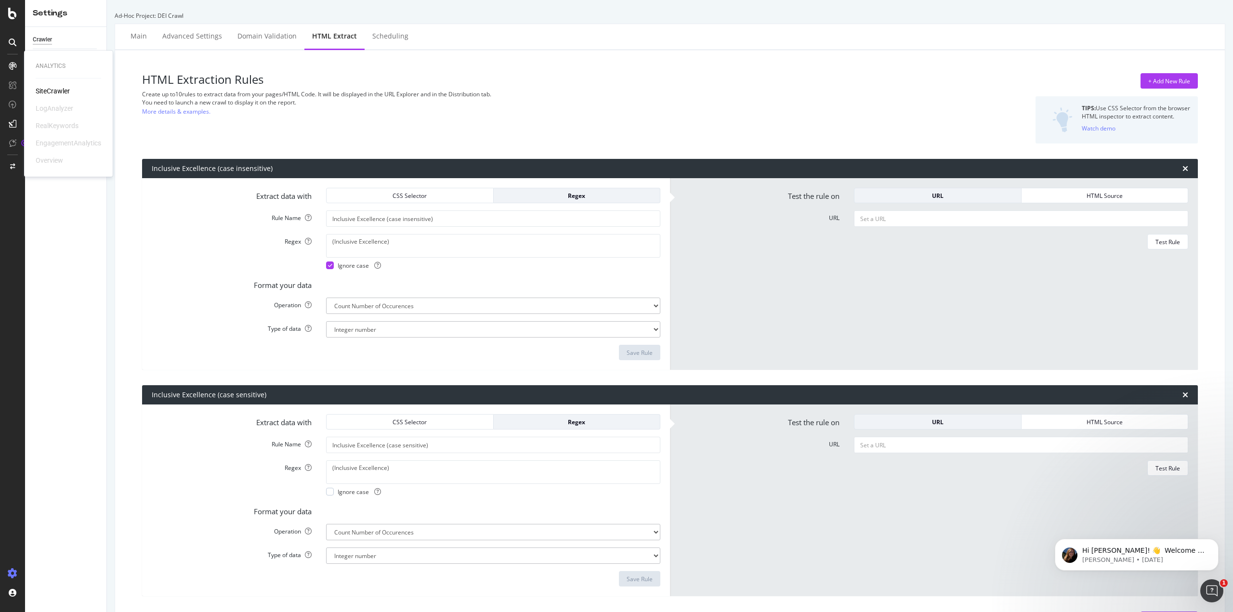
click at [48, 90] on div "SiteCrawler" at bounding box center [53, 91] width 34 height 10
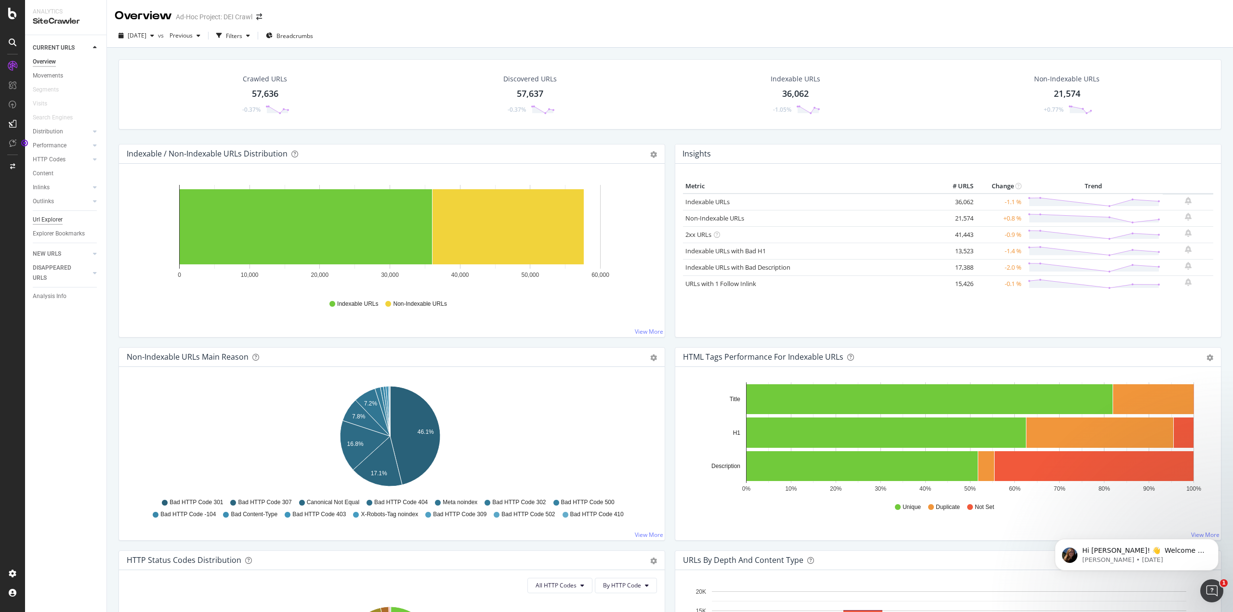
click at [57, 215] on div "Url Explorer" at bounding box center [48, 220] width 30 height 10
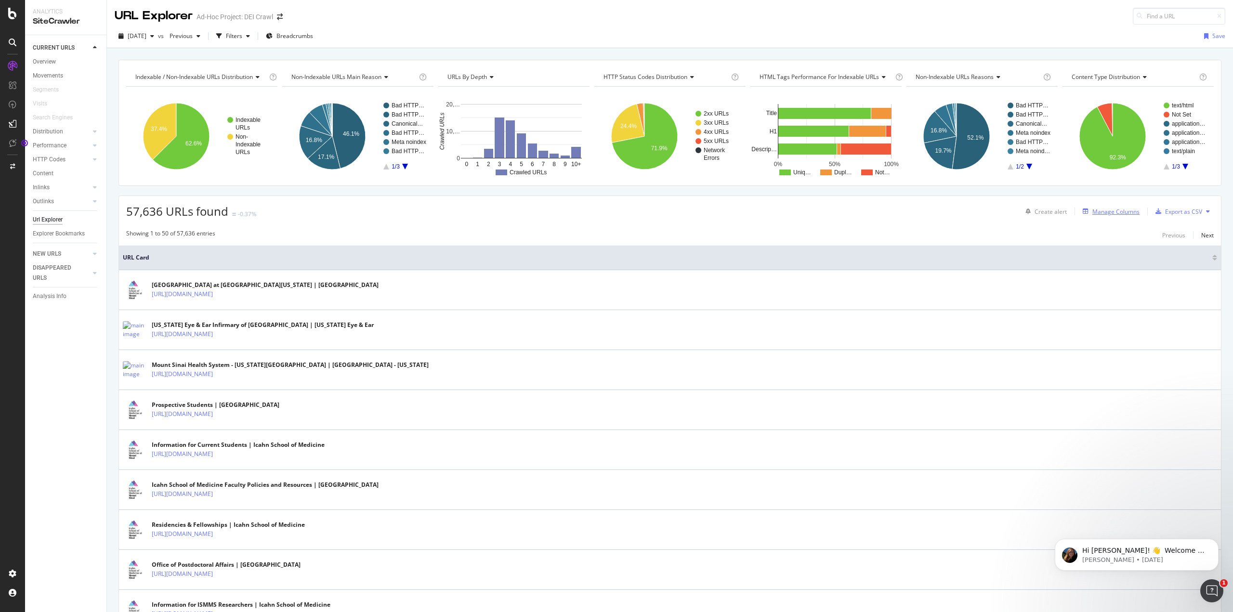
click at [1119, 210] on div "Manage Columns" at bounding box center [1115, 212] width 47 height 8
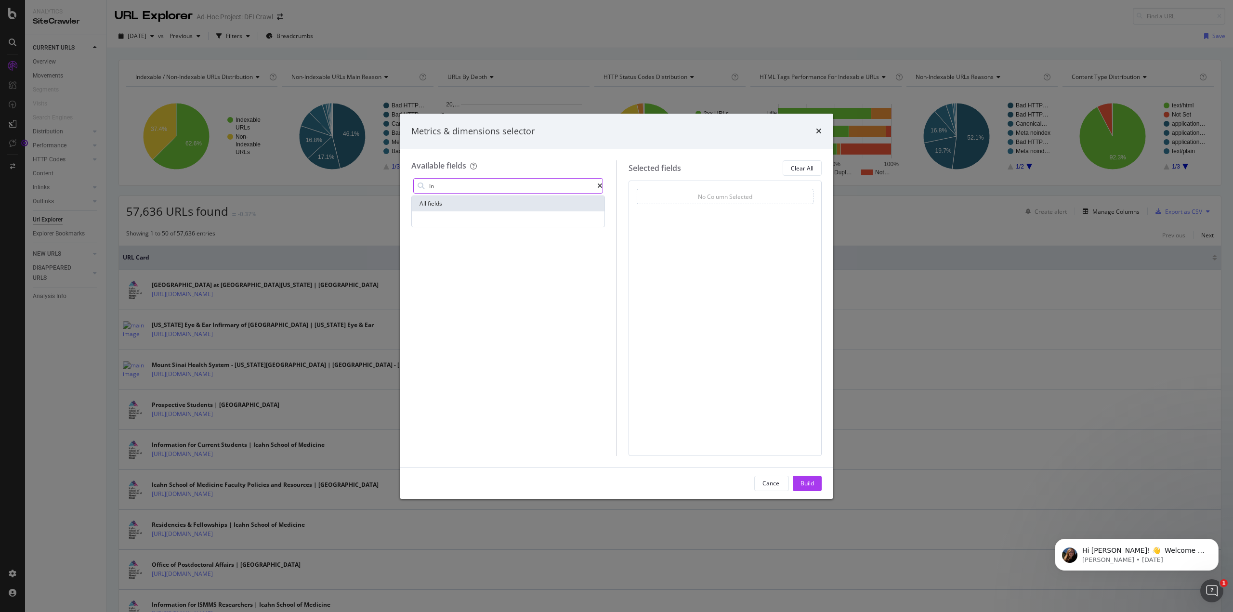
type input "I"
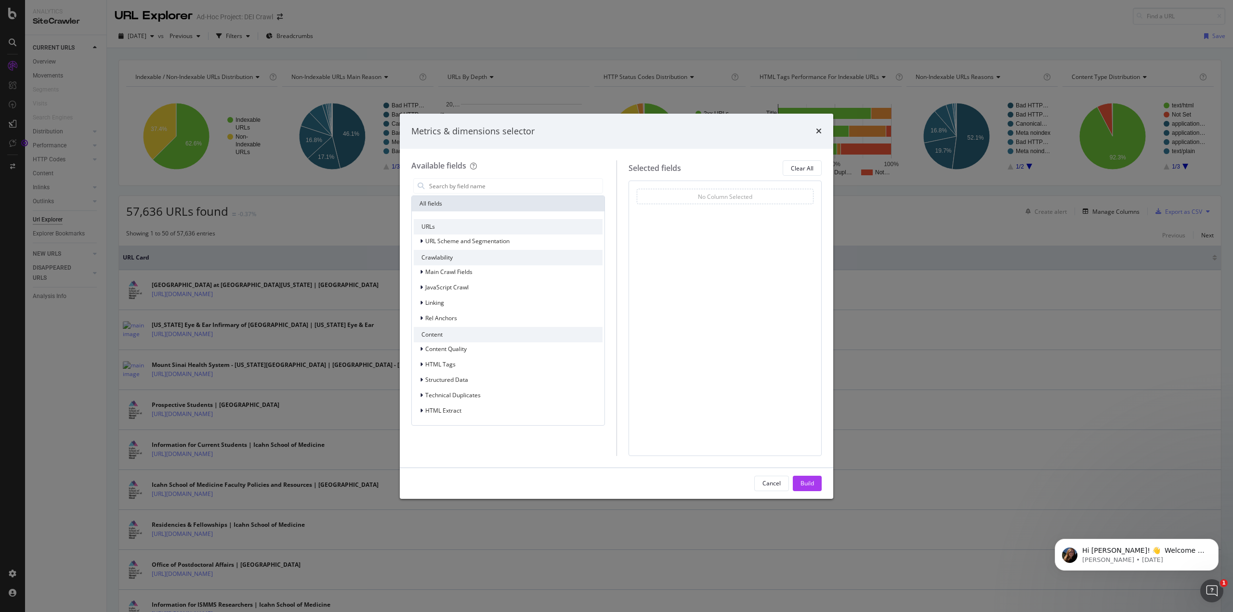
click at [610, 161] on div "Available fields All fields URLs URL Scheme and Segmentation Crawlability Main …" at bounding box center [513, 307] width 205 height 295
click at [450, 407] on span "HTML Extract" at bounding box center [443, 410] width 36 height 8
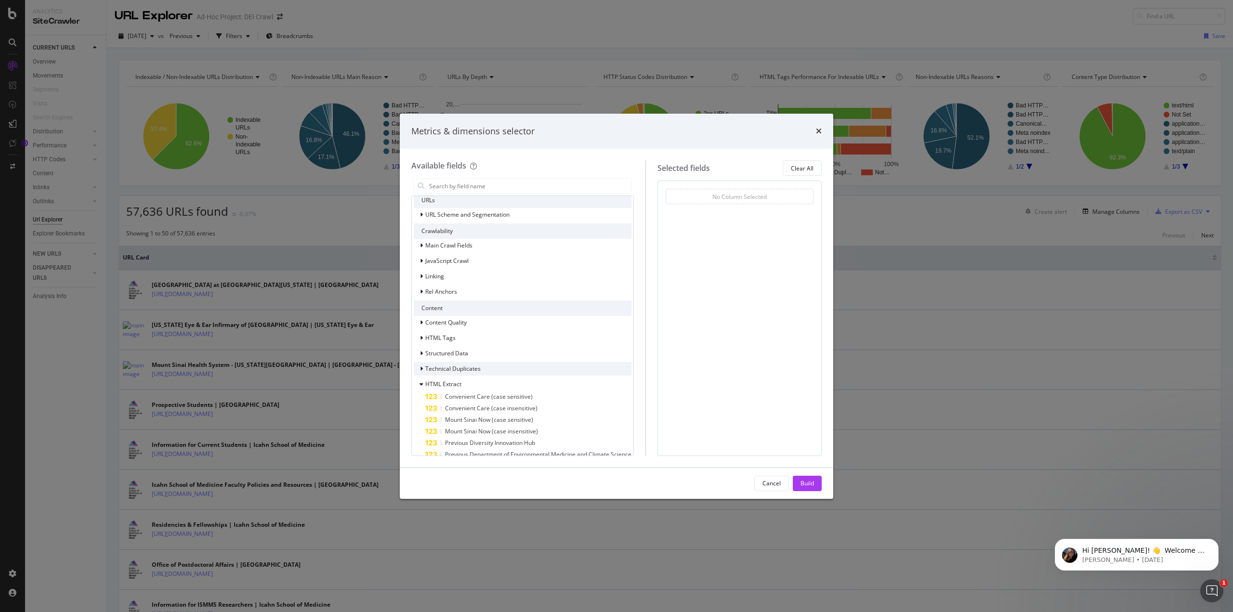
scroll to position [39, 0]
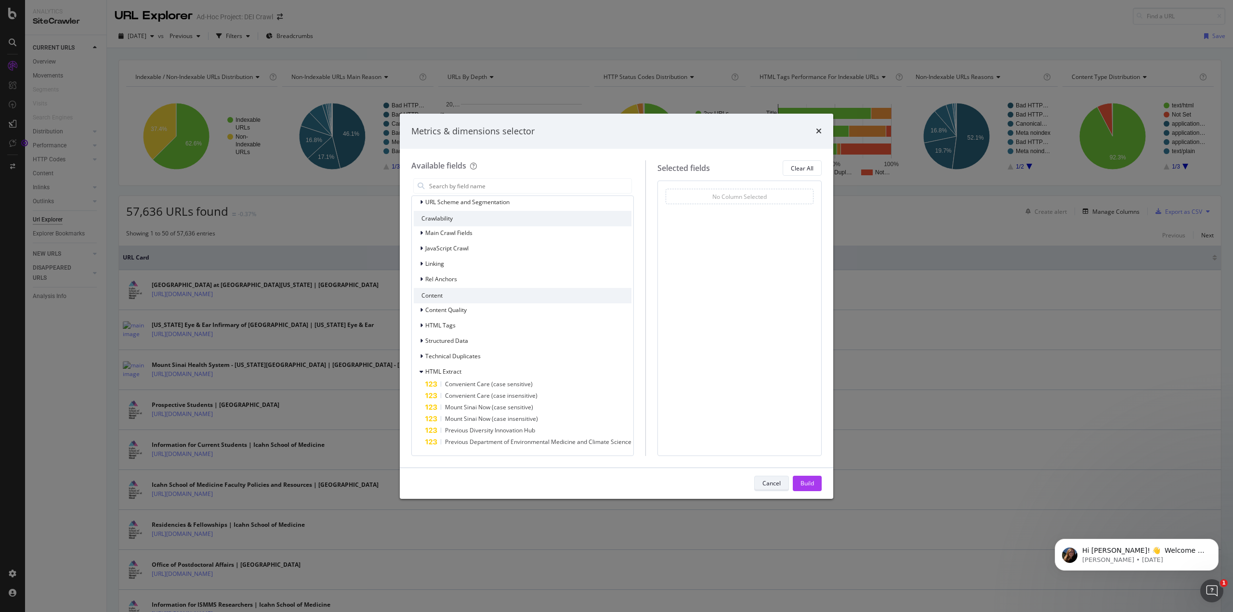
click at [773, 483] on div "Cancel" at bounding box center [771, 483] width 18 height 8
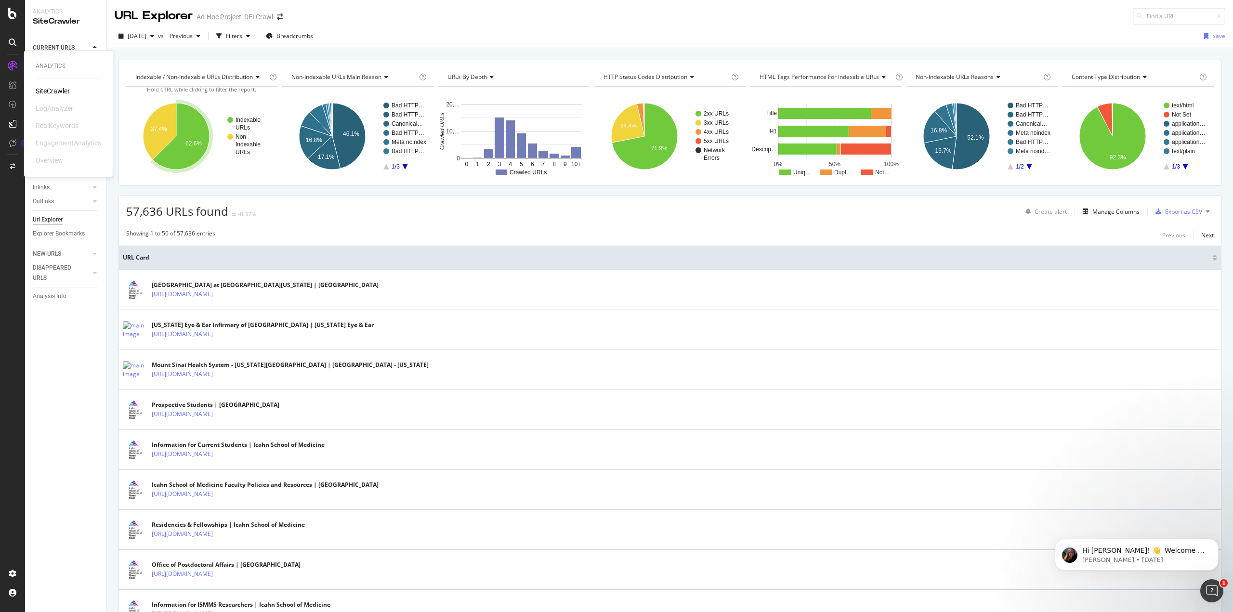
click at [6, 64] on div at bounding box center [12, 65] width 15 height 15
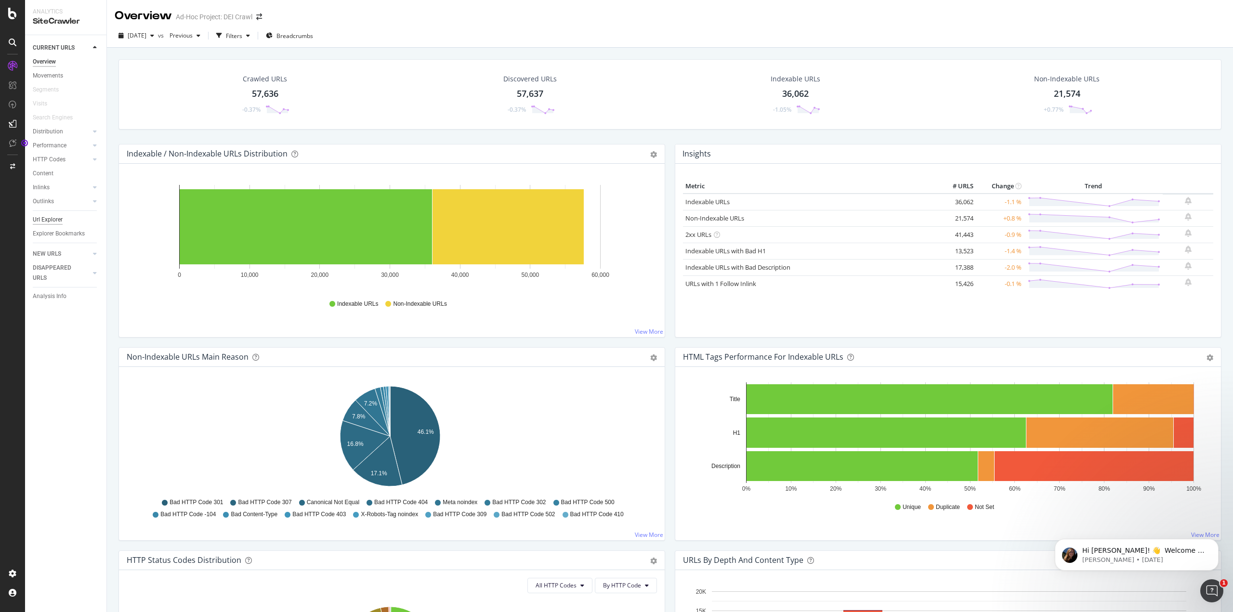
click at [52, 216] on div "Url Explorer" at bounding box center [48, 220] width 30 height 10
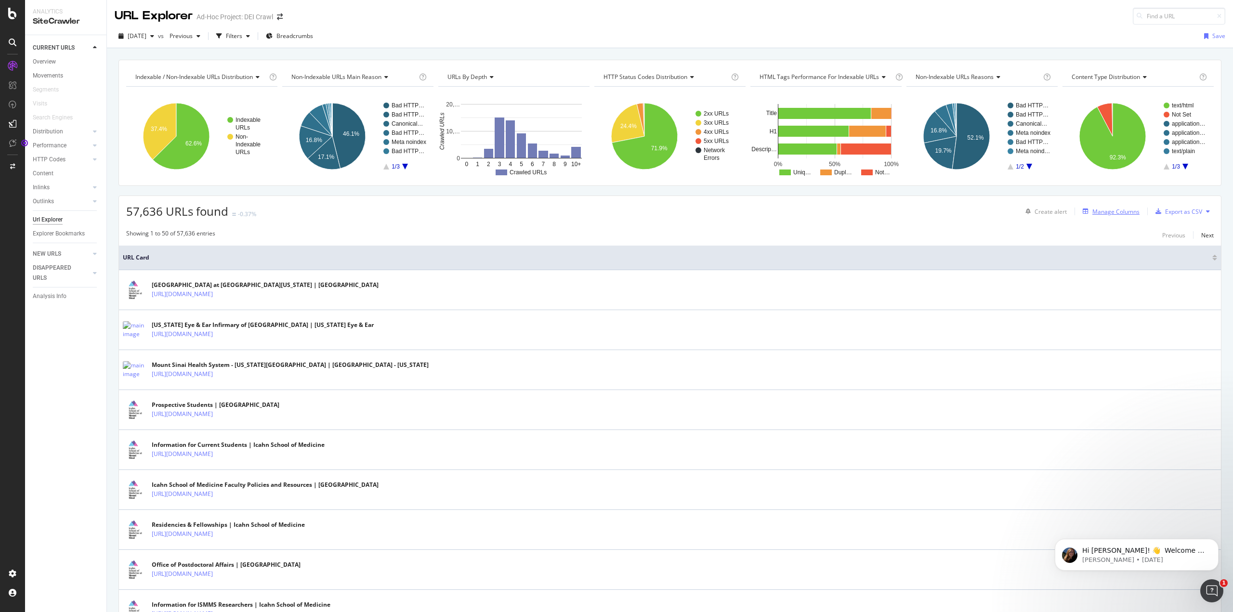
click at [1113, 211] on div "Manage Columns" at bounding box center [1115, 212] width 47 height 8
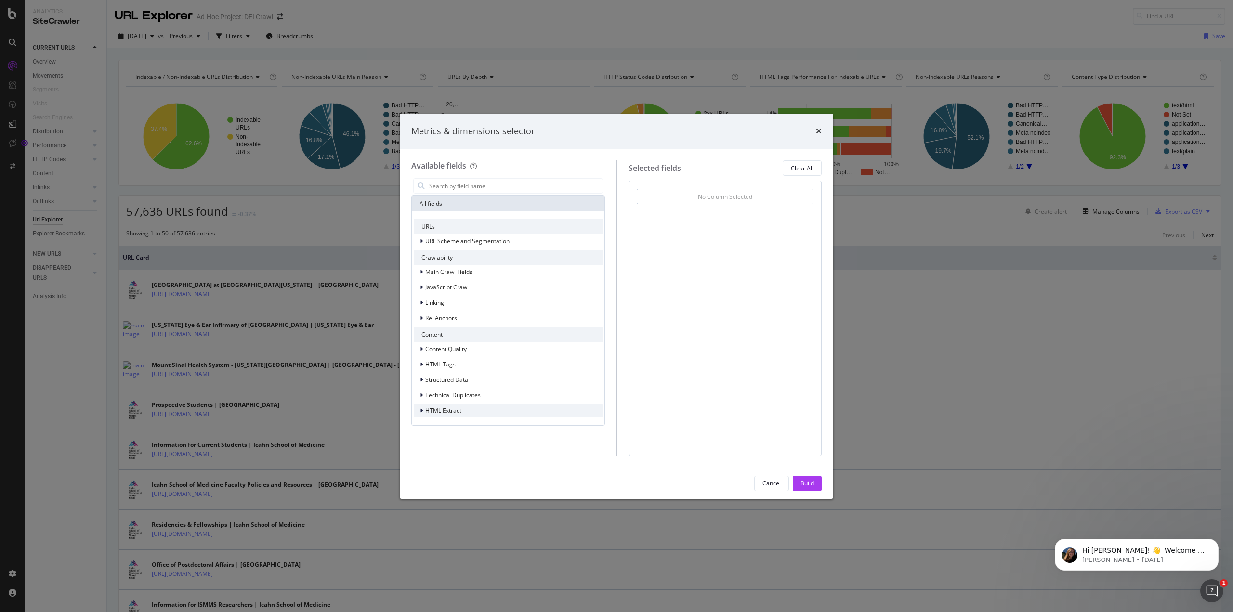
click at [436, 409] on span "HTML Extract" at bounding box center [443, 410] width 36 height 8
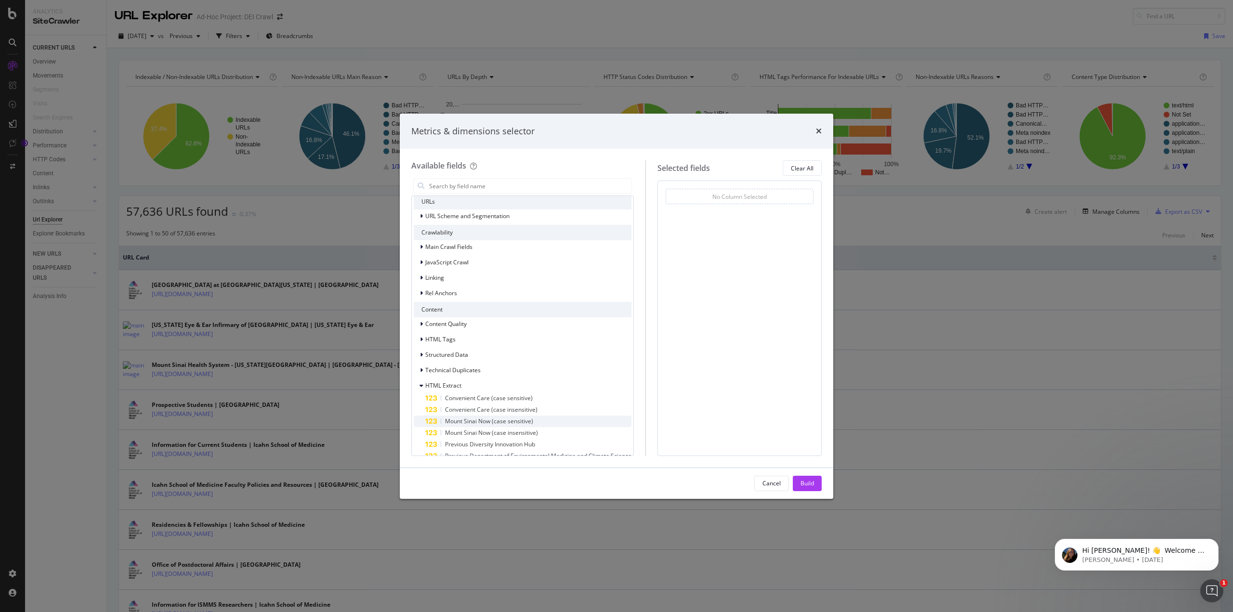
scroll to position [39, 0]
click at [756, 485] on button "Cancel" at bounding box center [771, 483] width 35 height 15
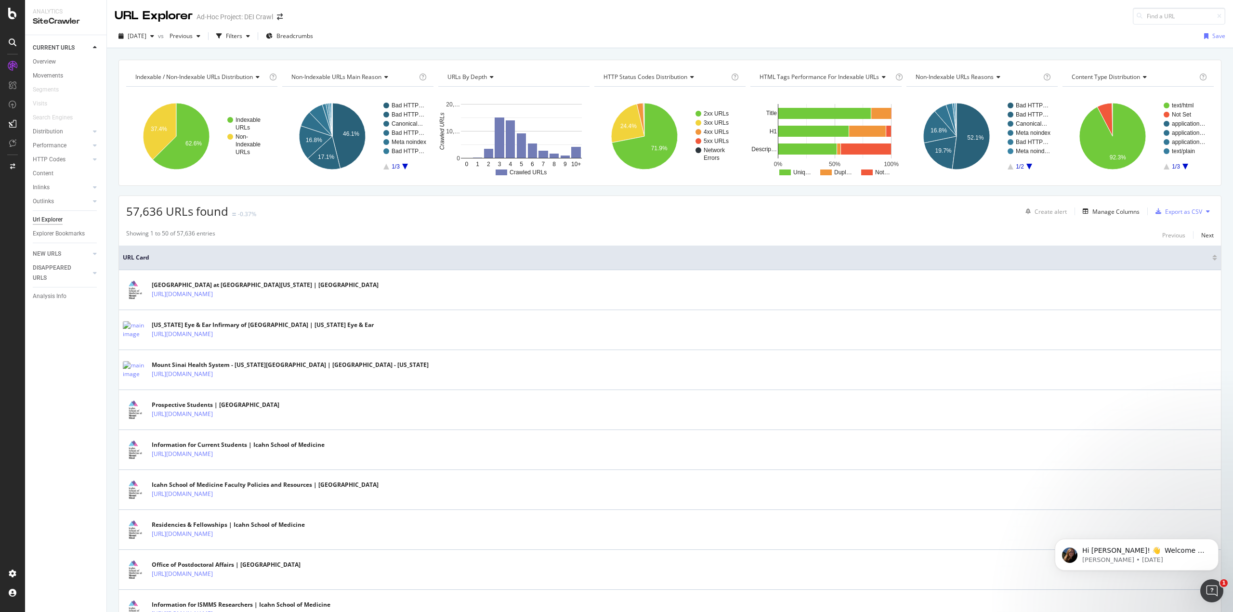
click at [45, 217] on div "Url Explorer" at bounding box center [48, 220] width 30 height 10
click at [1113, 214] on div "Manage Columns" at bounding box center [1115, 212] width 47 height 8
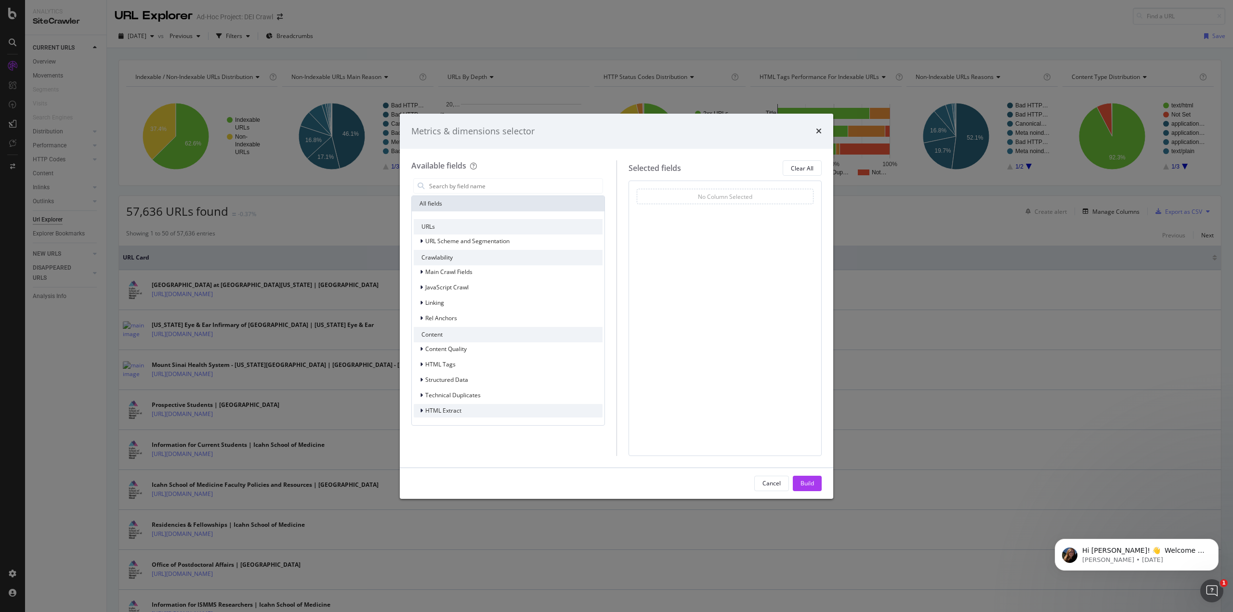
click at [442, 409] on span "HTML Extract" at bounding box center [443, 410] width 36 height 8
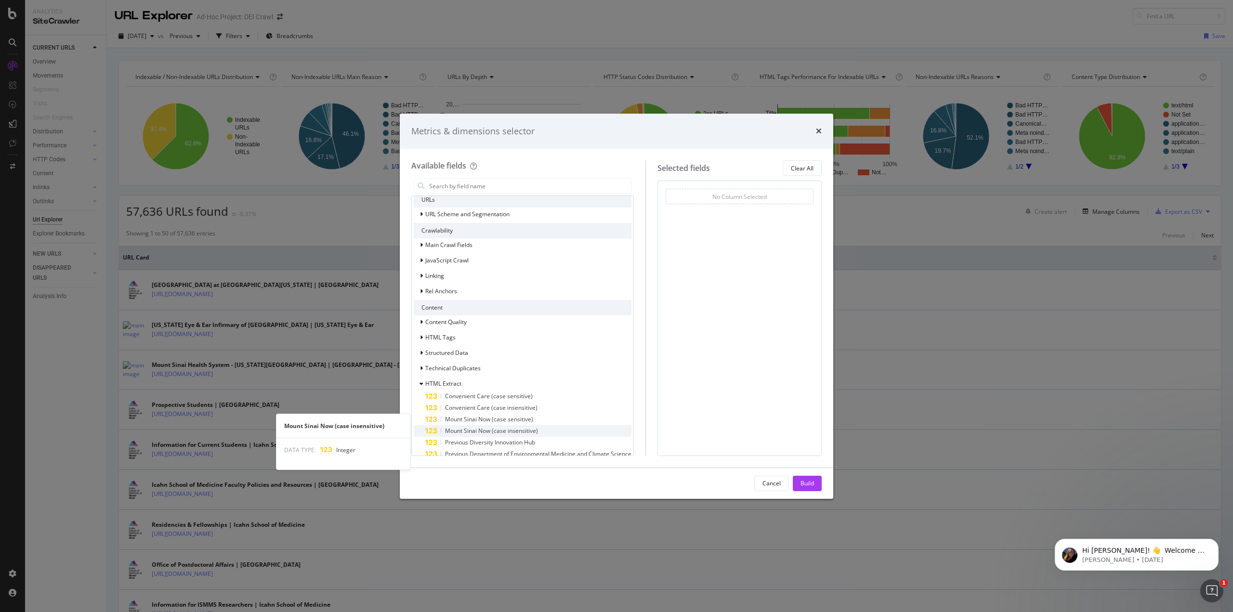
scroll to position [39, 0]
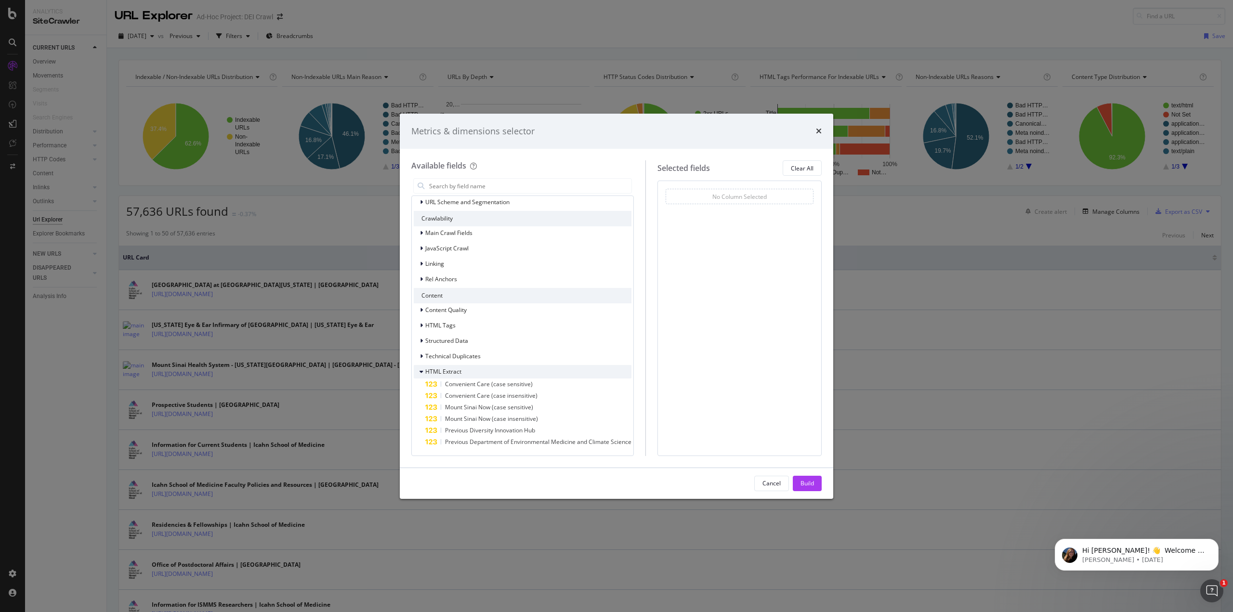
click at [539, 374] on div "HTML Extract" at bounding box center [523, 371] width 218 height 13
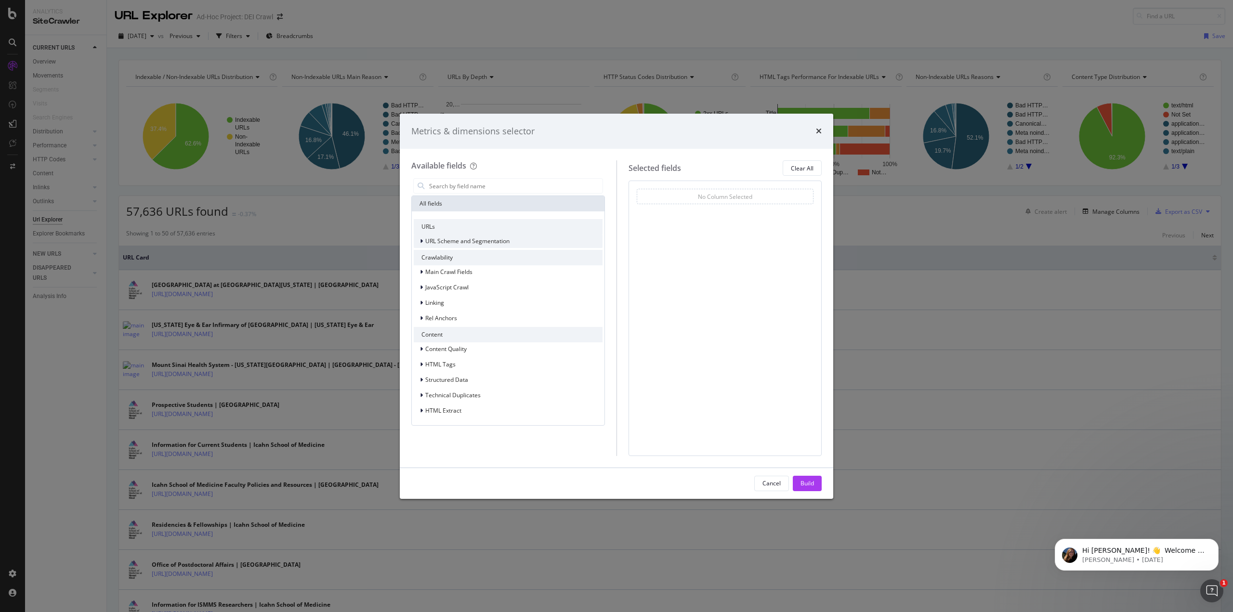
click at [480, 237] on span "URL Scheme and Segmentation" at bounding box center [467, 241] width 84 height 8
click at [819, 131] on icon "times" at bounding box center [819, 131] width 6 height 8
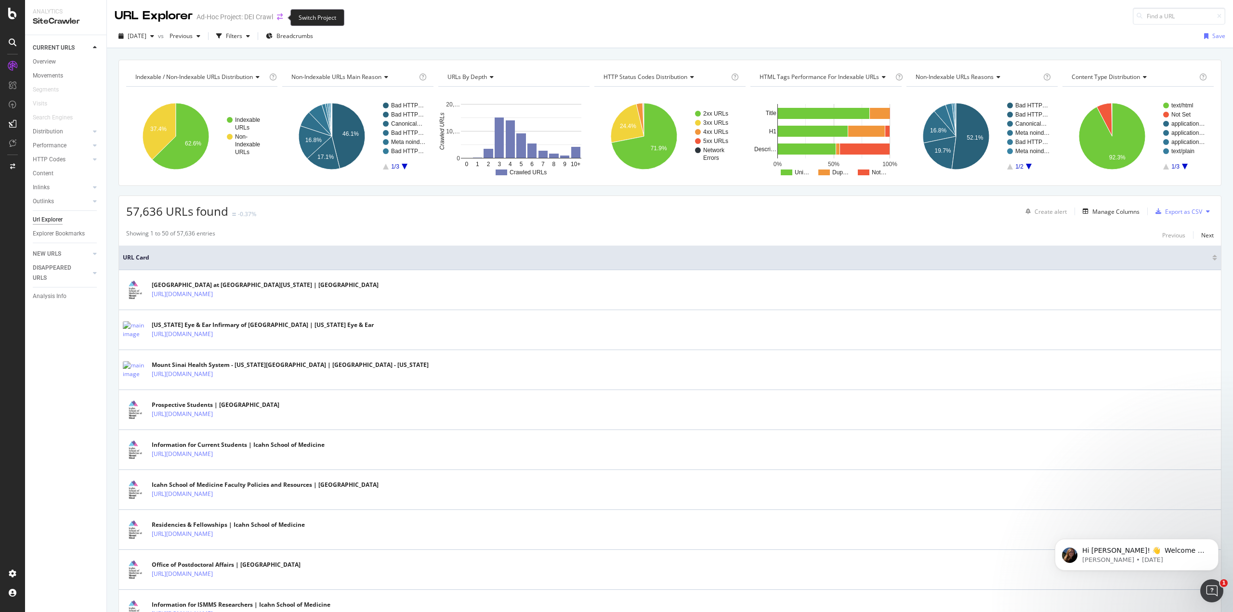
click at [282, 14] on icon "arrow-right-arrow-left" at bounding box center [280, 16] width 6 height 7
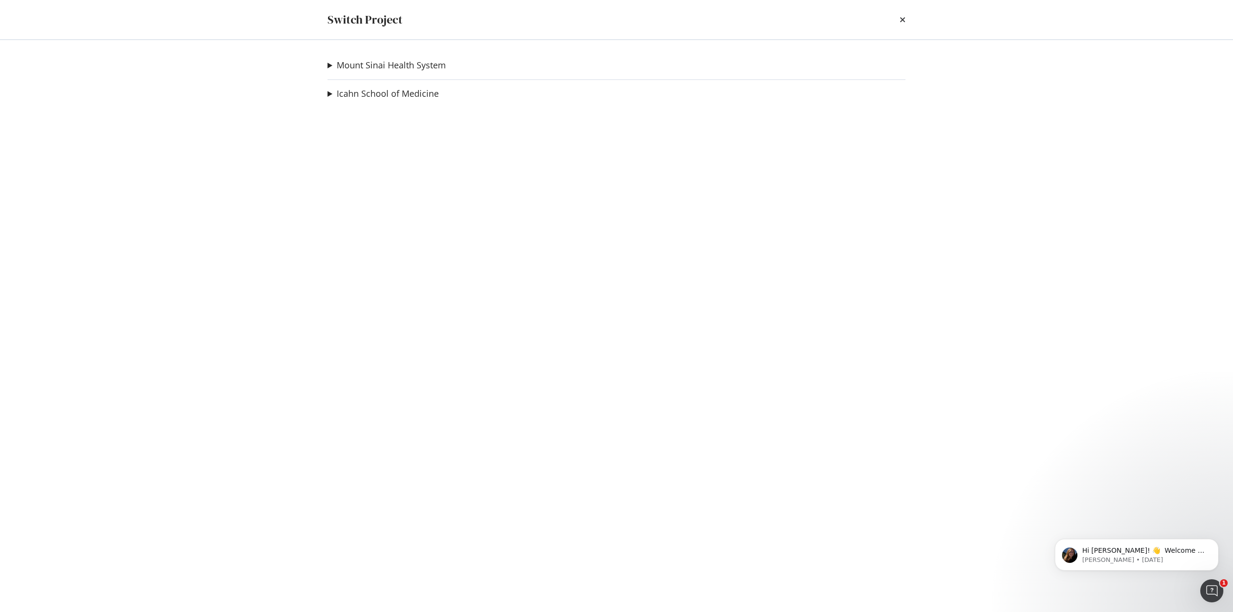
click at [332, 63] on summary "Mount Sinai Health System" at bounding box center [386, 65] width 118 height 13
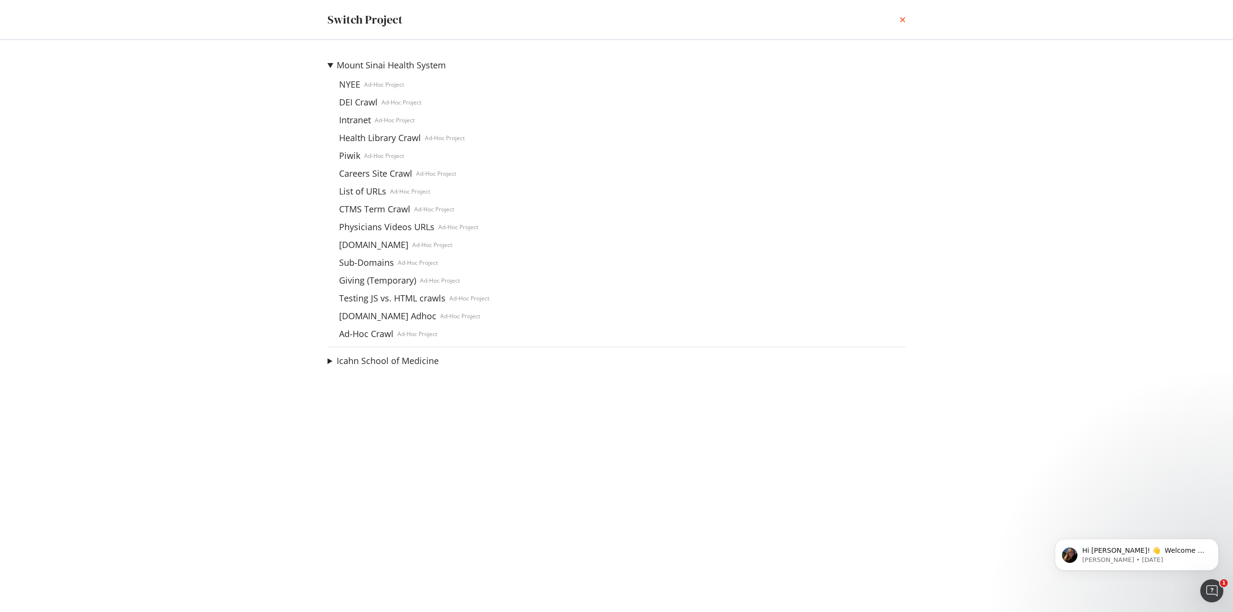
click at [901, 21] on icon "times" at bounding box center [902, 20] width 6 height 8
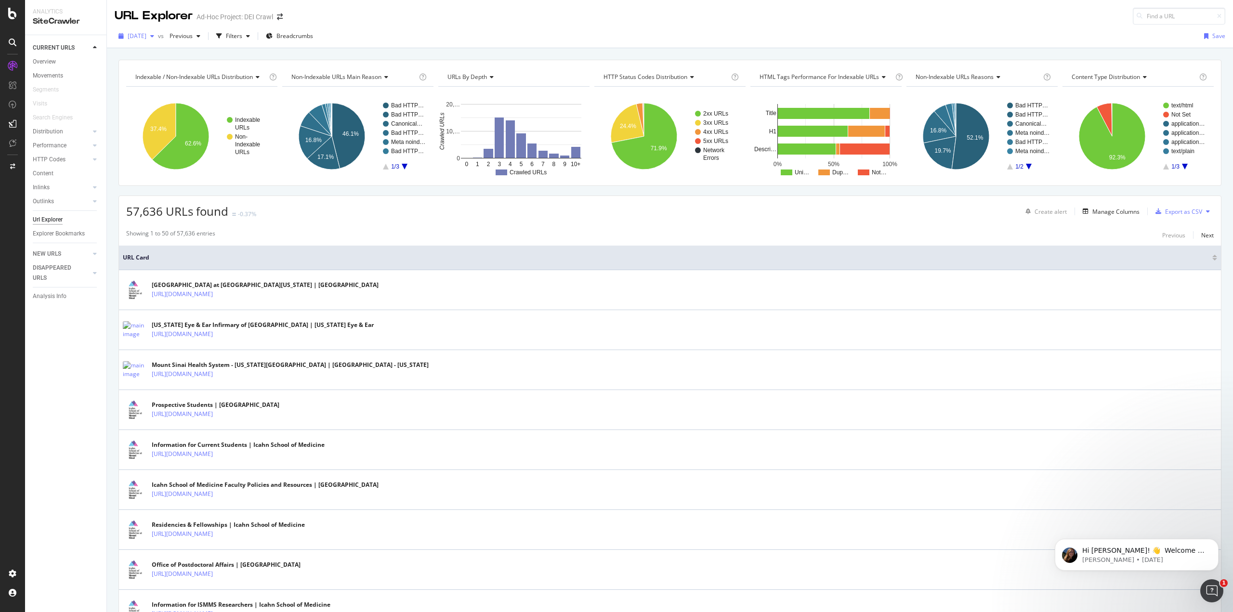
click at [158, 36] on div "button" at bounding box center [152, 36] width 12 height 6
click at [242, 35] on div "Filters" at bounding box center [234, 36] width 16 height 8
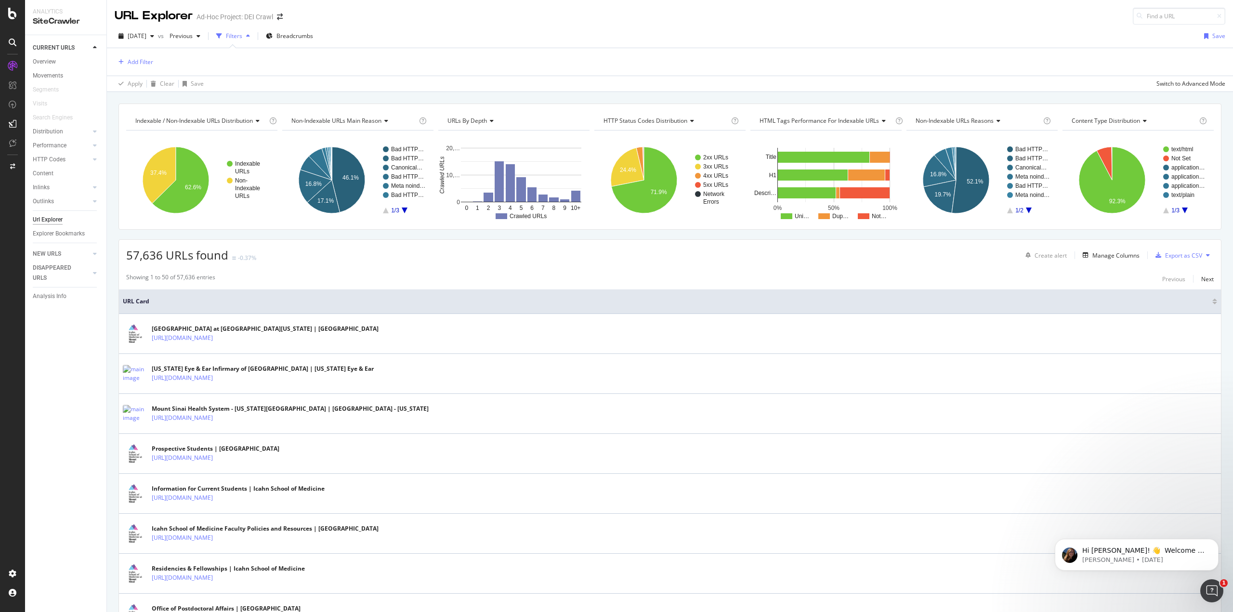
click at [242, 35] on div "Filters" at bounding box center [234, 36] width 16 height 8
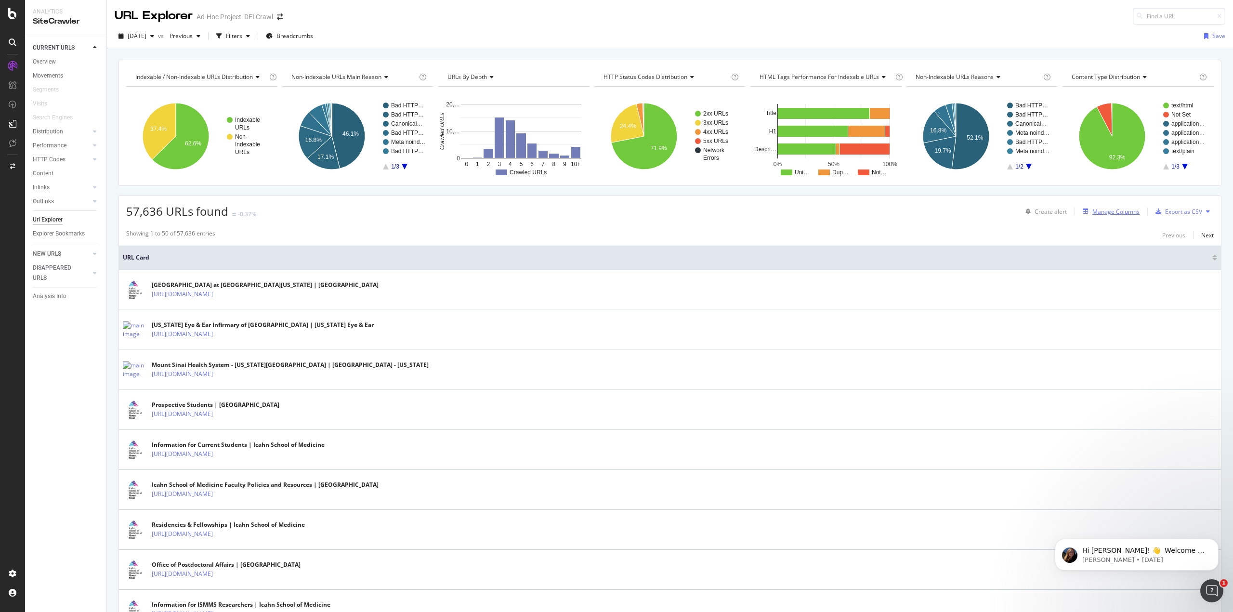
click at [1103, 208] on div "Manage Columns" at bounding box center [1115, 212] width 47 height 8
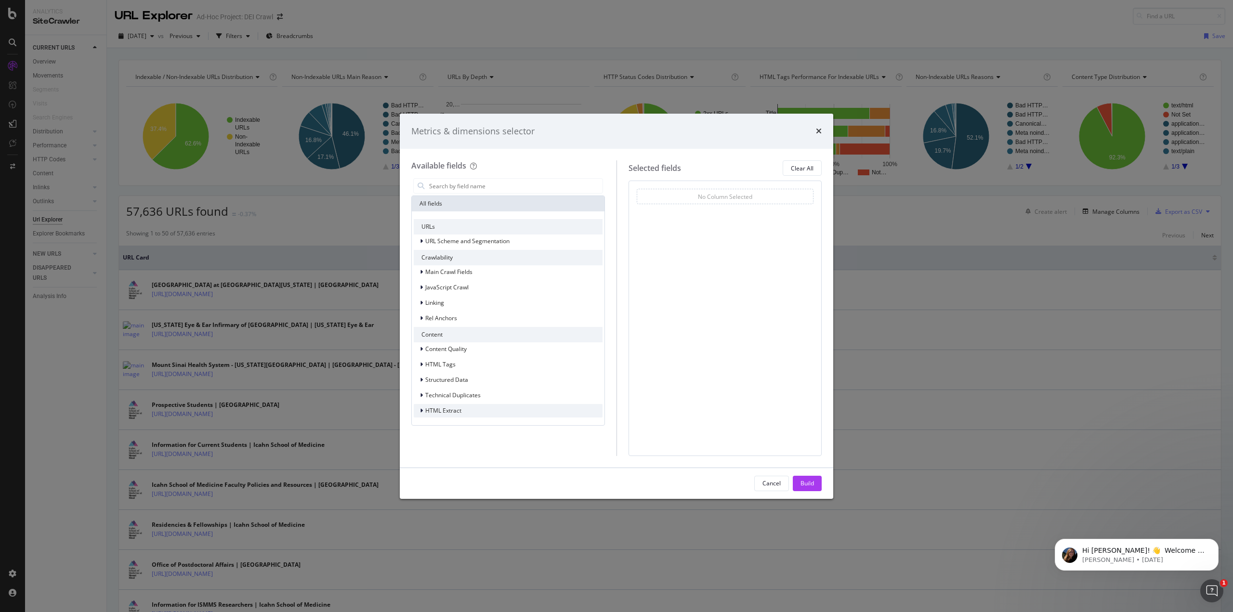
click at [450, 413] on span "HTML Extract" at bounding box center [443, 410] width 36 height 8
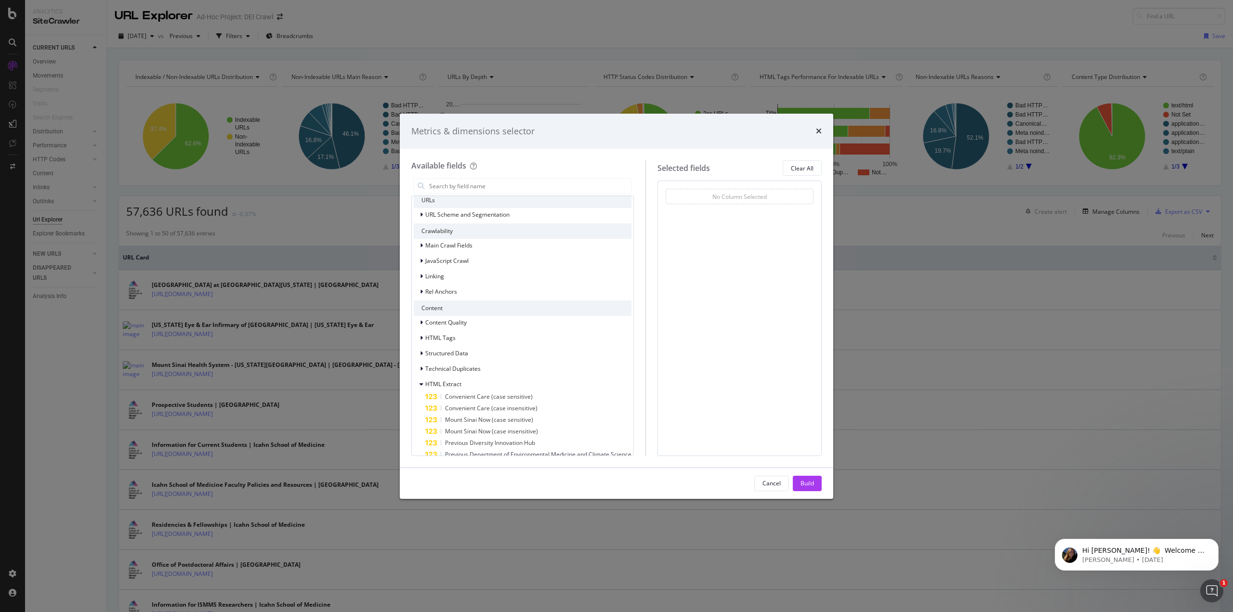
scroll to position [39, 0]
click at [758, 483] on button "Cancel" at bounding box center [771, 483] width 35 height 15
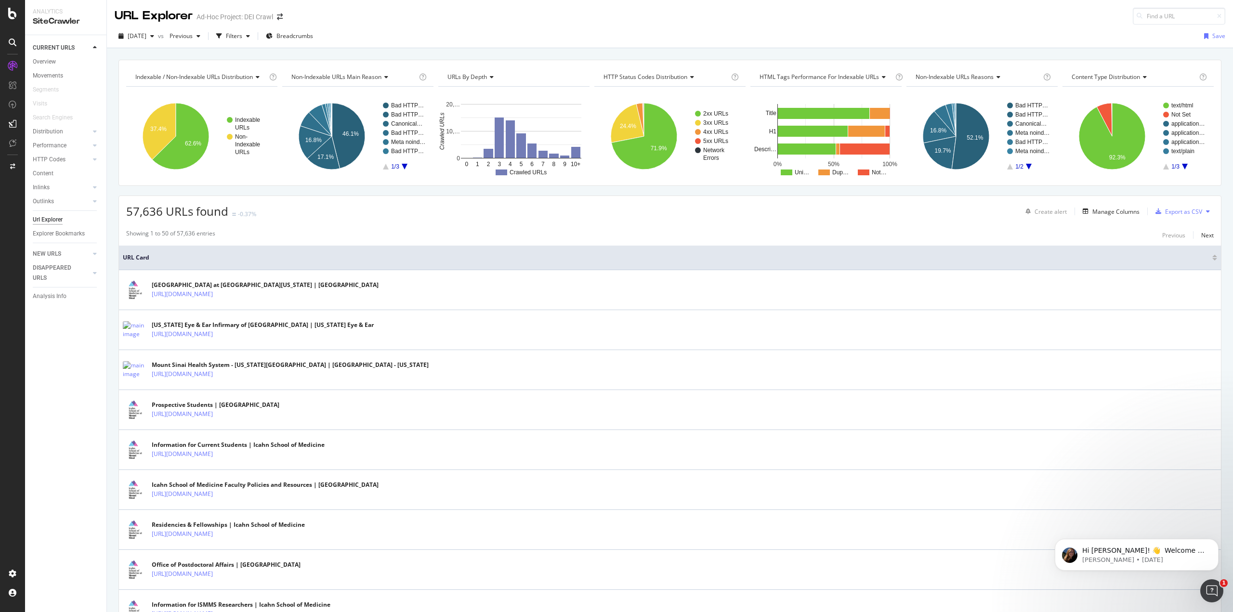
click at [11, 42] on icon at bounding box center [13, 43] width 8 height 8
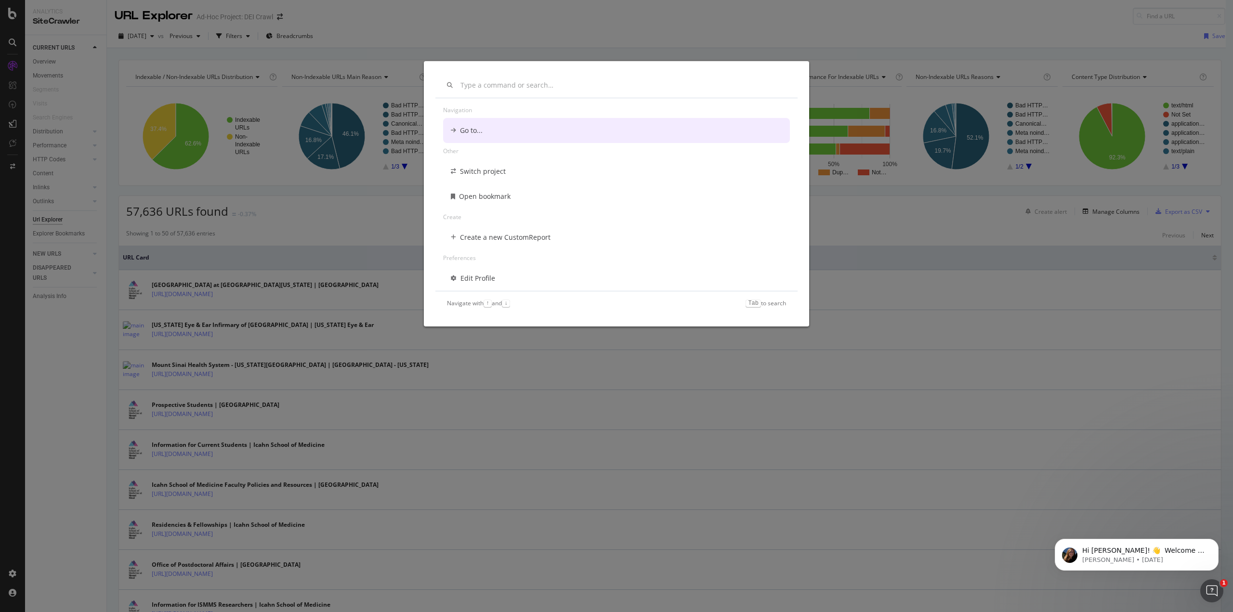
scroll to position [0, 0]
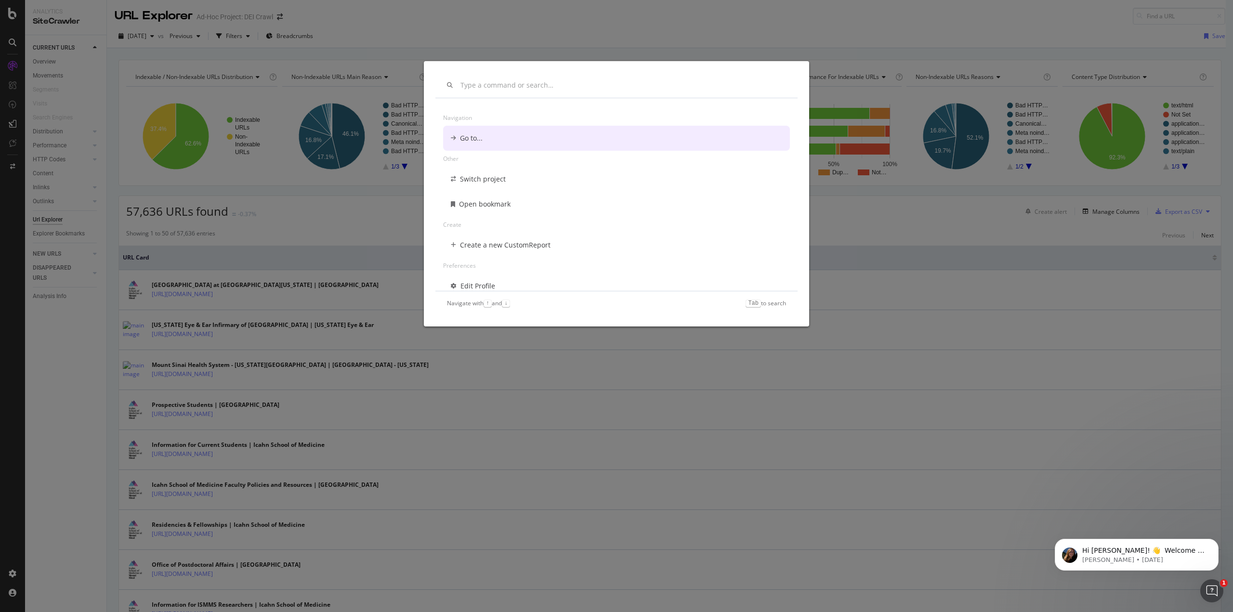
click at [690, 27] on div "Navigation Go to... Other Switch project Open bookmark Create Create a new Cust…" at bounding box center [616, 306] width 1233 height 612
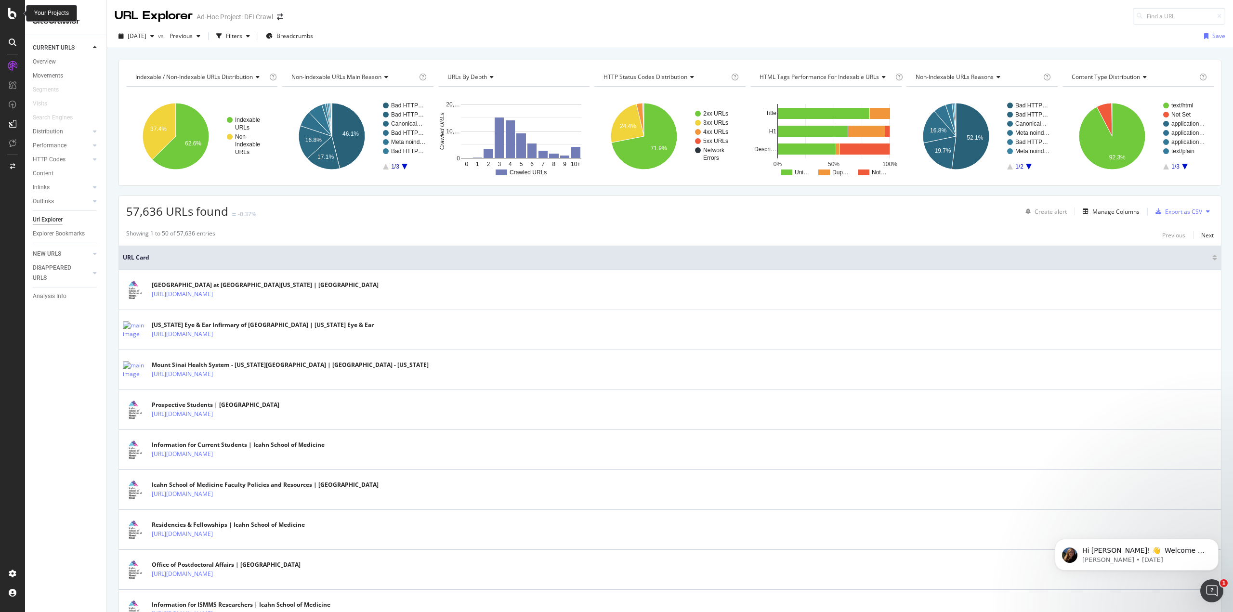
click at [17, 9] on div at bounding box center [12, 14] width 23 height 12
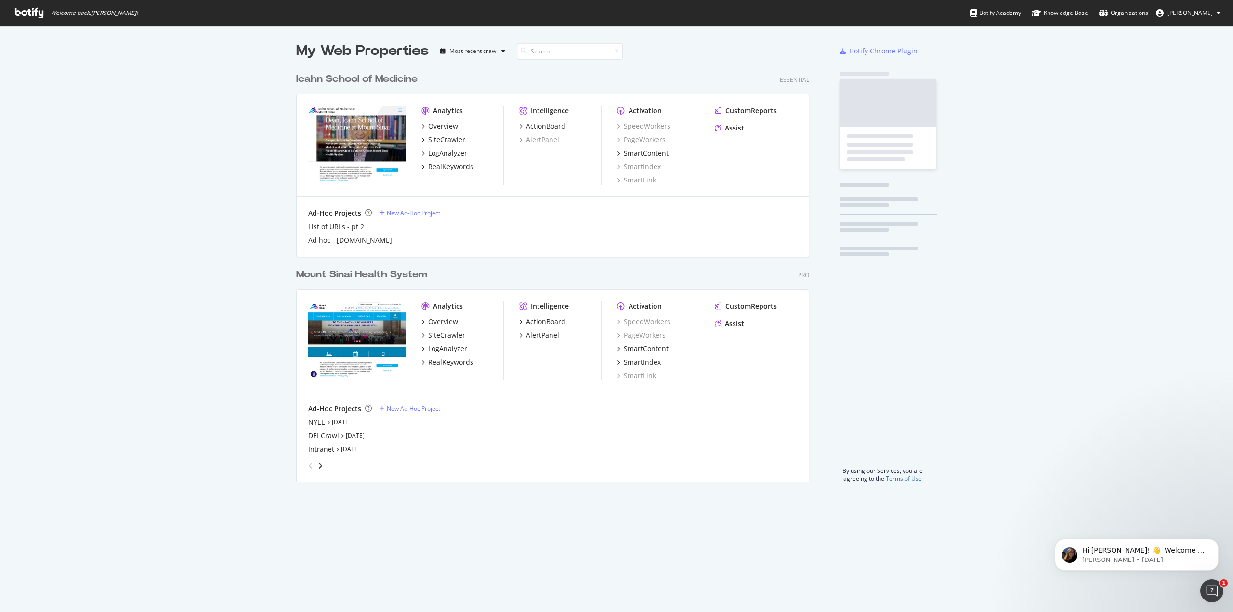
scroll to position [605, 1218]
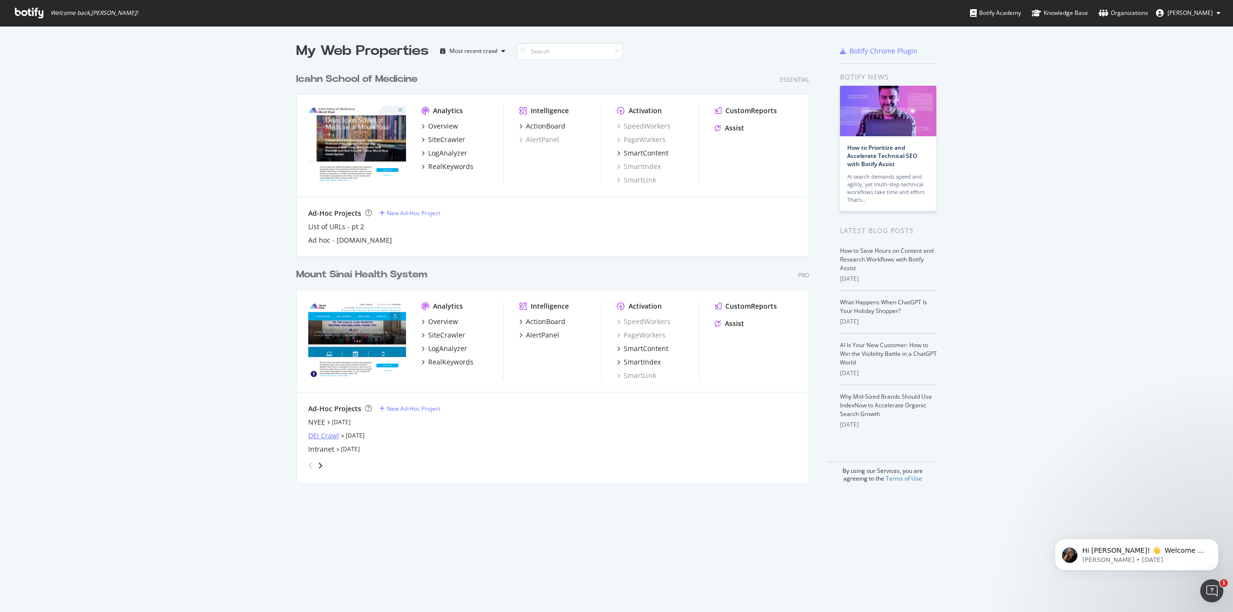
click at [330, 436] on div "DEI Crawl" at bounding box center [323, 436] width 31 height 10
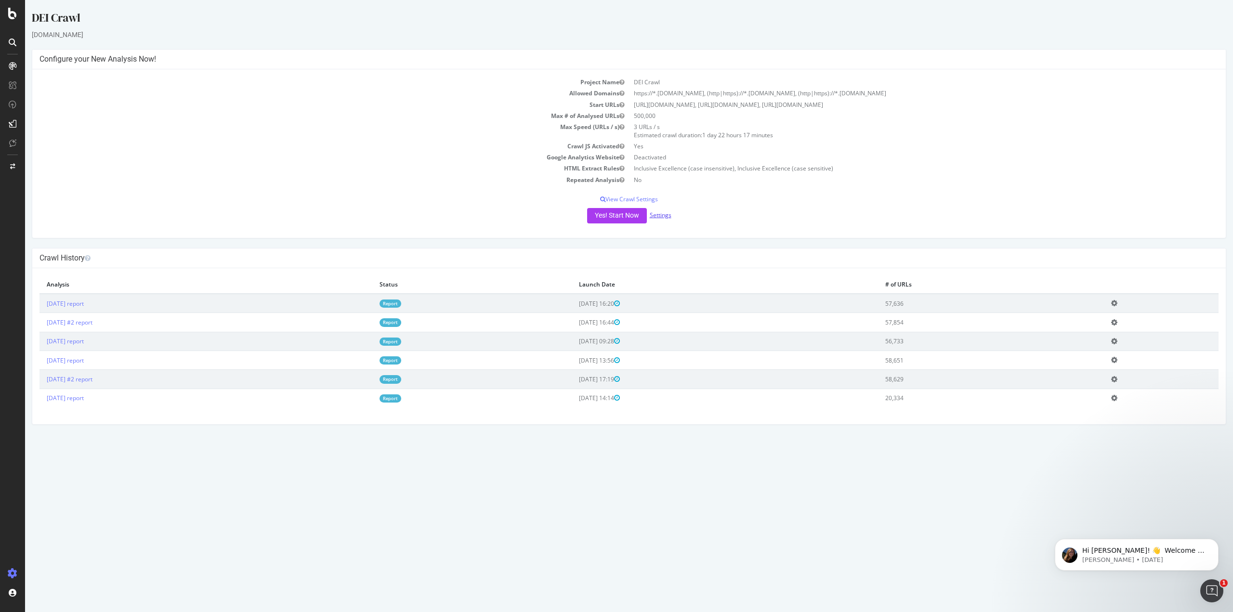
click at [666, 215] on link "Settings" at bounding box center [661, 215] width 22 height 8
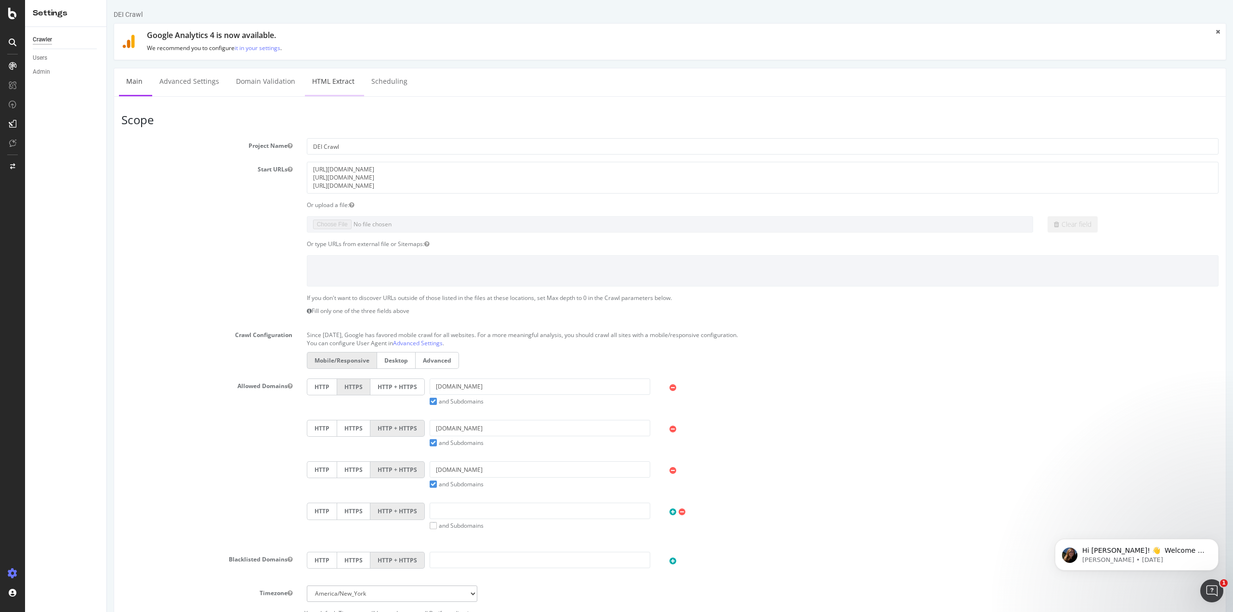
select select "count"
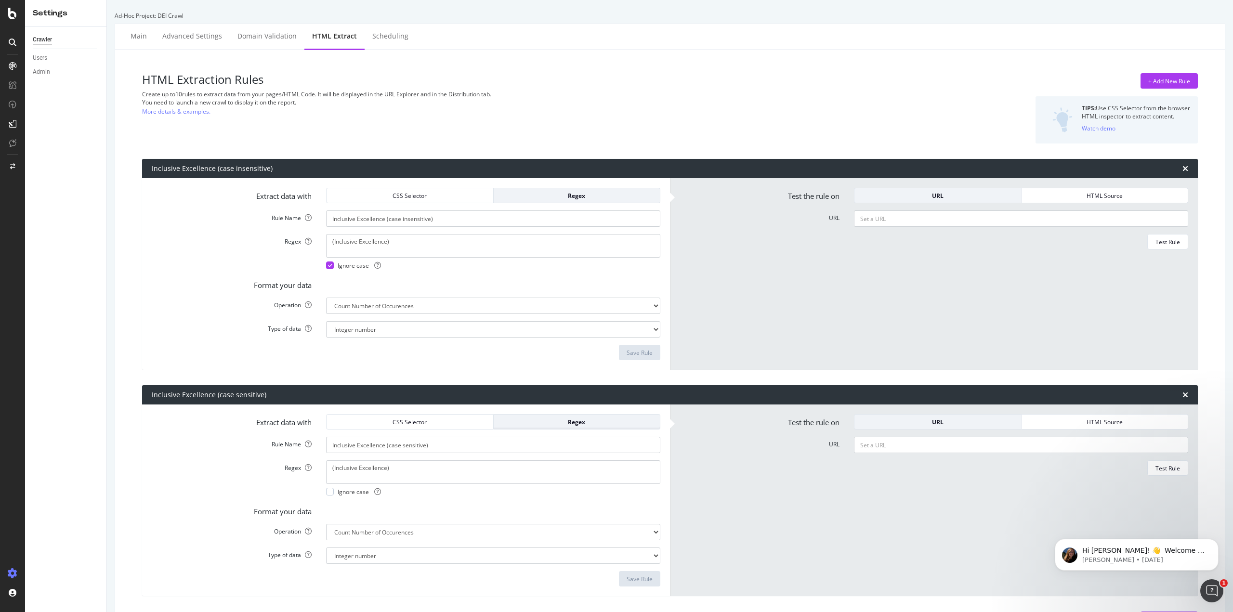
click at [583, 422] on div "Regex" at bounding box center [576, 422] width 151 height 8
click at [588, 187] on div "Extract data with CSS Selector Regex Rule Name Inclusive Excellence (case insen…" at bounding box center [406, 274] width 528 height 192
click at [958, 189] on div "URL" at bounding box center [937, 195] width 151 height 13
click at [968, 419] on div "URL" at bounding box center [937, 422] width 151 height 8
click at [67, 88] on div "SiteCrawler" at bounding box center [53, 91] width 34 height 10
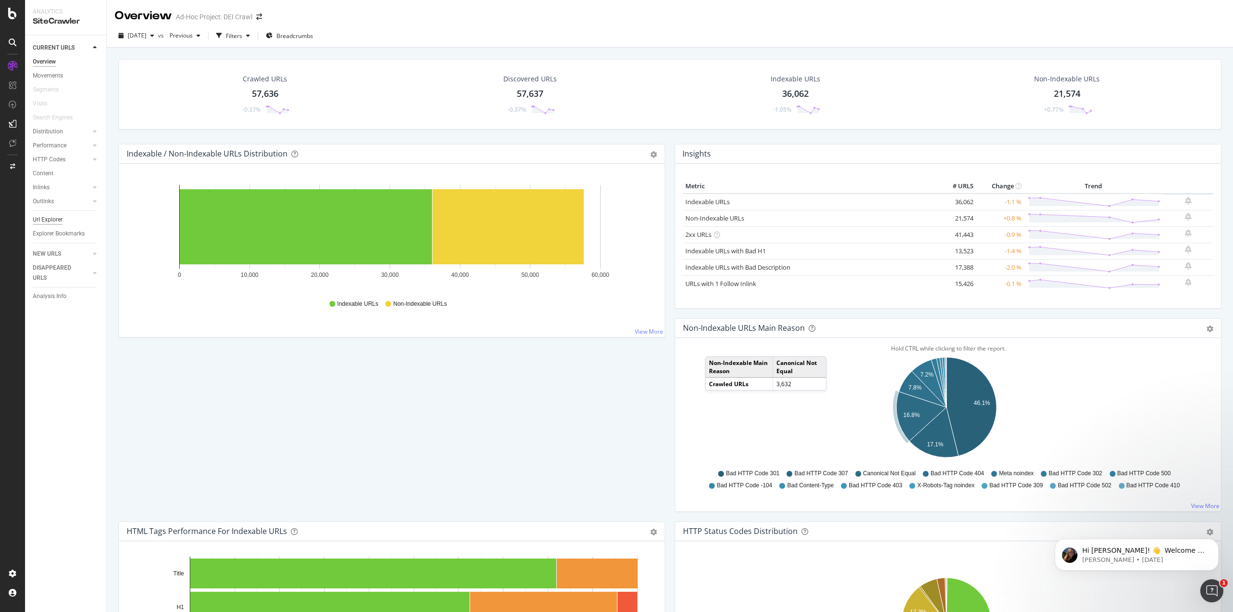
click at [55, 219] on div "Url Explorer" at bounding box center [48, 220] width 30 height 10
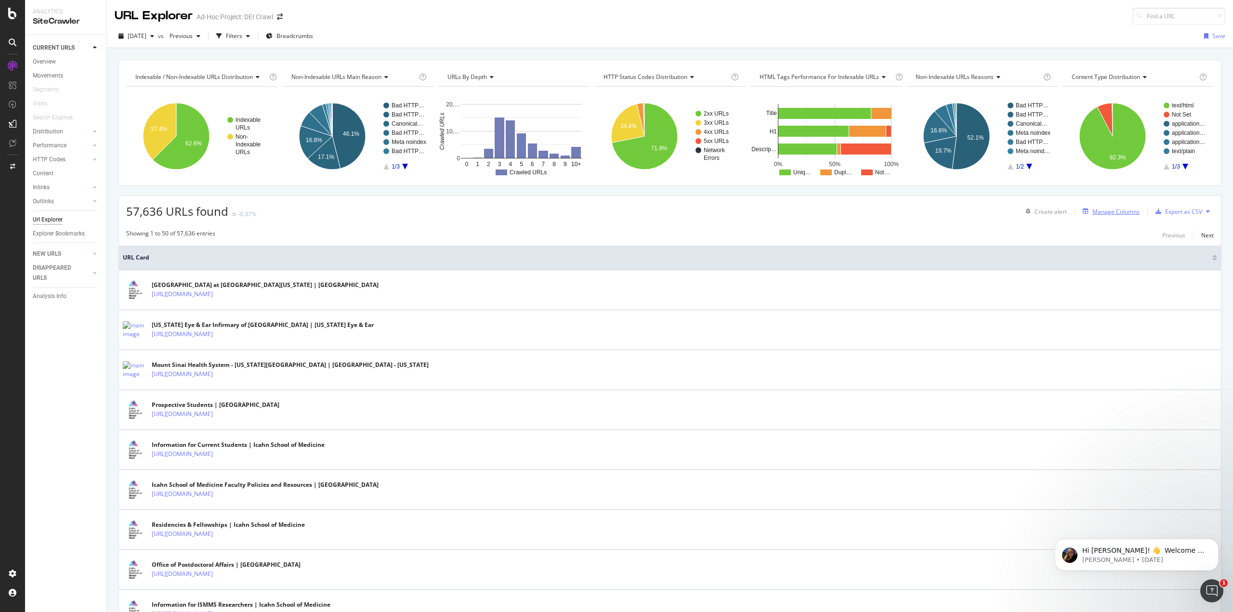
click at [1118, 208] on div "Manage Columns" at bounding box center [1115, 212] width 47 height 8
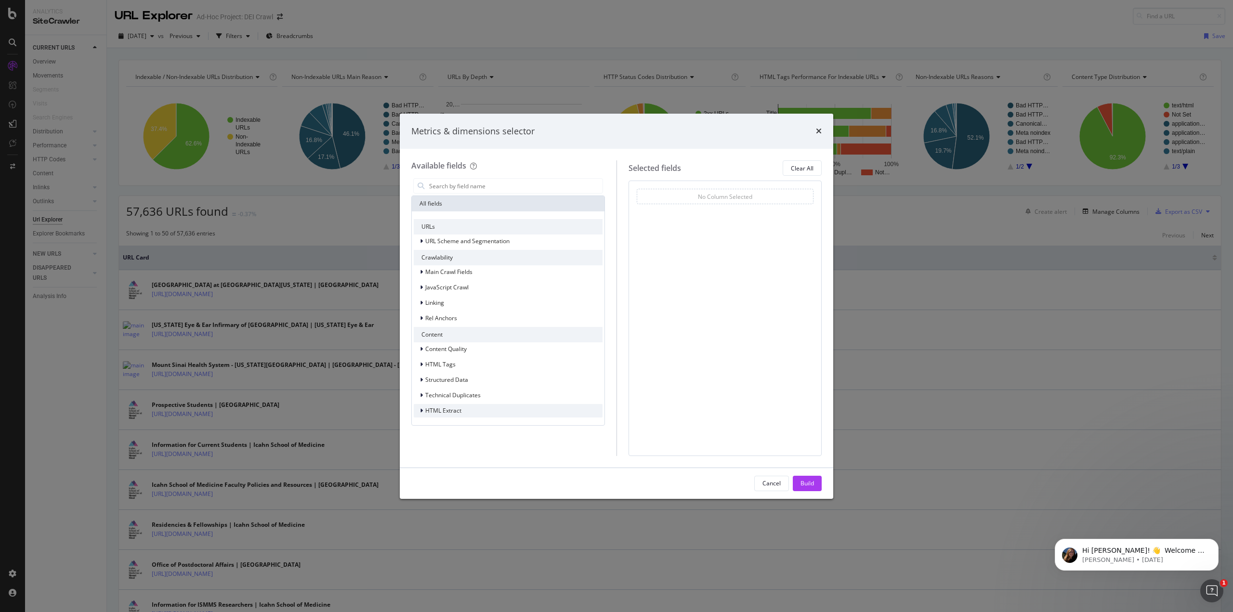
click at [447, 413] on span "HTML Extract" at bounding box center [443, 410] width 36 height 8
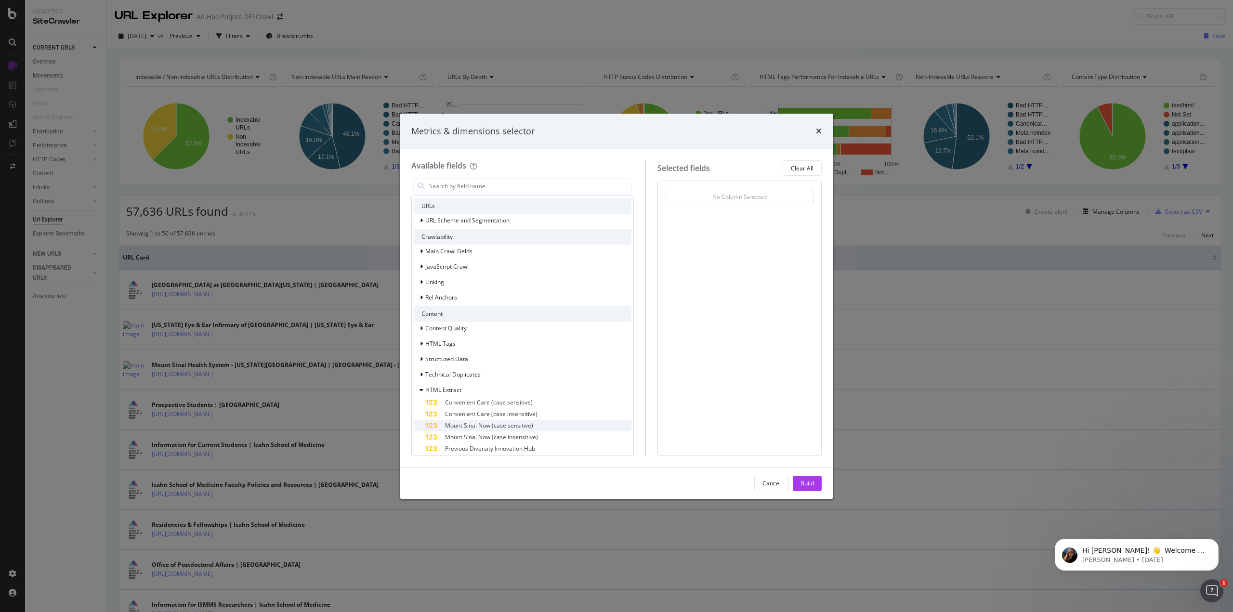
scroll to position [39, 0]
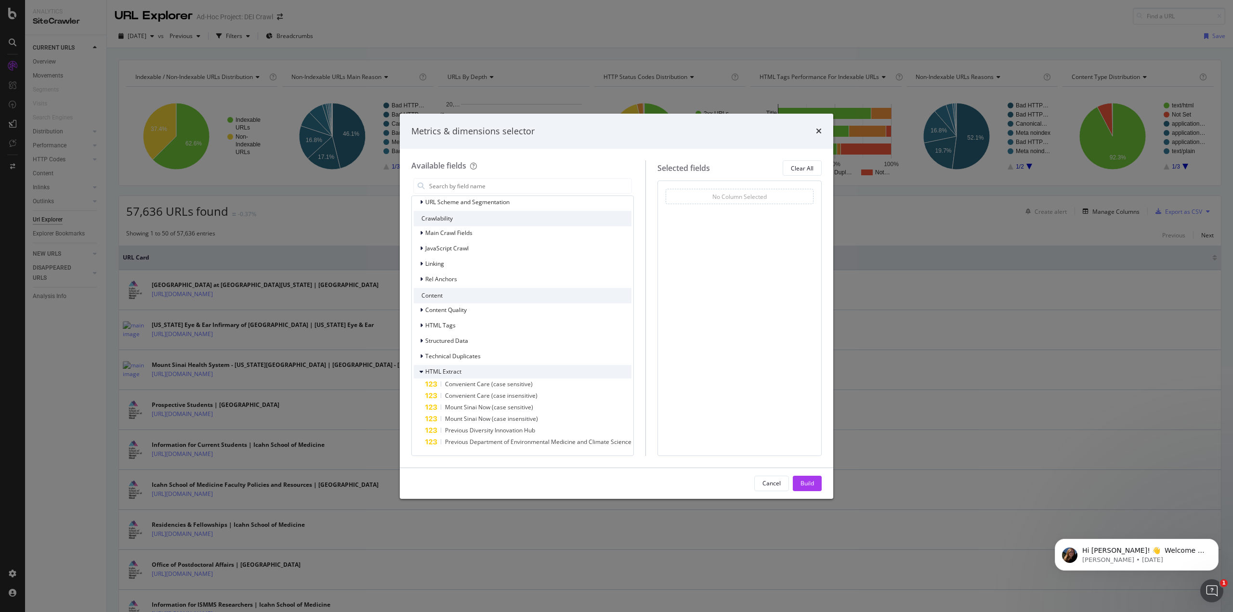
click at [428, 371] on span "HTML Extract" at bounding box center [443, 371] width 36 height 8
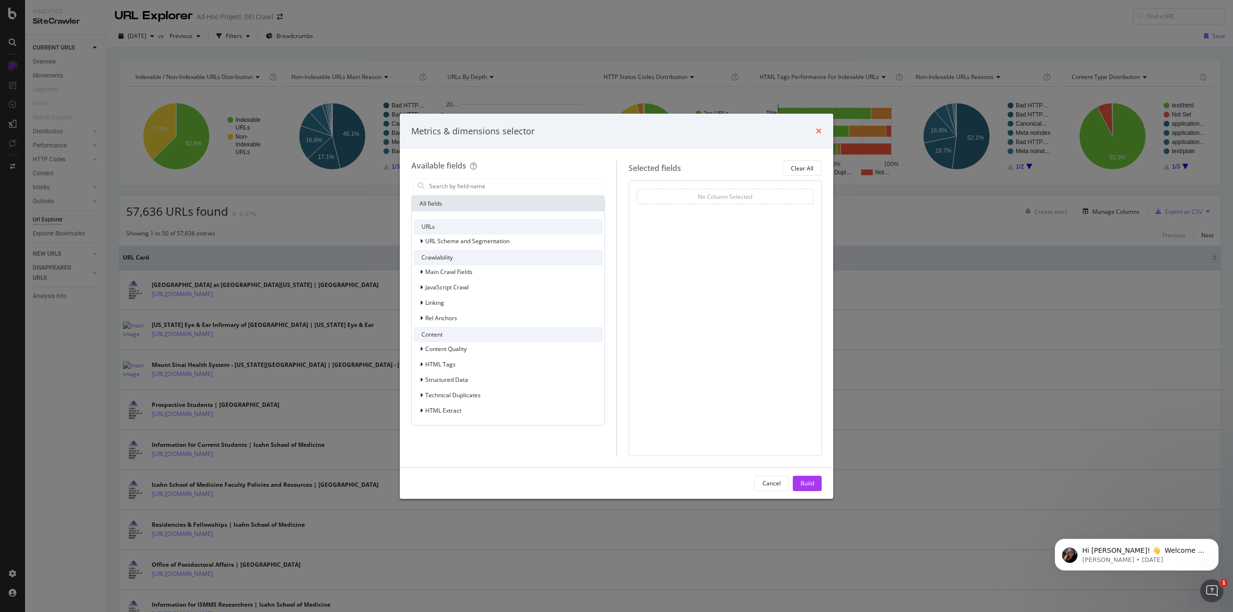
click at [816, 130] on div "Metrics & dimensions selector" at bounding box center [616, 131] width 410 height 13
click at [822, 128] on div "Metrics & dimensions selector" at bounding box center [616, 132] width 433 height 36
click at [818, 129] on icon "times" at bounding box center [819, 131] width 6 height 8
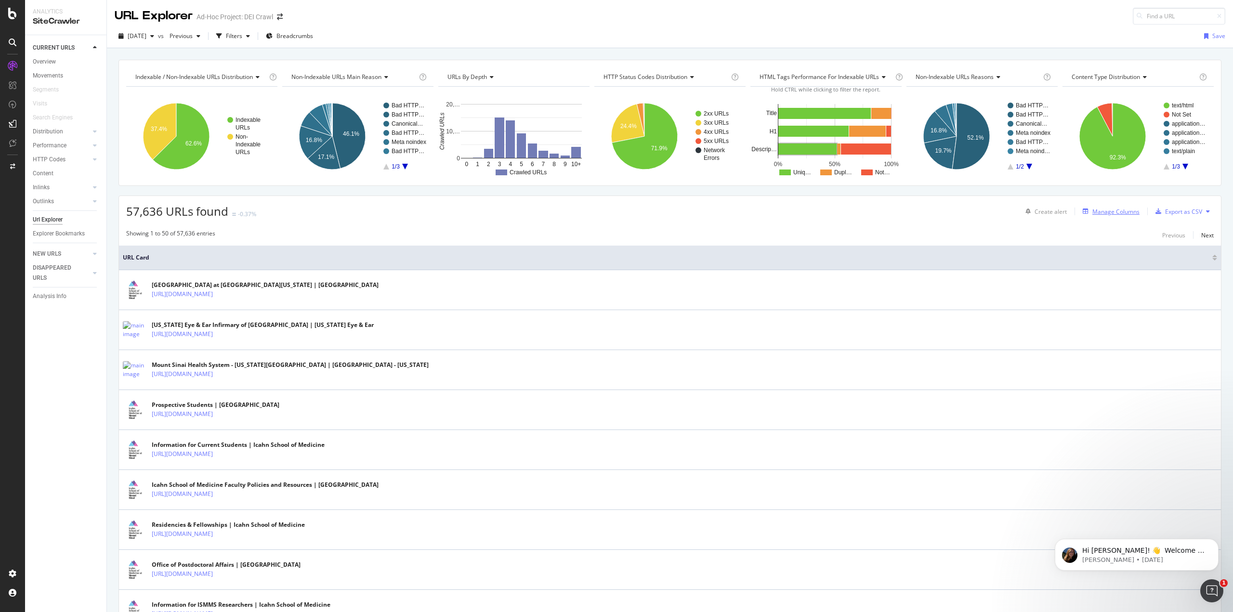
click at [1100, 210] on div "Manage Columns" at bounding box center [1115, 212] width 47 height 8
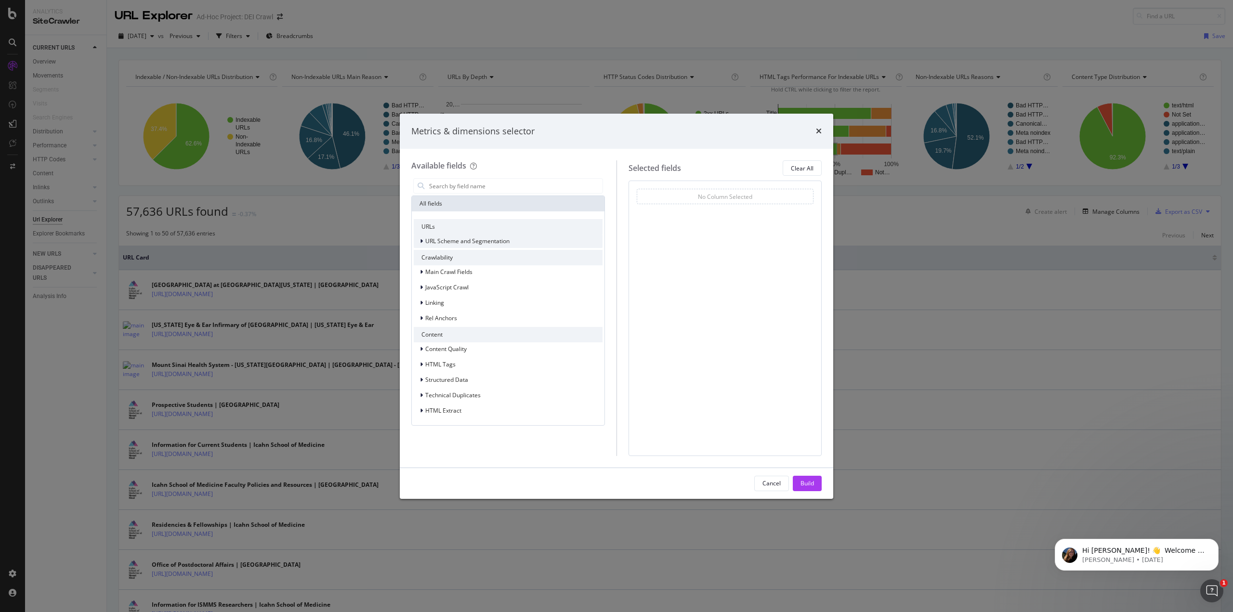
click at [454, 243] on span "URL Scheme and Segmentation" at bounding box center [467, 241] width 84 height 8
click at [453, 239] on span "URL Scheme and Segmentation" at bounding box center [467, 241] width 84 height 8
click at [816, 128] on icon "times" at bounding box center [819, 131] width 6 height 8
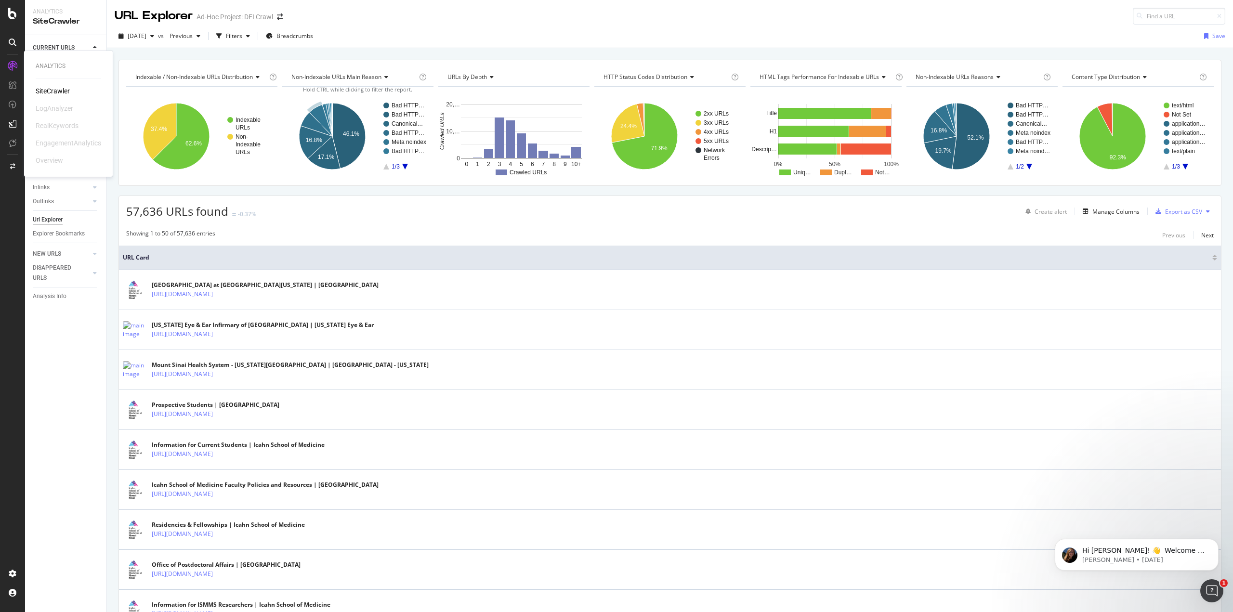
click at [8, 65] on icon at bounding box center [13, 66] width 10 height 10
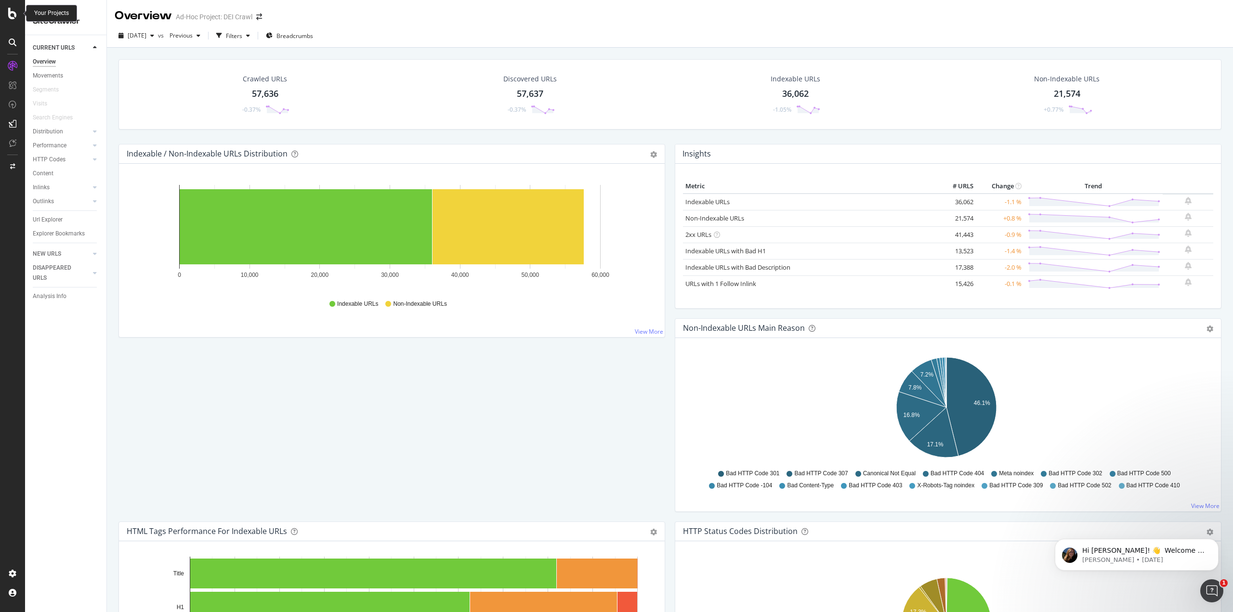
click at [13, 12] on icon at bounding box center [12, 14] width 9 height 12
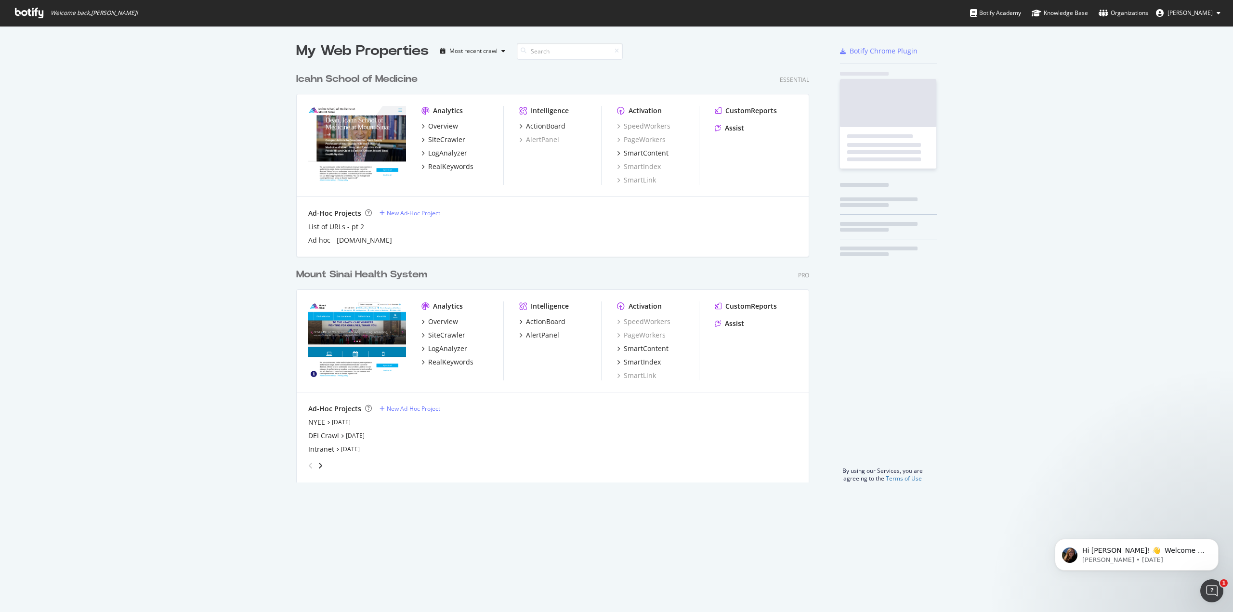
scroll to position [605, 1218]
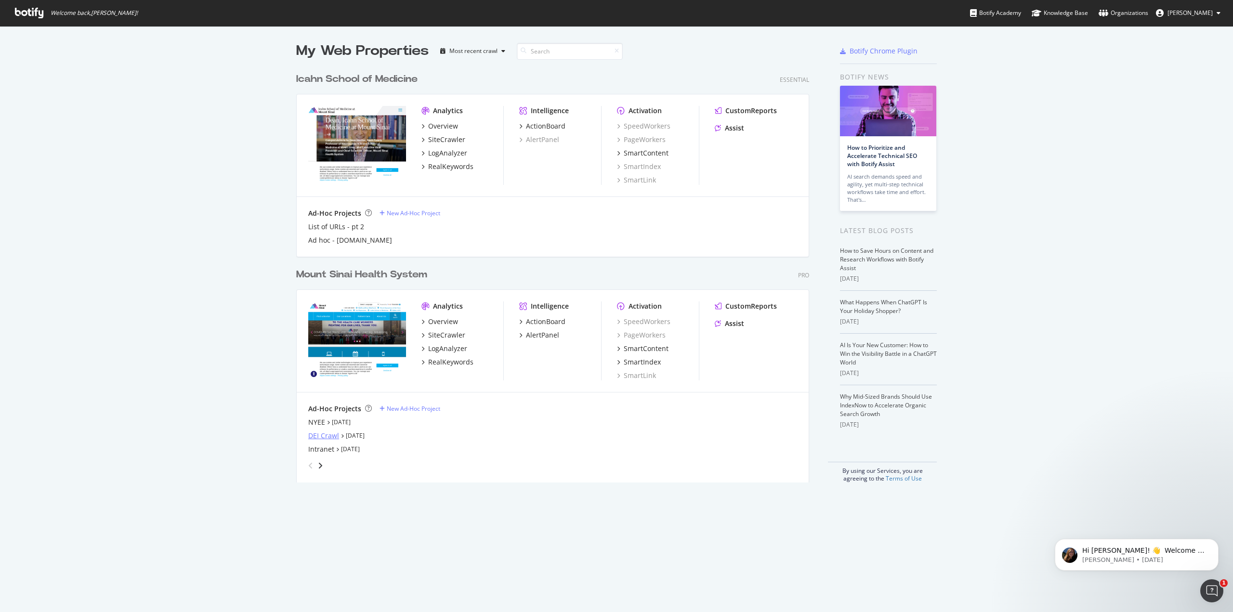
click at [318, 433] on div "DEI Crawl" at bounding box center [323, 436] width 31 height 10
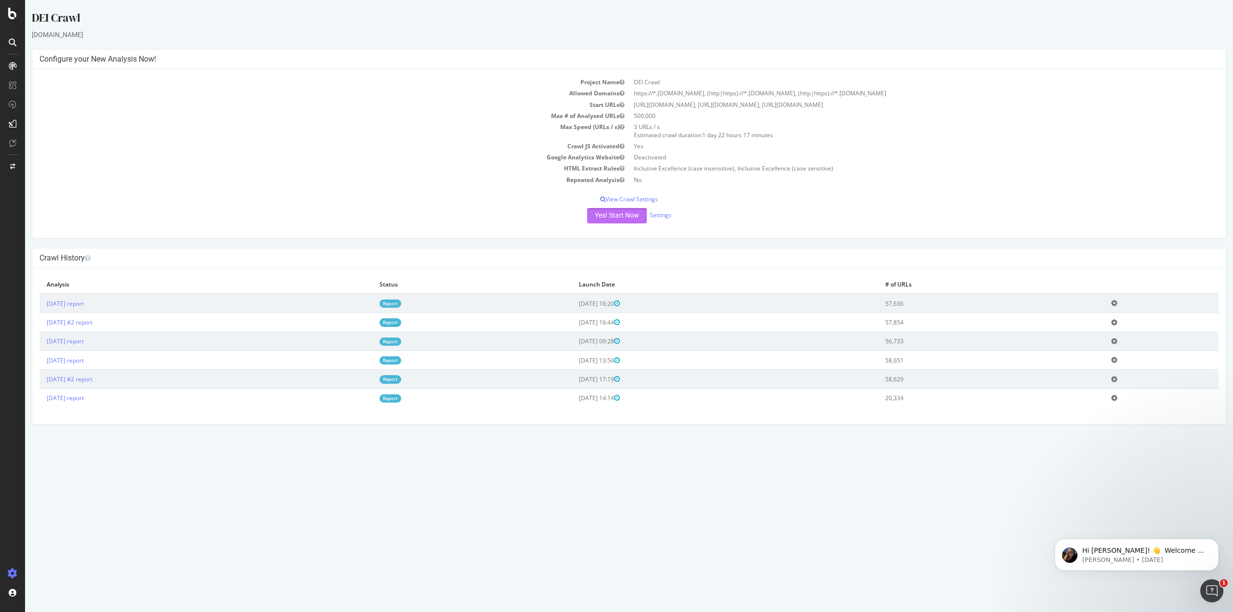
click at [616, 213] on button "Yes! Start Now" at bounding box center [617, 215] width 60 height 15
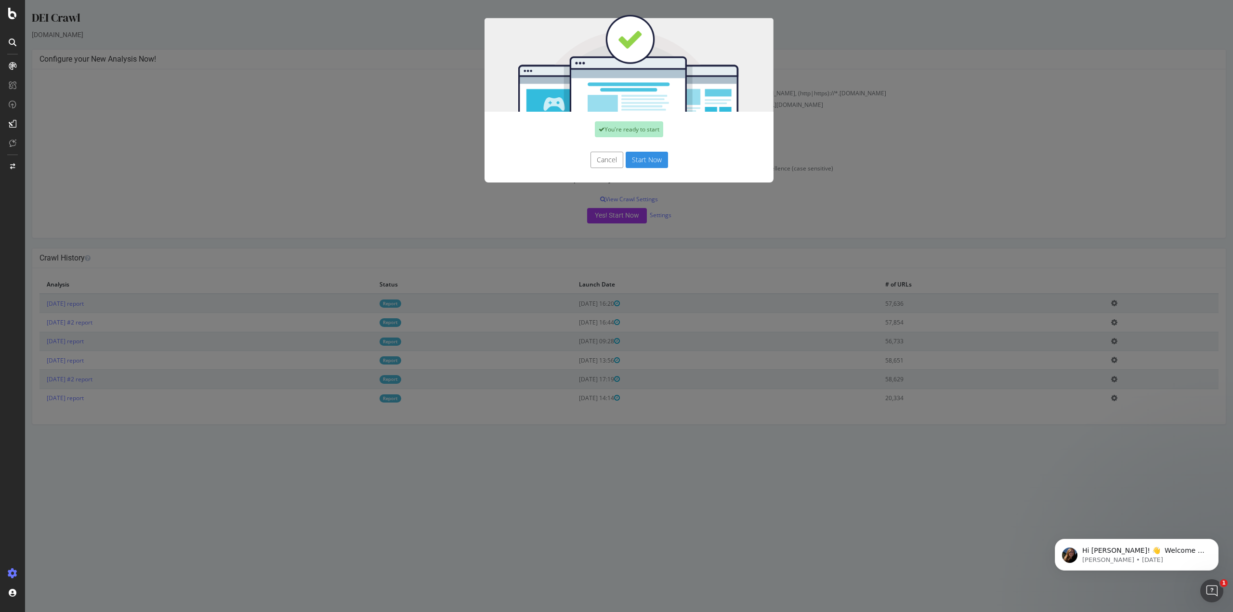
click at [634, 161] on button "Start Now" at bounding box center [646, 160] width 42 height 16
